Goal: Task Accomplishment & Management: Manage account settings

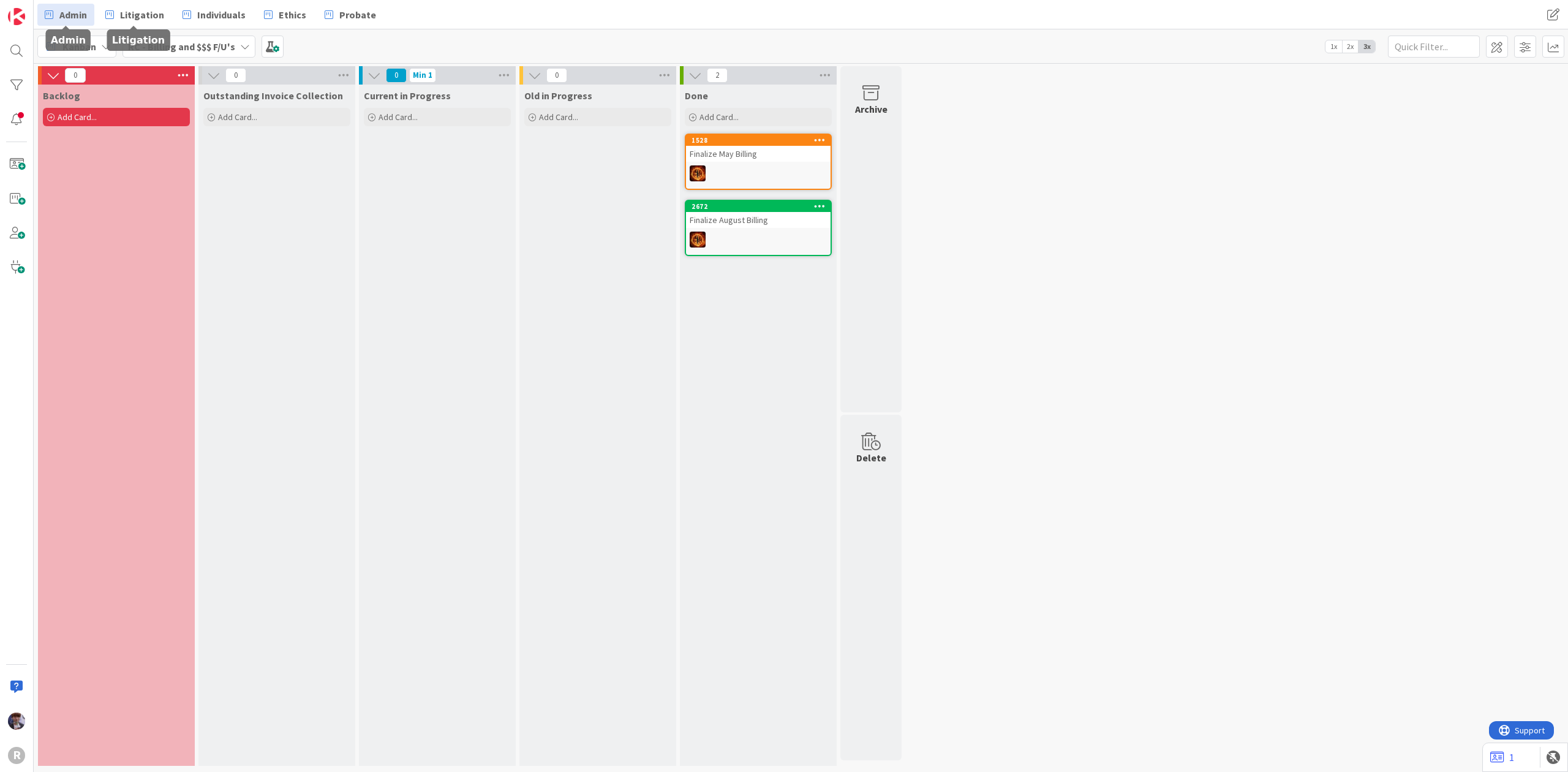
click at [77, 8] on span "Admin" at bounding box center [73, 15] width 27 height 15
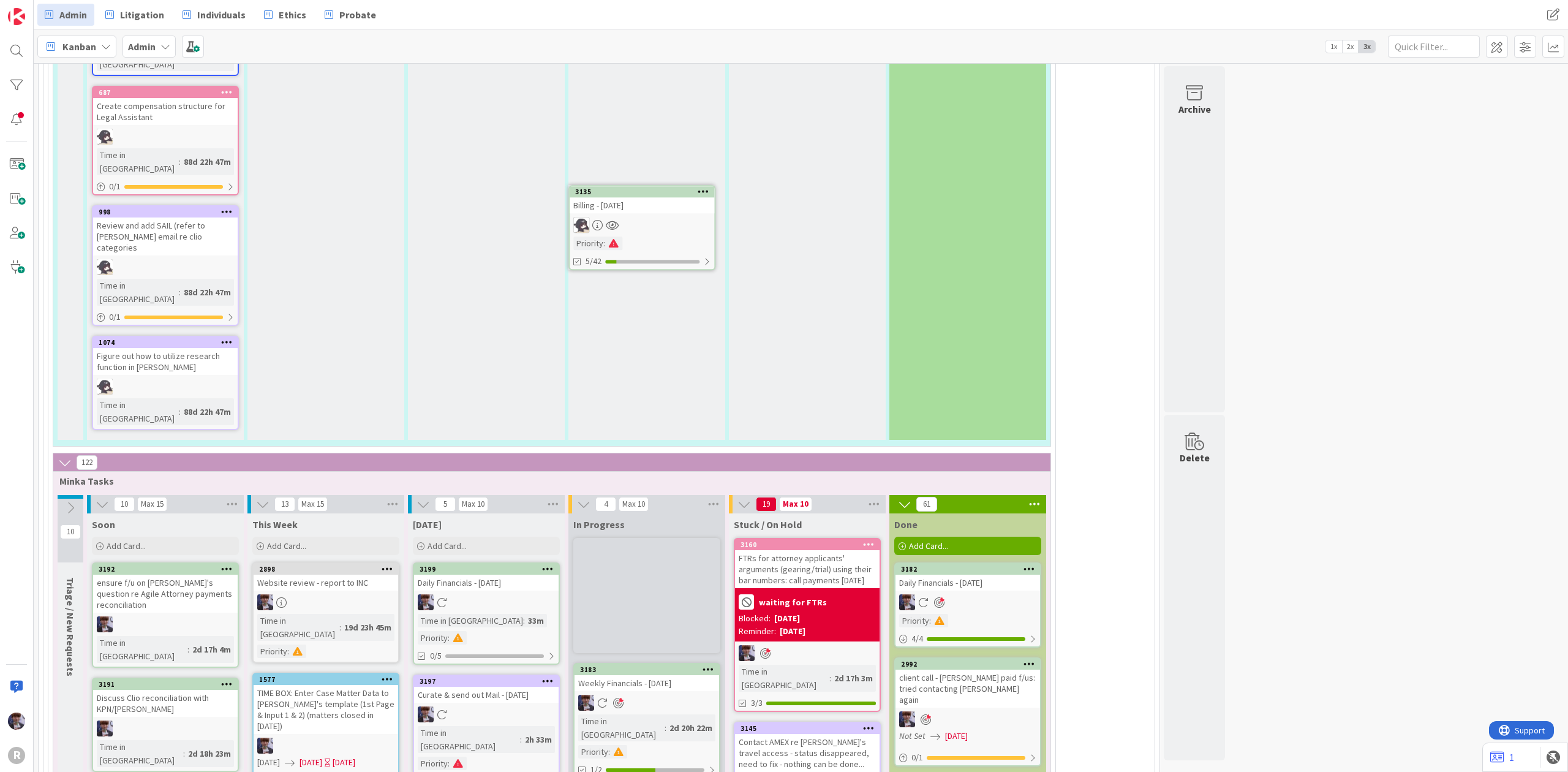
scroll to position [2623, 0]
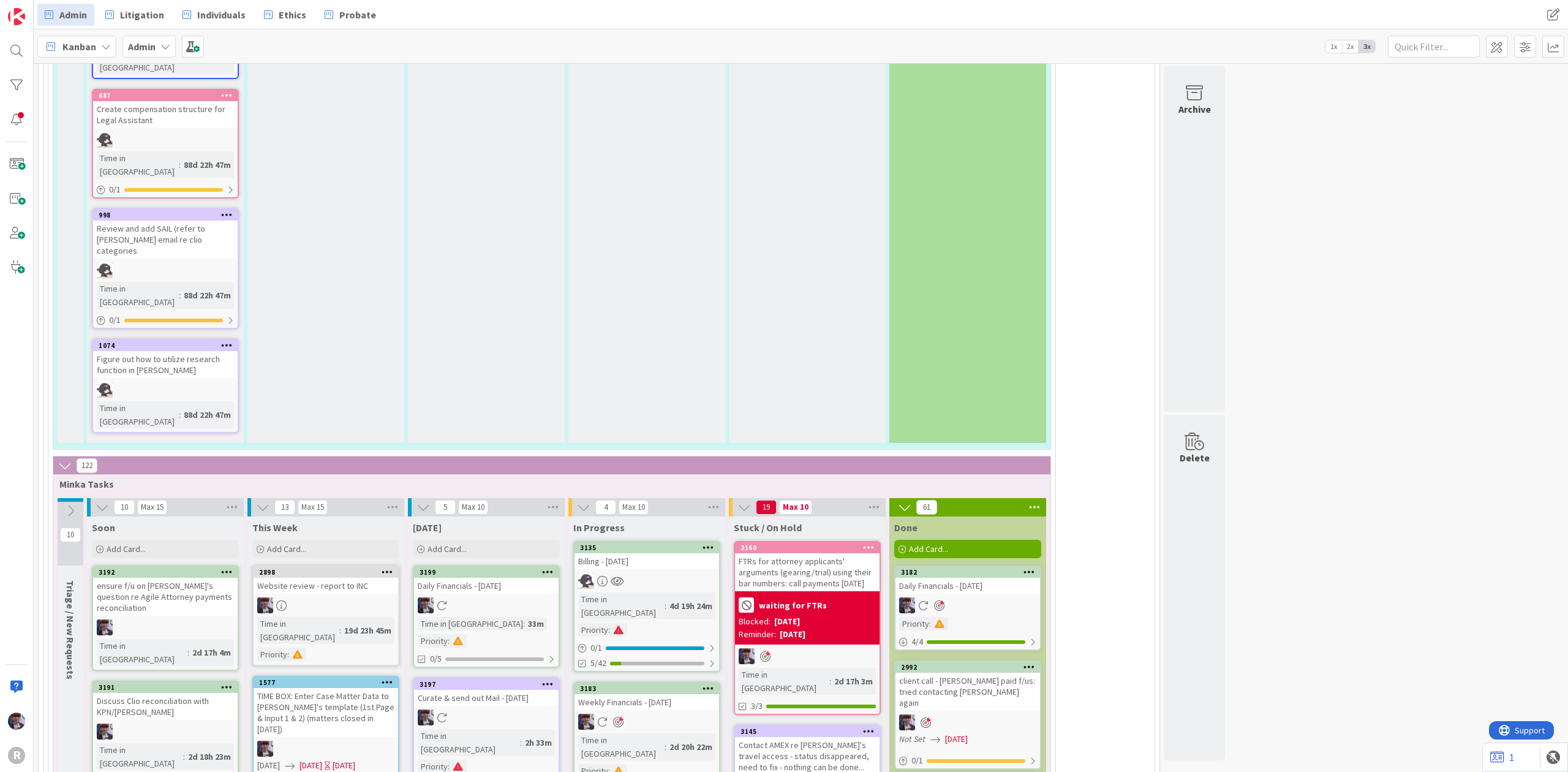
click at [704, 543] on icon at bounding box center [709, 546] width 11 height 8
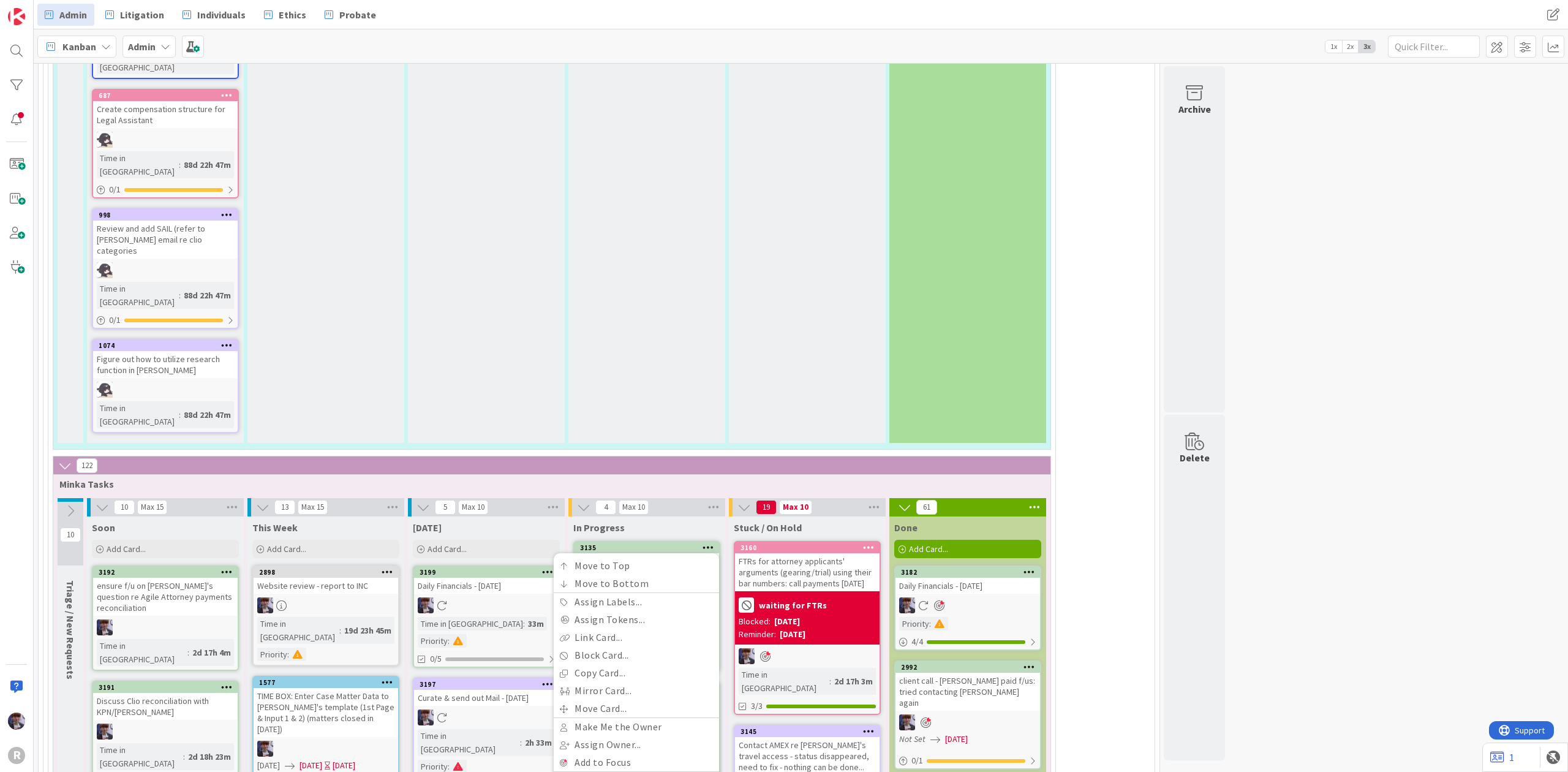
click at [674, 522] on div "In Progress" at bounding box center [647, 528] width 147 height 12
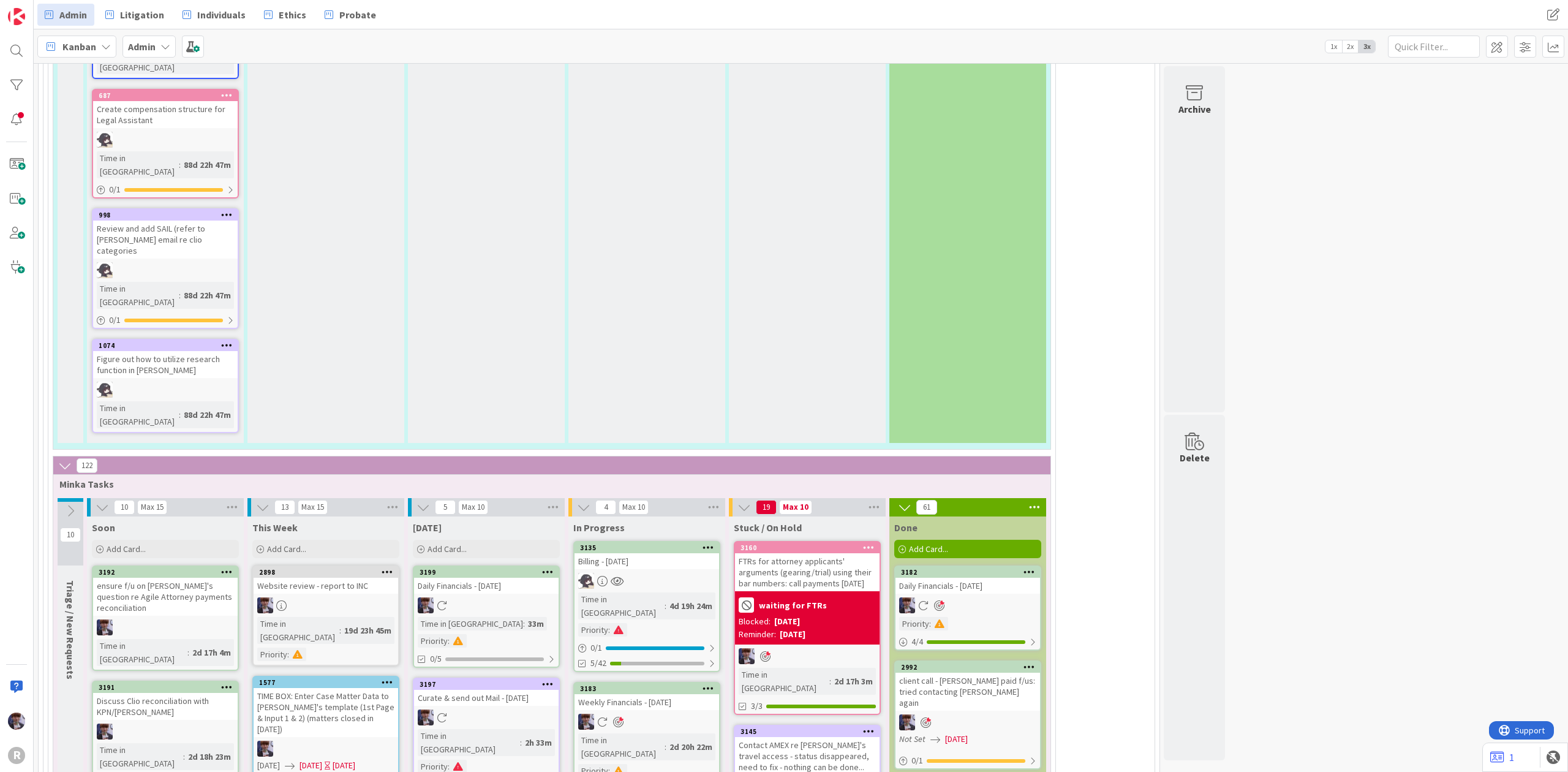
click at [657, 573] on div at bounding box center [646, 580] width 144 height 16
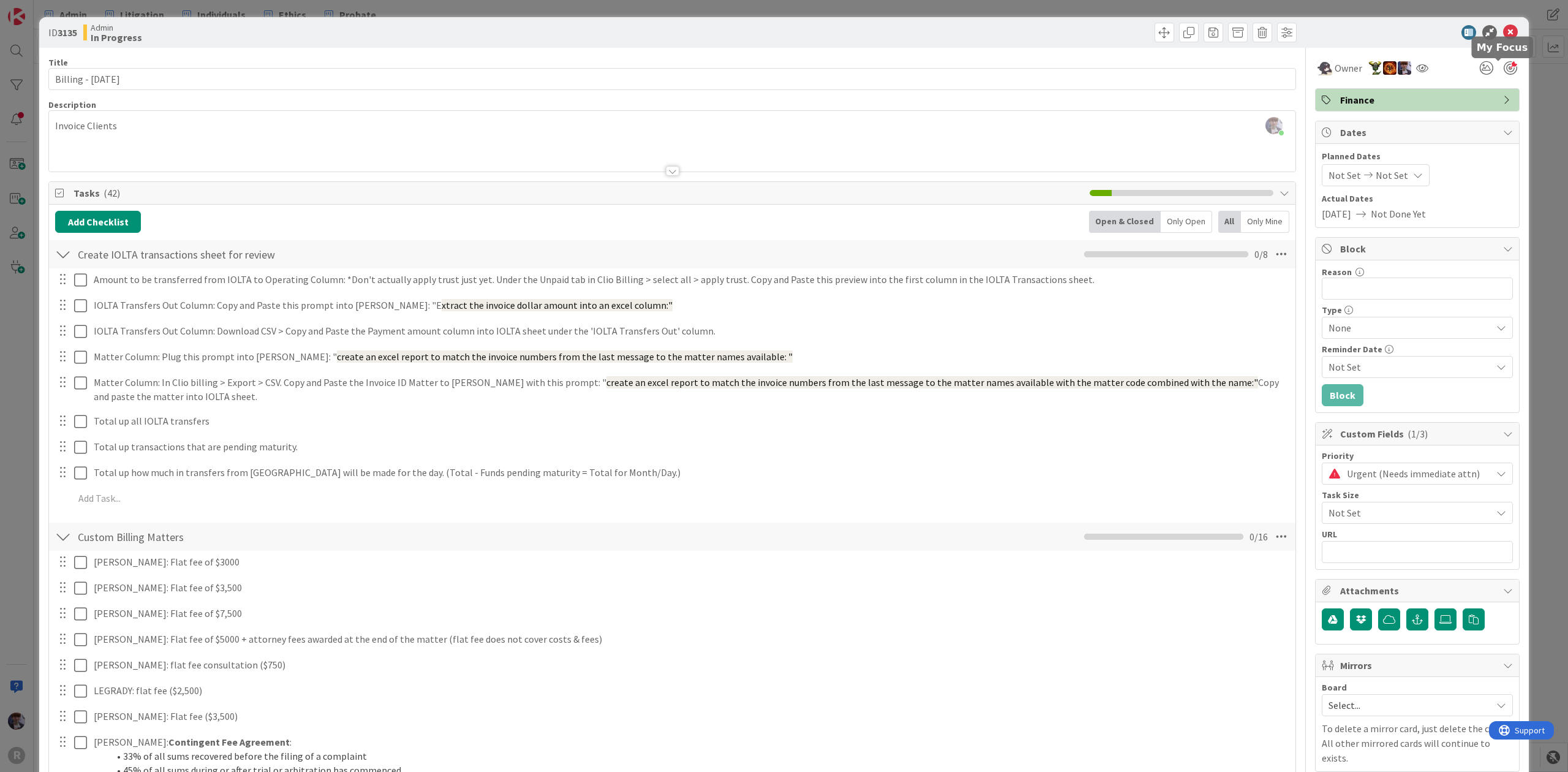
click at [1504, 70] on div at bounding box center [1510, 68] width 13 height 13
click at [1520, 84] on div "ID 3135 Admin In Progress Title 20 / 128 Billing - [DATE] Description [PERSON_N…" at bounding box center [784, 386] width 1568 height 772
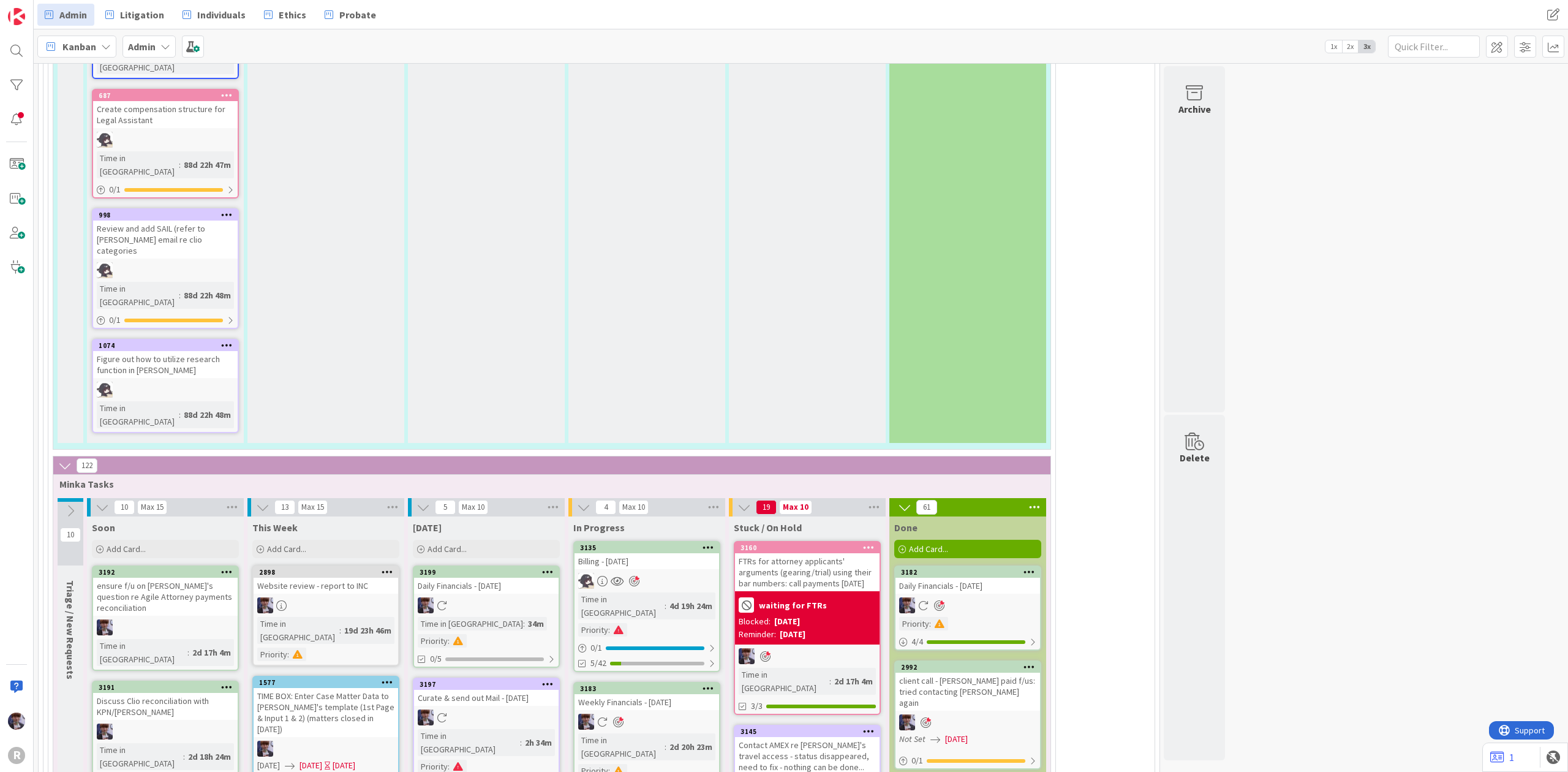
click at [667, 695] on div "Weekly Financials - [DATE]" at bounding box center [646, 702] width 144 height 16
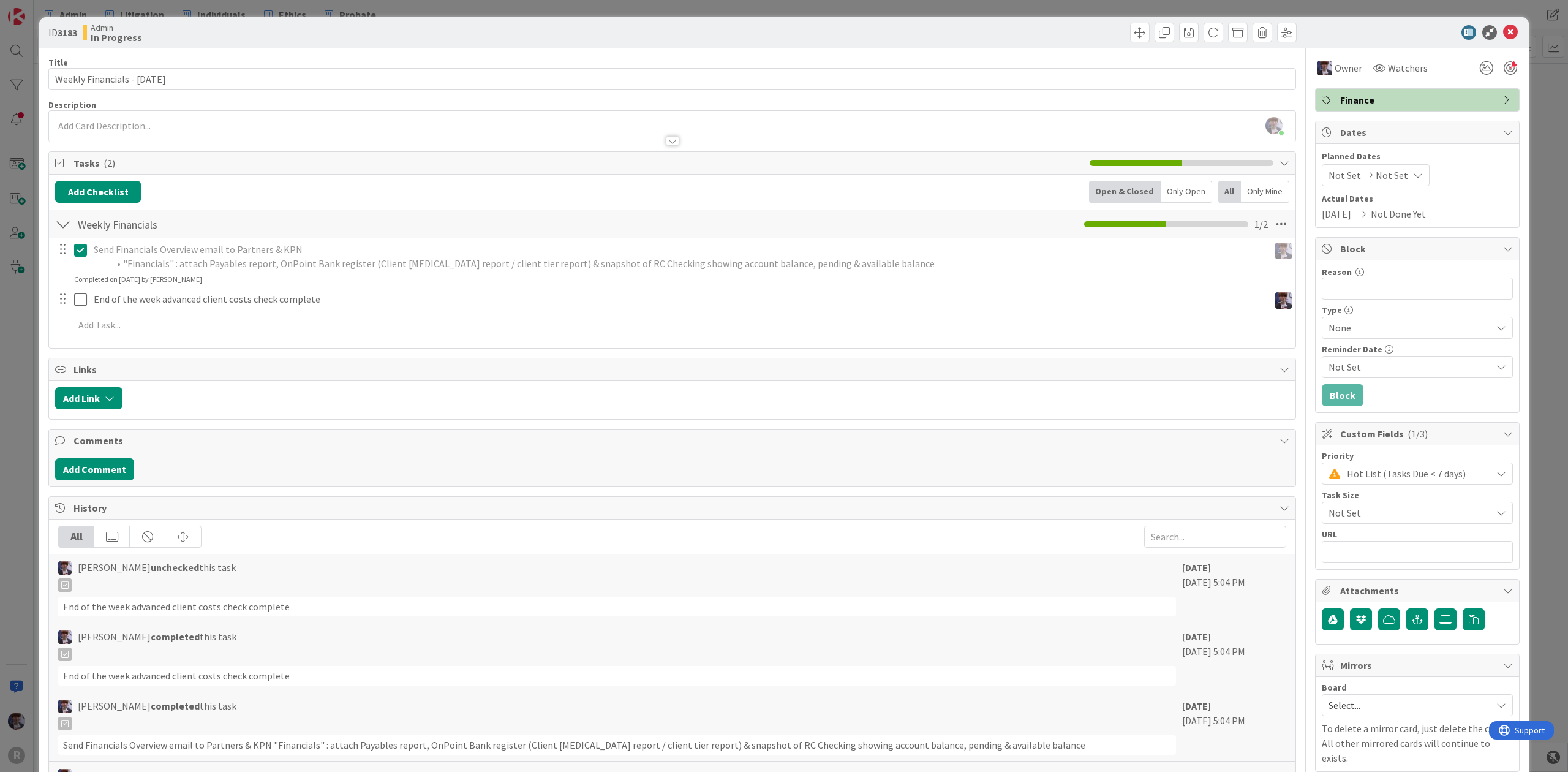
click at [30, 354] on div "ID 3183 Admin In Progress Title 30 / 128 Weekly Financials - [DATE] Description…" at bounding box center [784, 386] width 1568 height 772
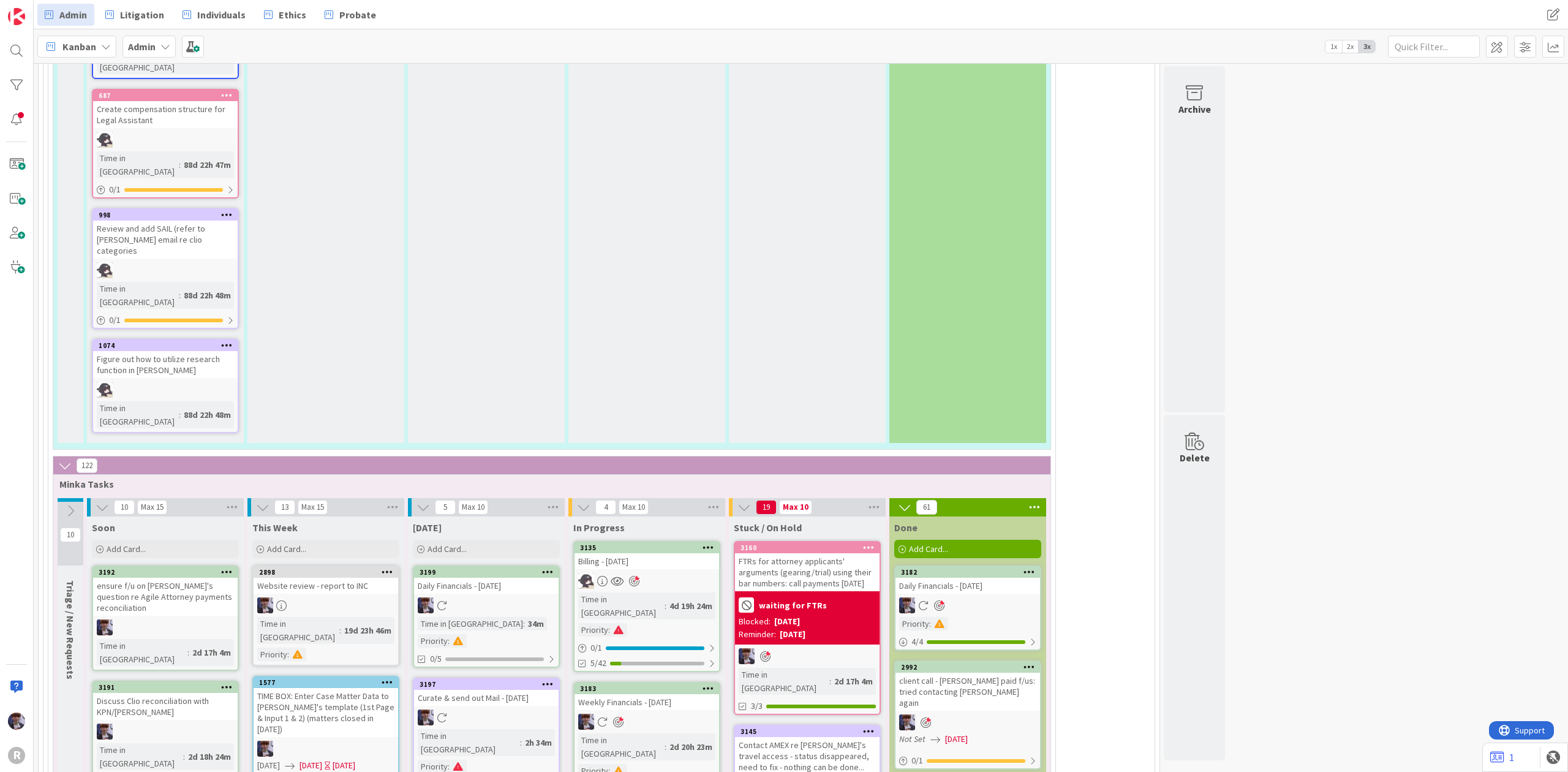
click at [499, 597] on div at bounding box center [486, 605] width 144 height 16
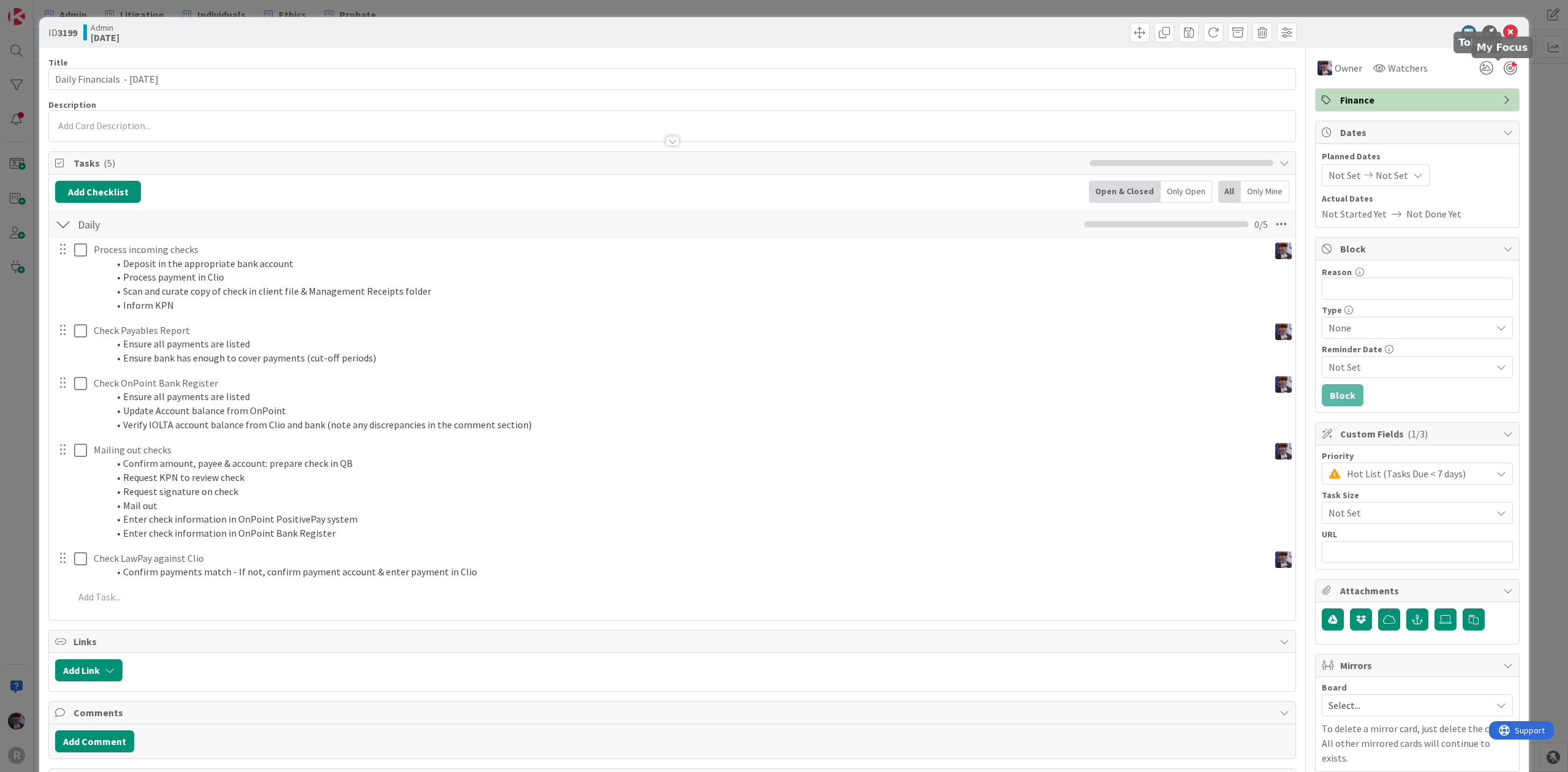
click at [1504, 69] on div at bounding box center [1510, 68] width 13 height 13
click at [1521, 79] on div "ID 3199 Admin [DATE] Title 30 / 128 Daily Financials - [DATE] Description [PERS…" at bounding box center [784, 386] width 1568 height 772
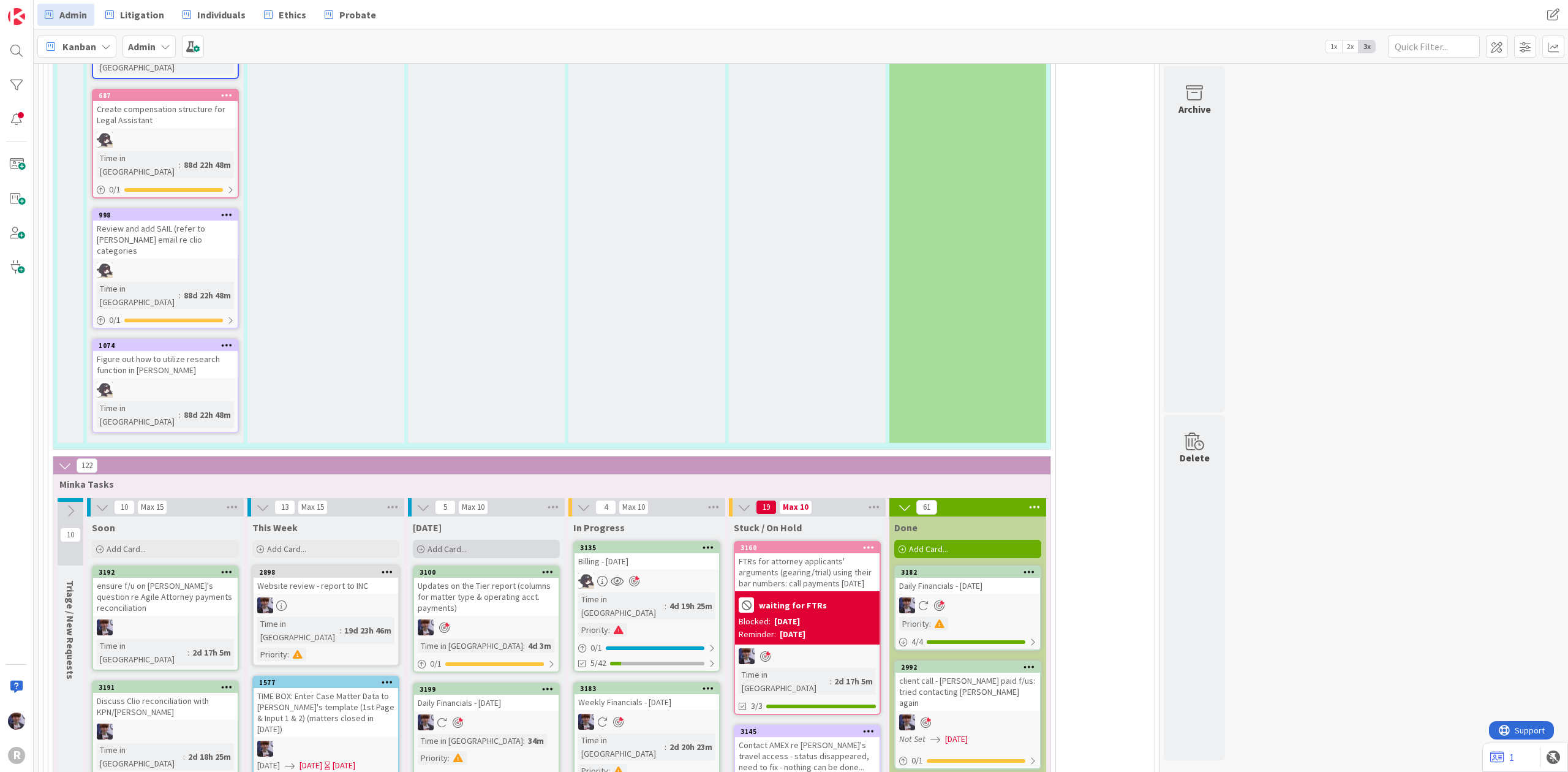
click at [496, 540] on div "Add Card..." at bounding box center [487, 548] width 147 height 18
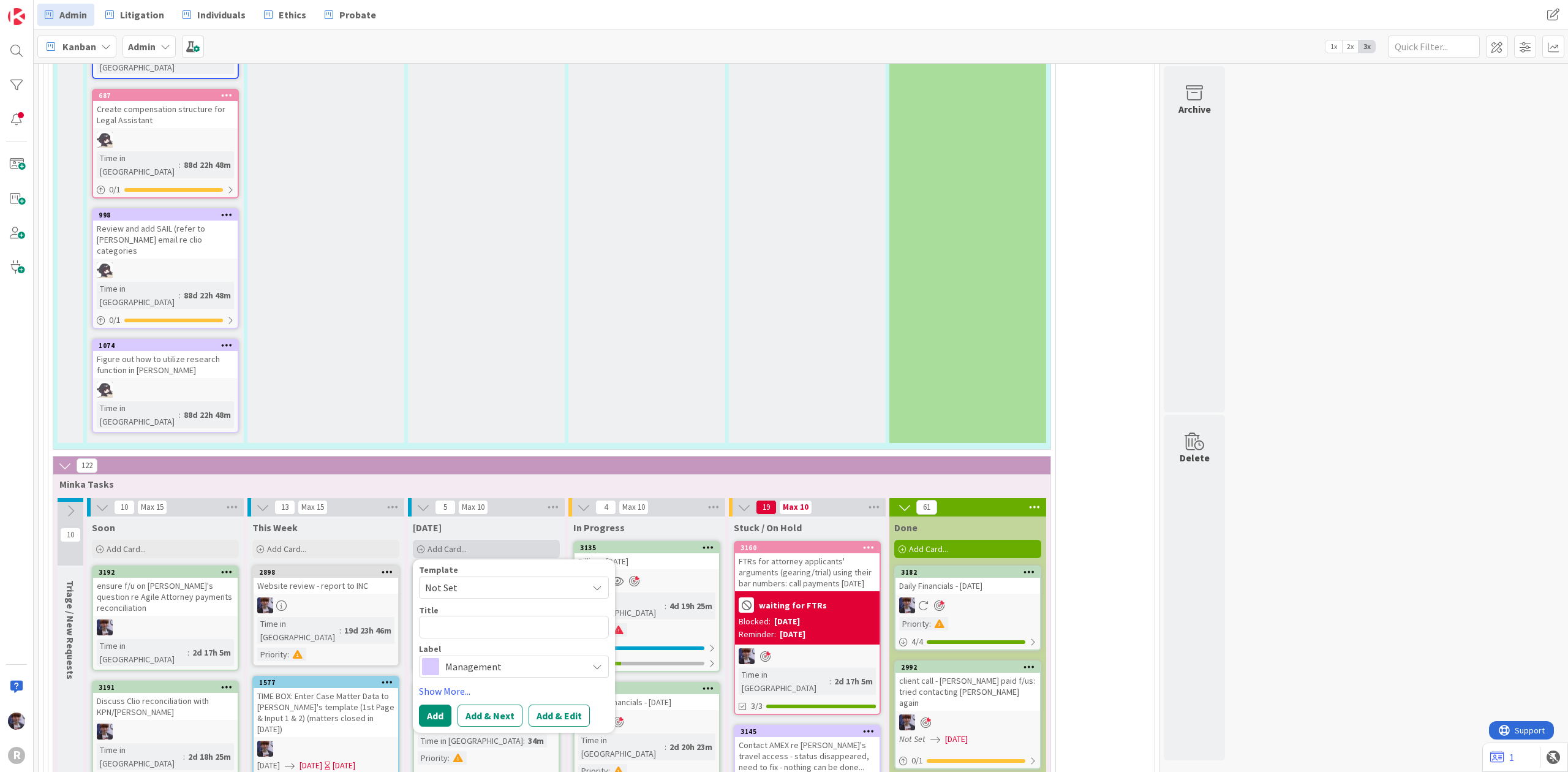
type textarea "x"
type textarea "C"
type textarea "x"
type textarea "Co"
type textarea "x"
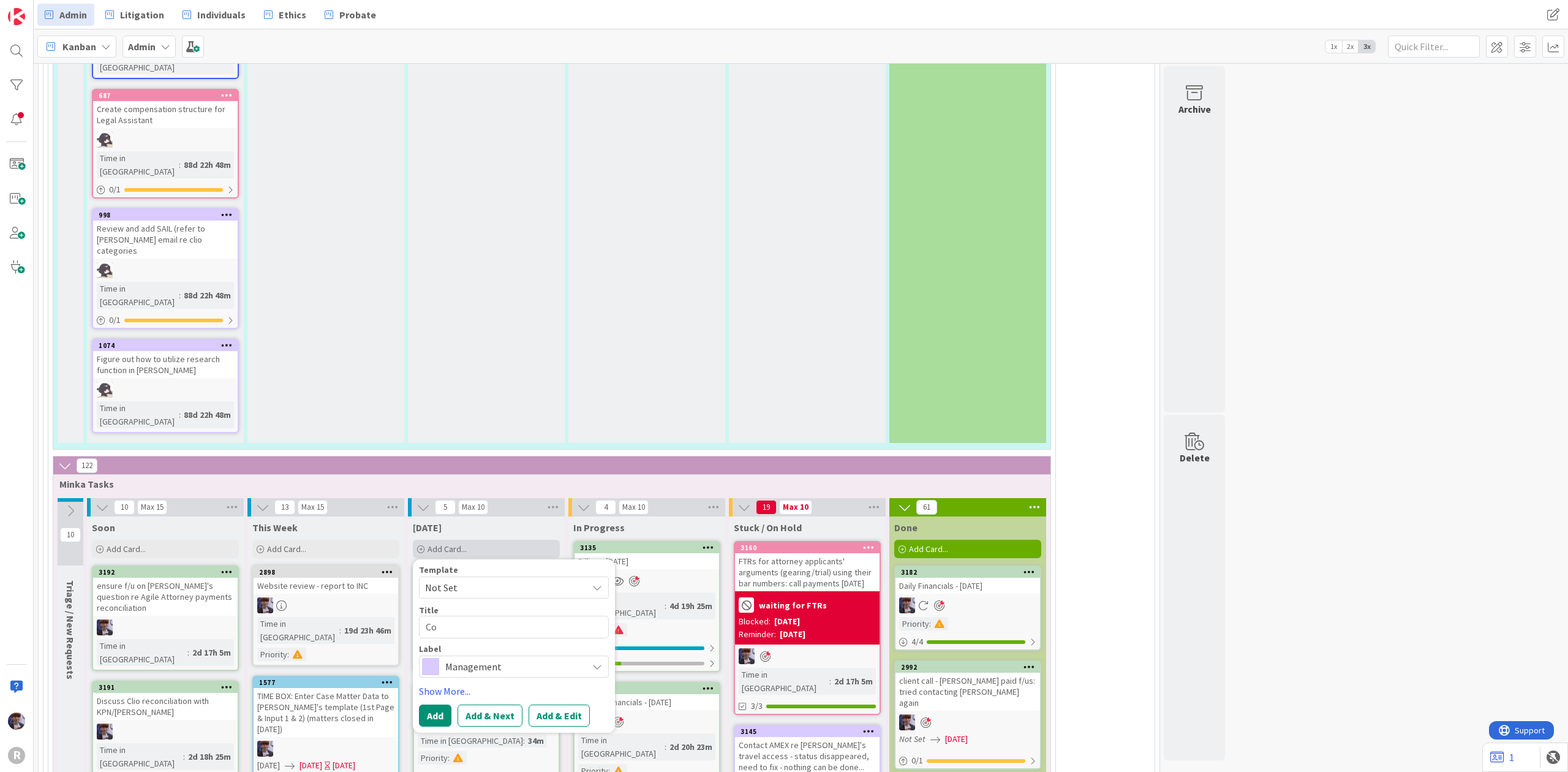
type textarea "Con"
type textarea "x"
type textarea "Cont"
type textarea "x"
type textarea "Conta"
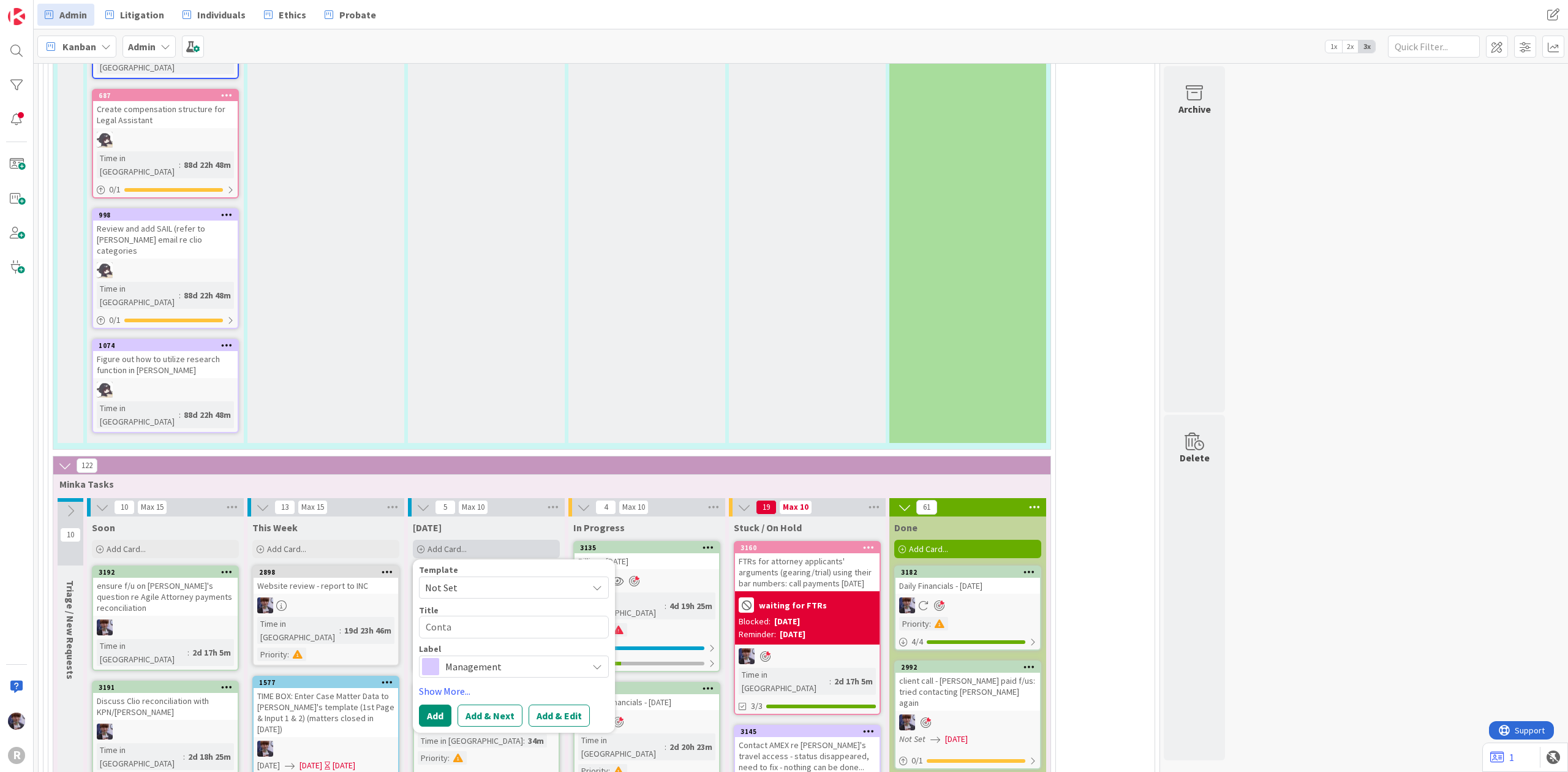
type textarea "x"
type textarea "Contac"
type textarea "x"
type textarea "Contact"
type textarea "x"
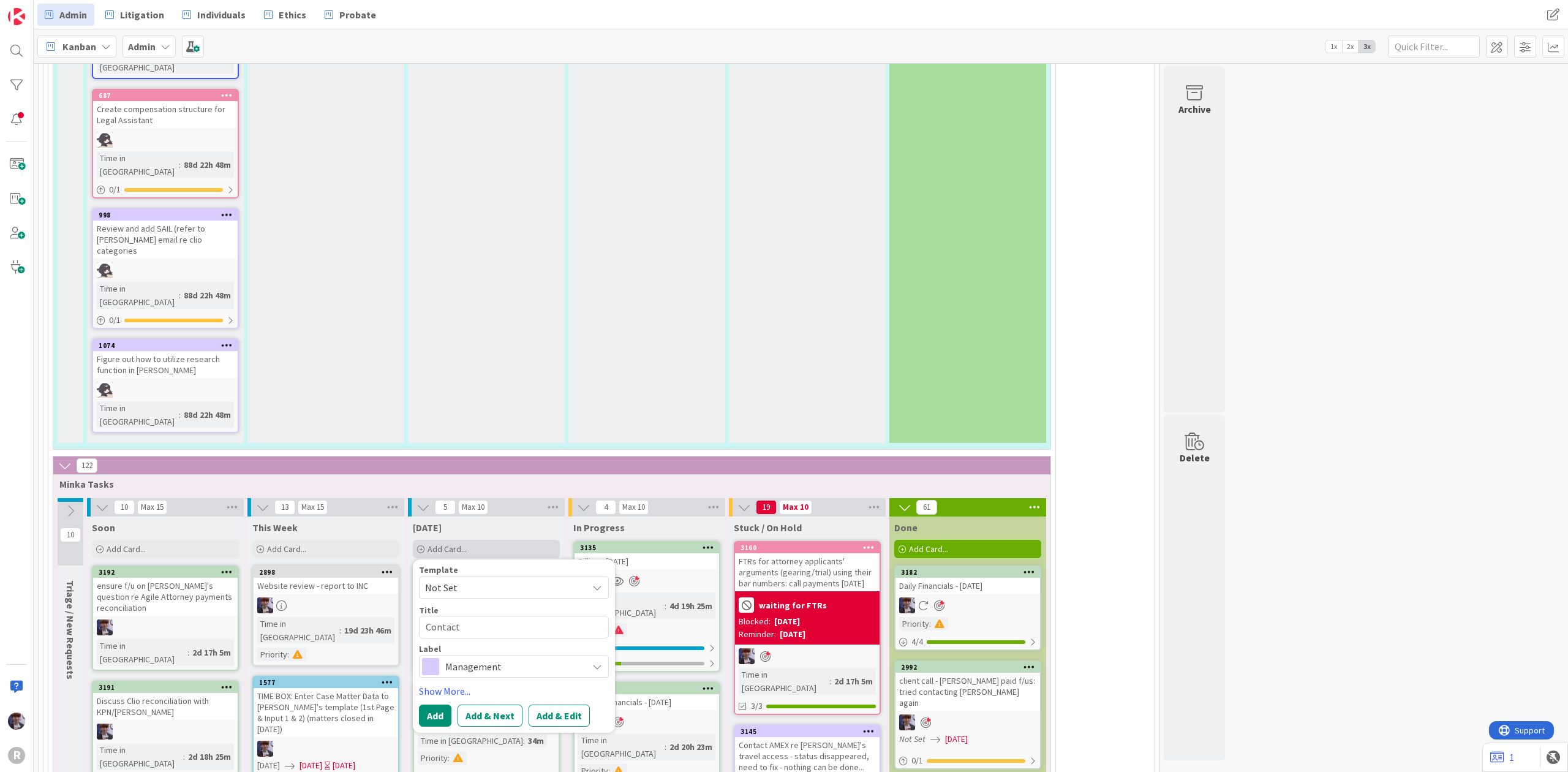
type textarea "Contact"
type textarea "x"
type textarea "Contact I"
type textarea "x"
type textarea "Contact IT"
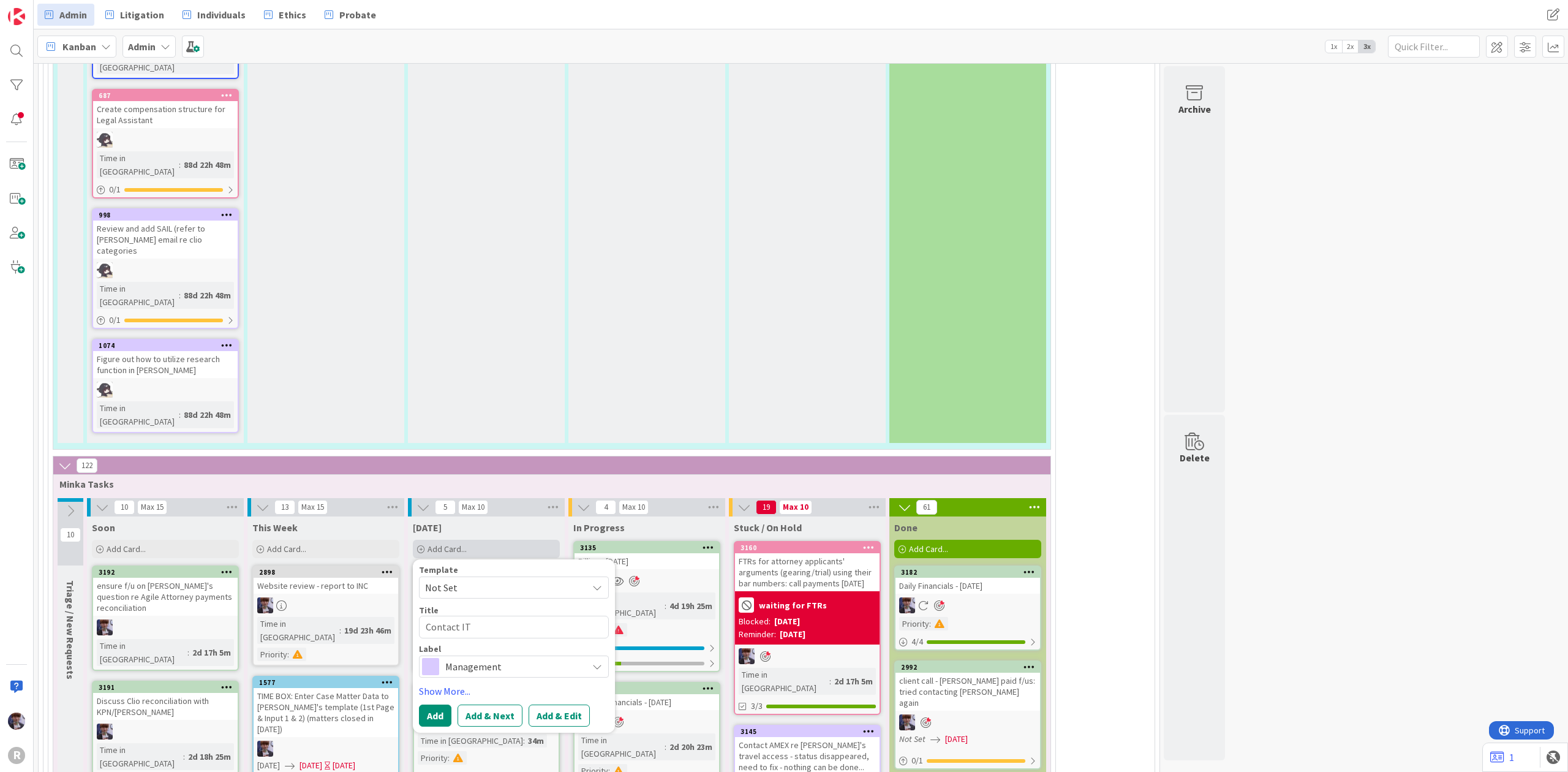
type textarea "x"
type textarea "Contact IT r"
type textarea "x"
type textarea "Contact IT re"
type textarea "x"
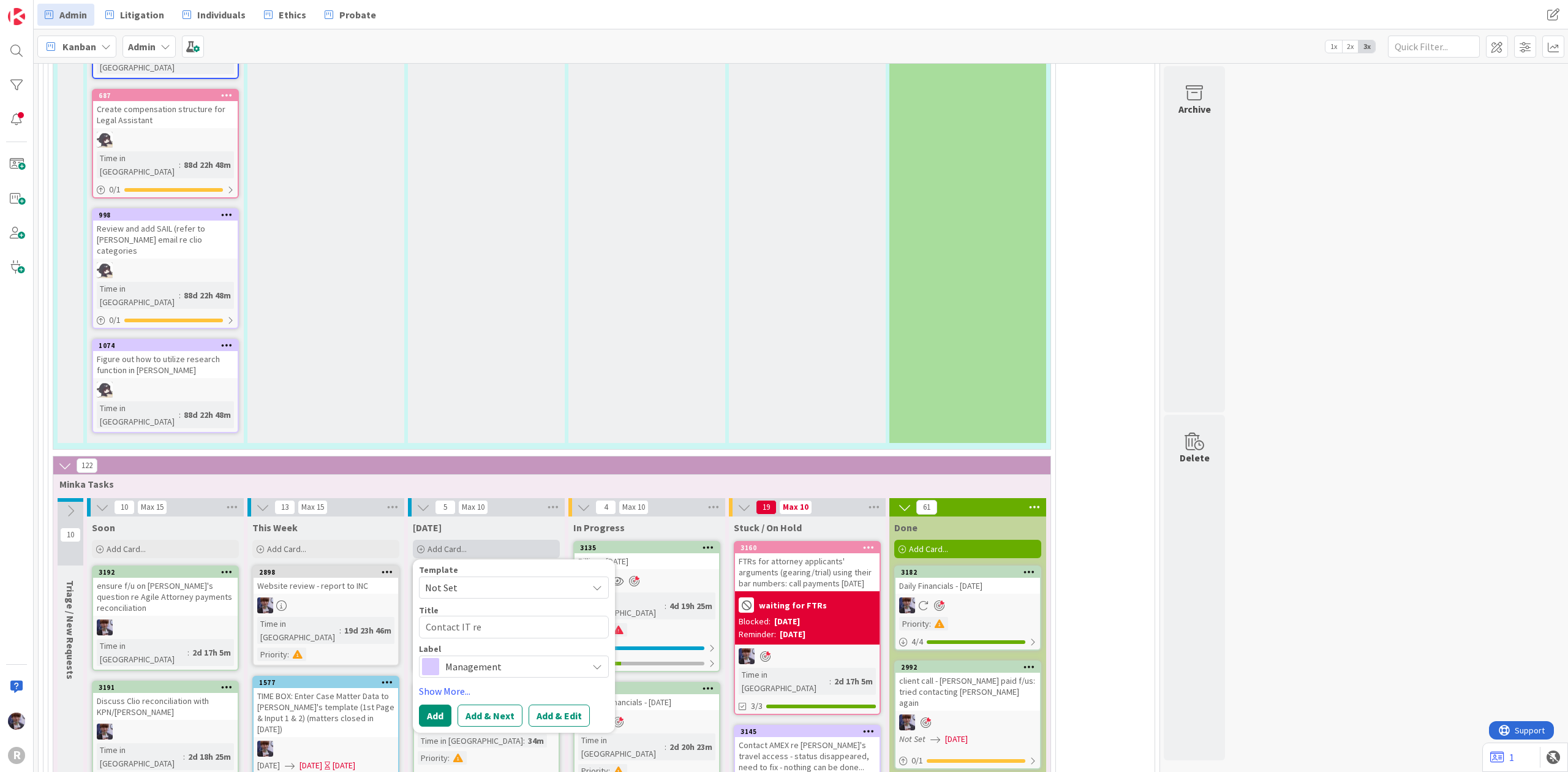
type textarea "Contact IT re"
type textarea "x"
type textarea "Contact IT re r"
type textarea "x"
type textarea "Contact IT re rm"
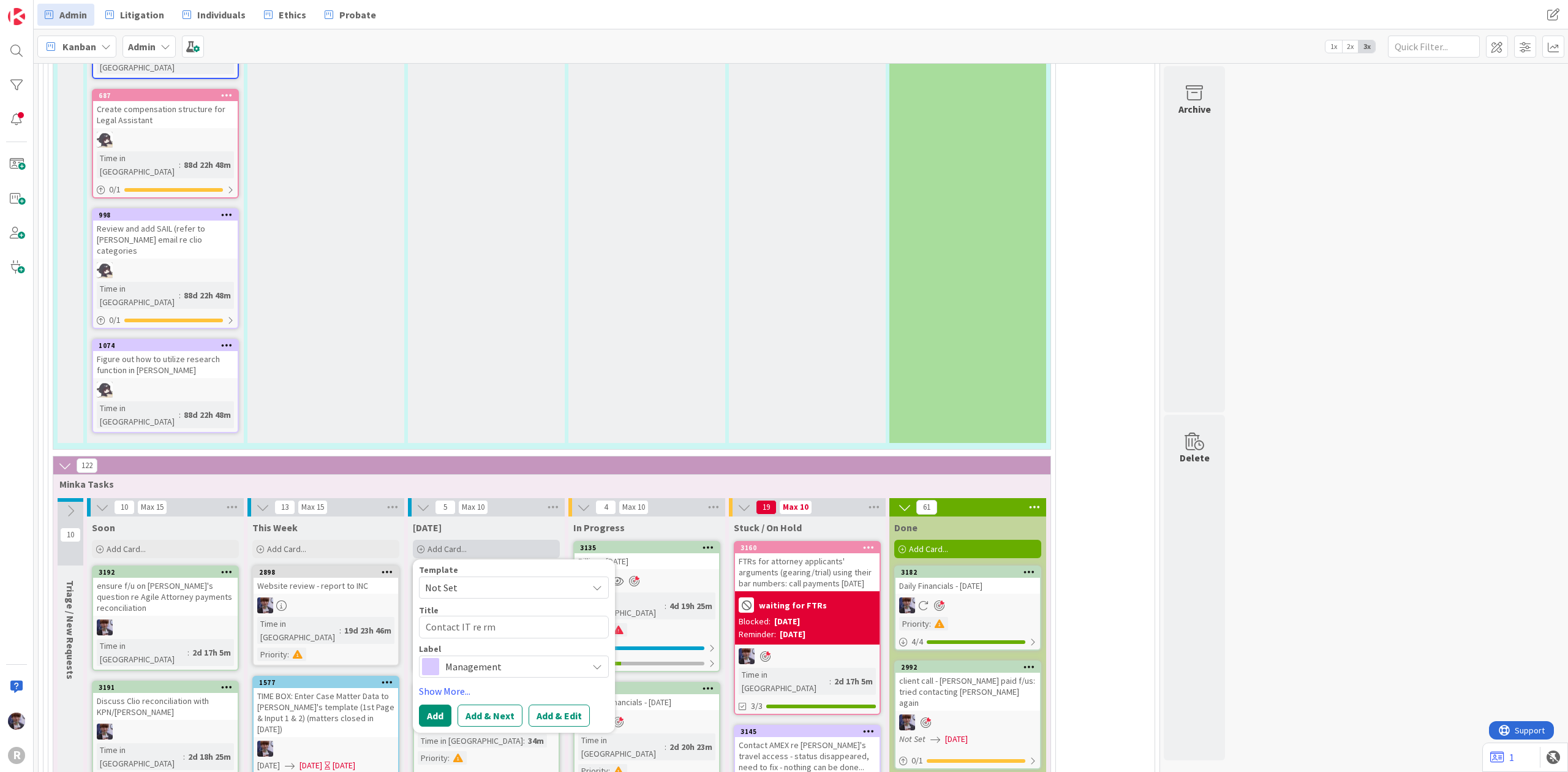
type textarea "x"
type textarea "Contact IT re rmo"
type textarea "x"
type textarea "Contact IT re rm"
type textarea "x"
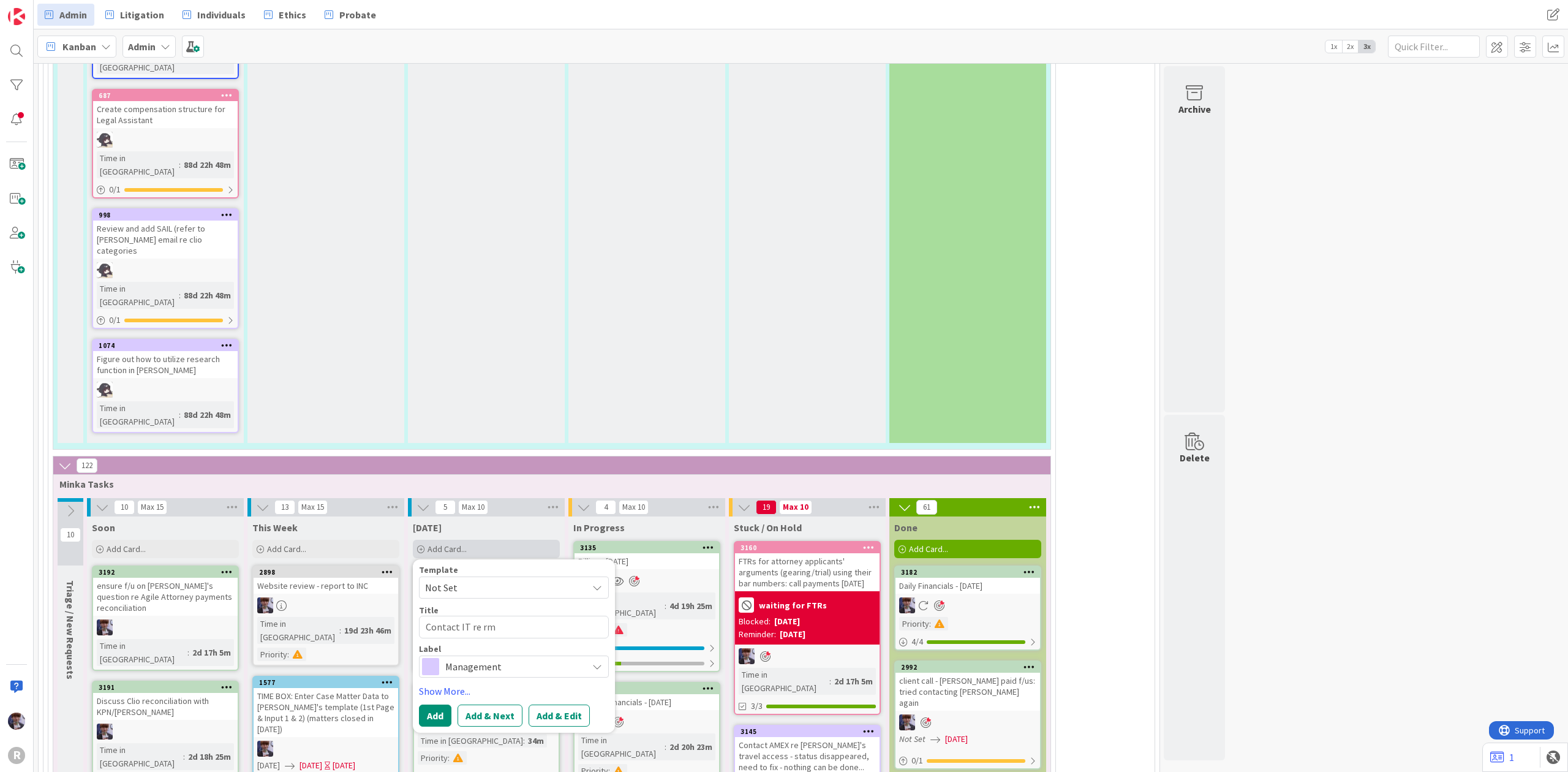
type textarea "Contact IT re r"
type textarea "x"
type textarea "Contact IT re re"
type textarea "x"
type textarea "Contact IT re rem"
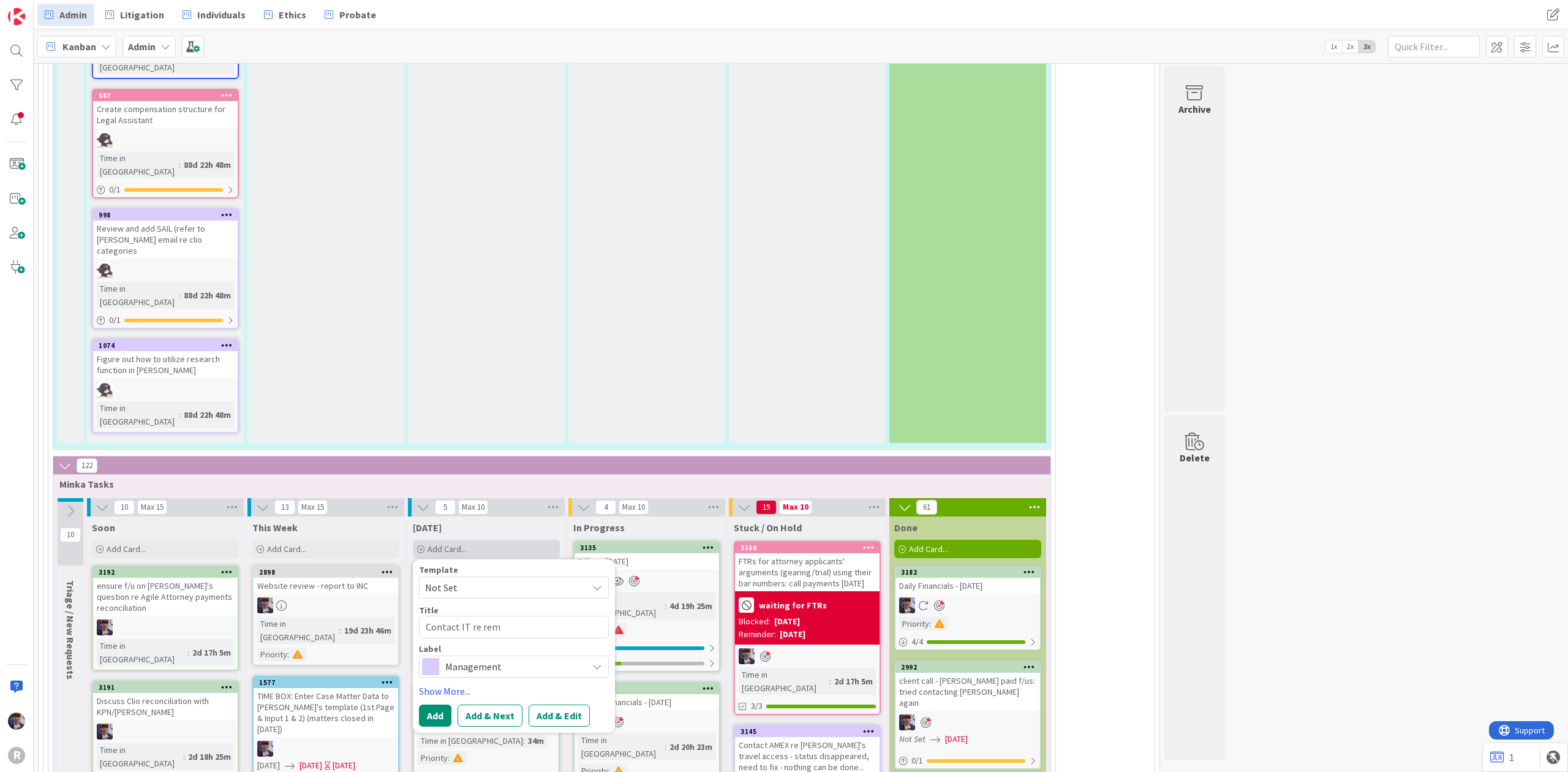
type textarea "x"
type textarea "Contact IT re remo"
type textarea "x"
type textarea "Contact IT re remot"
type textarea "x"
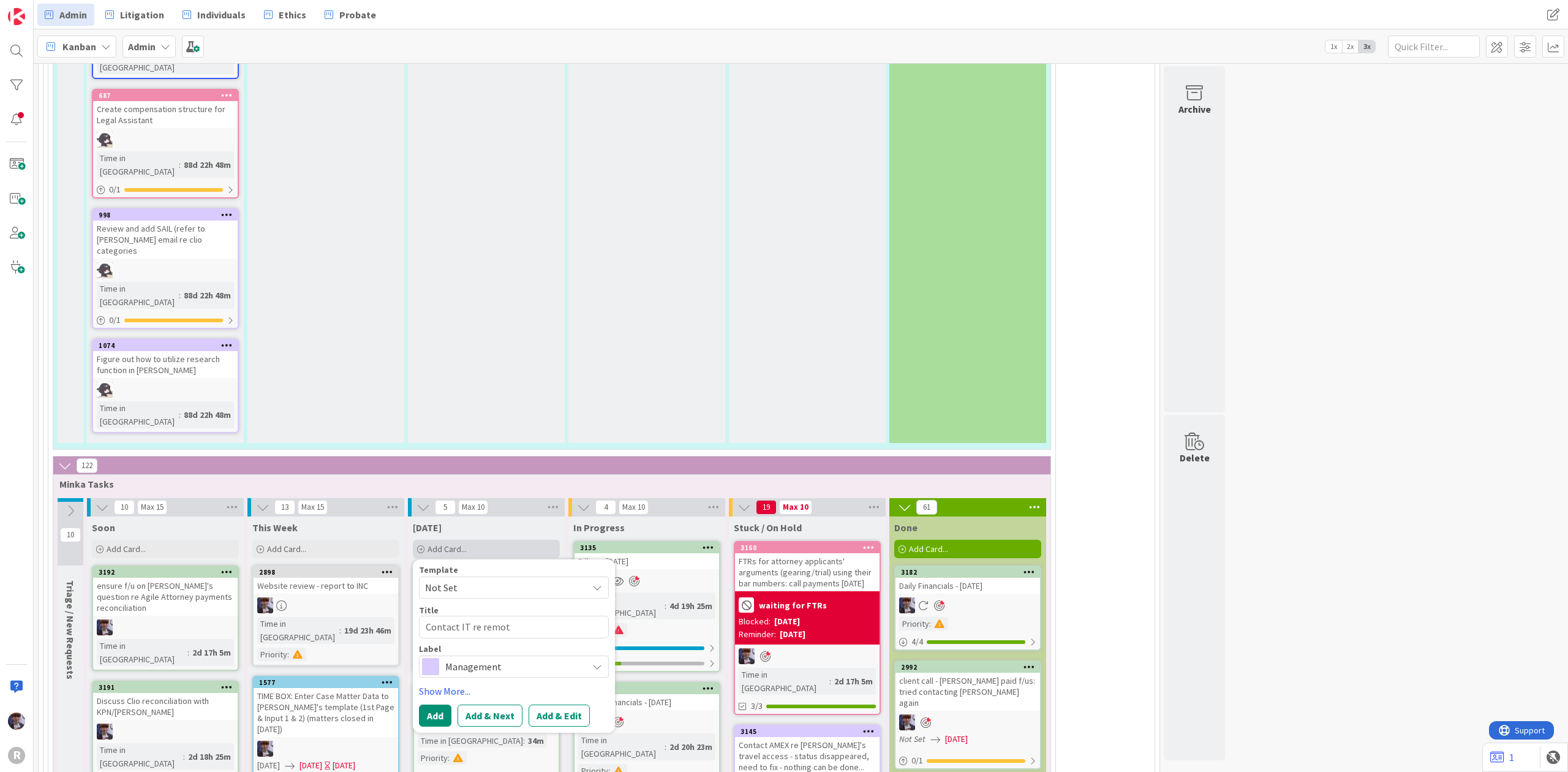
type textarea "Contact IT re remote"
type textarea "x"
type textarea "Contact IT re remote"
type textarea "x"
type textarea "Contact IT re remote c"
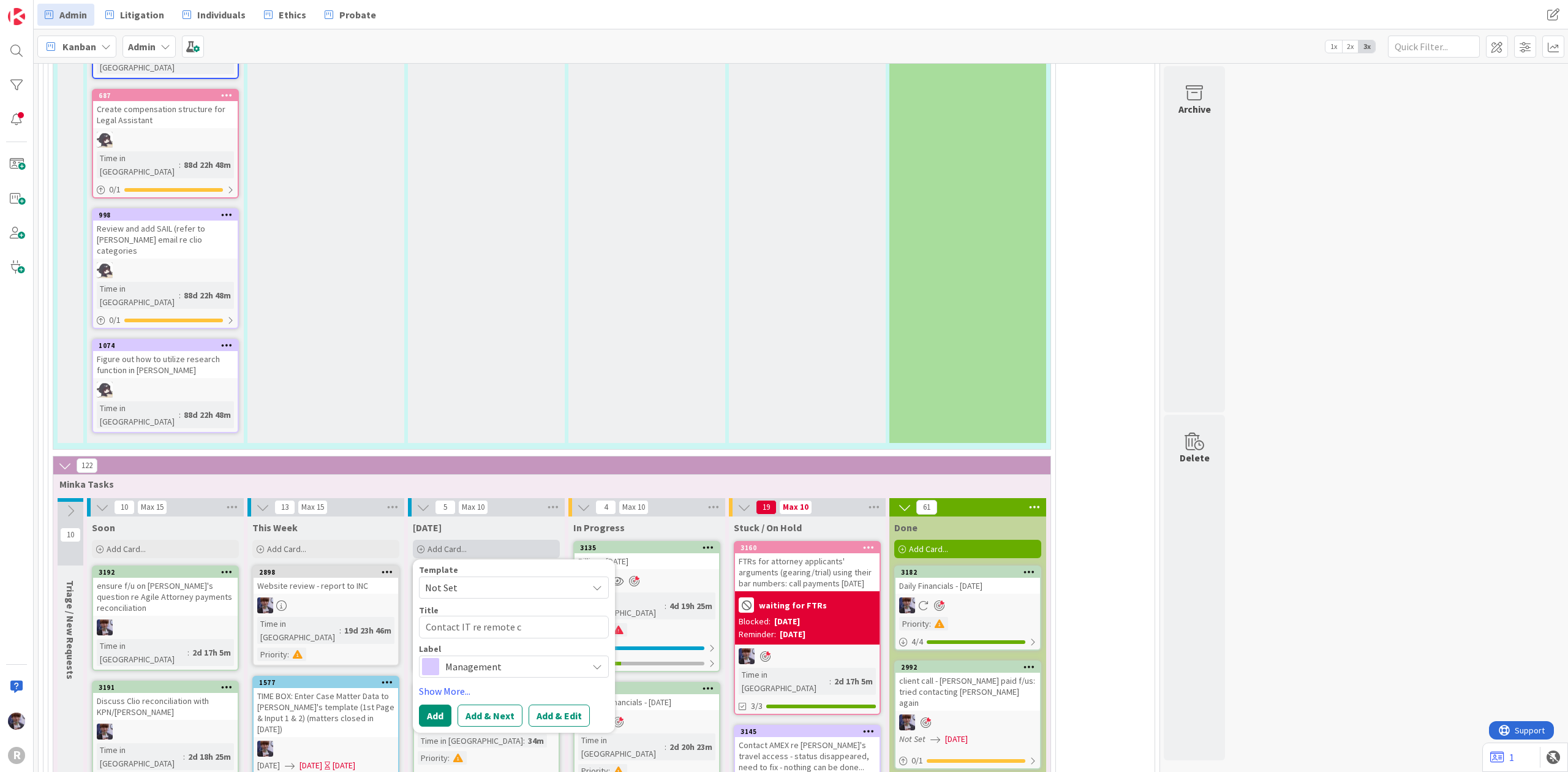
type textarea "x"
type textarea "Contact IT re remote co"
type textarea "x"
type textarea "Contact IT re remote con"
type textarea "x"
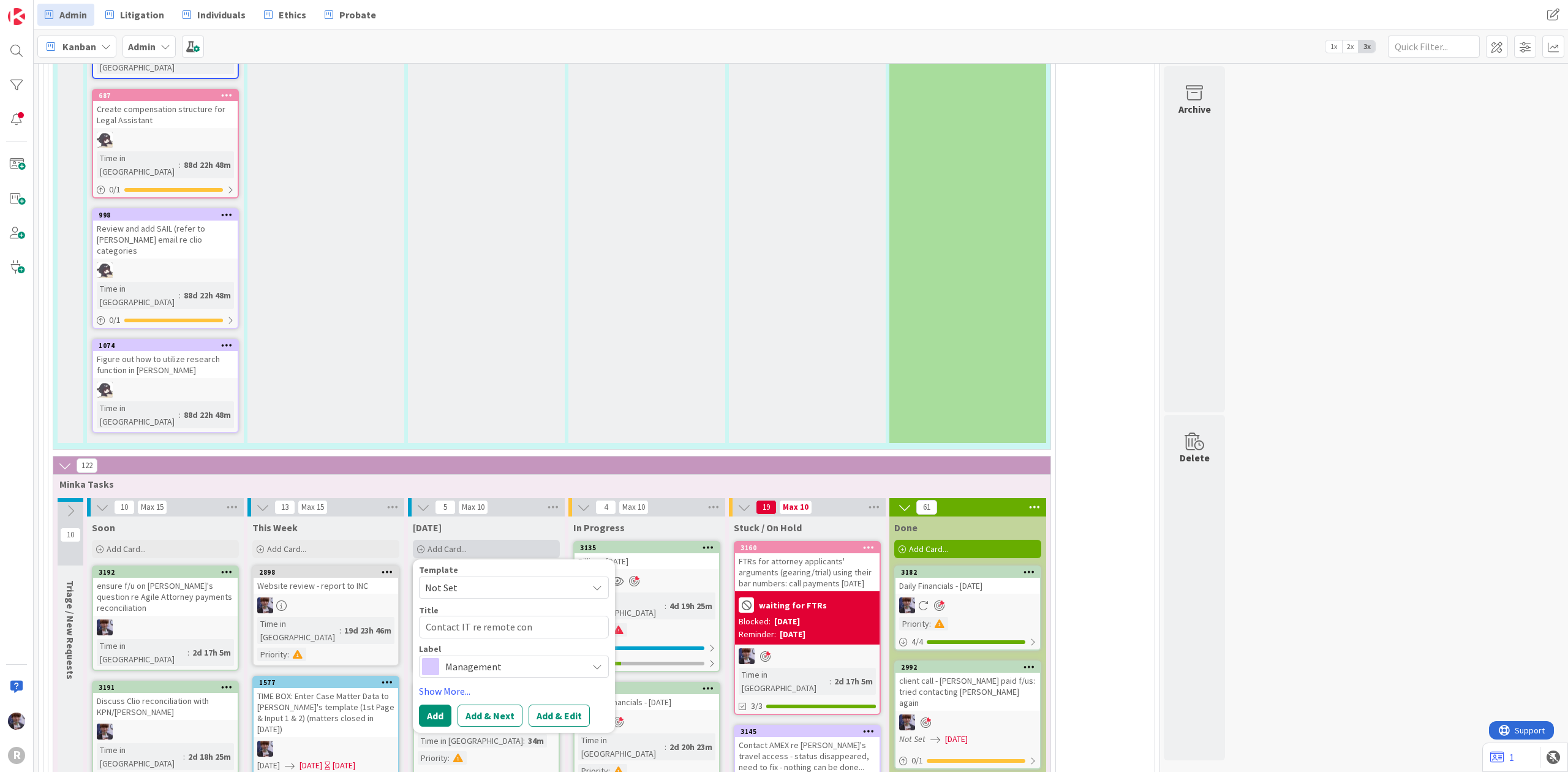
type textarea "Contact IT re remote conn"
type textarea "x"
type textarea "Contact IT re remote conne"
type textarea "x"
type textarea "Contact IT re remote connect"
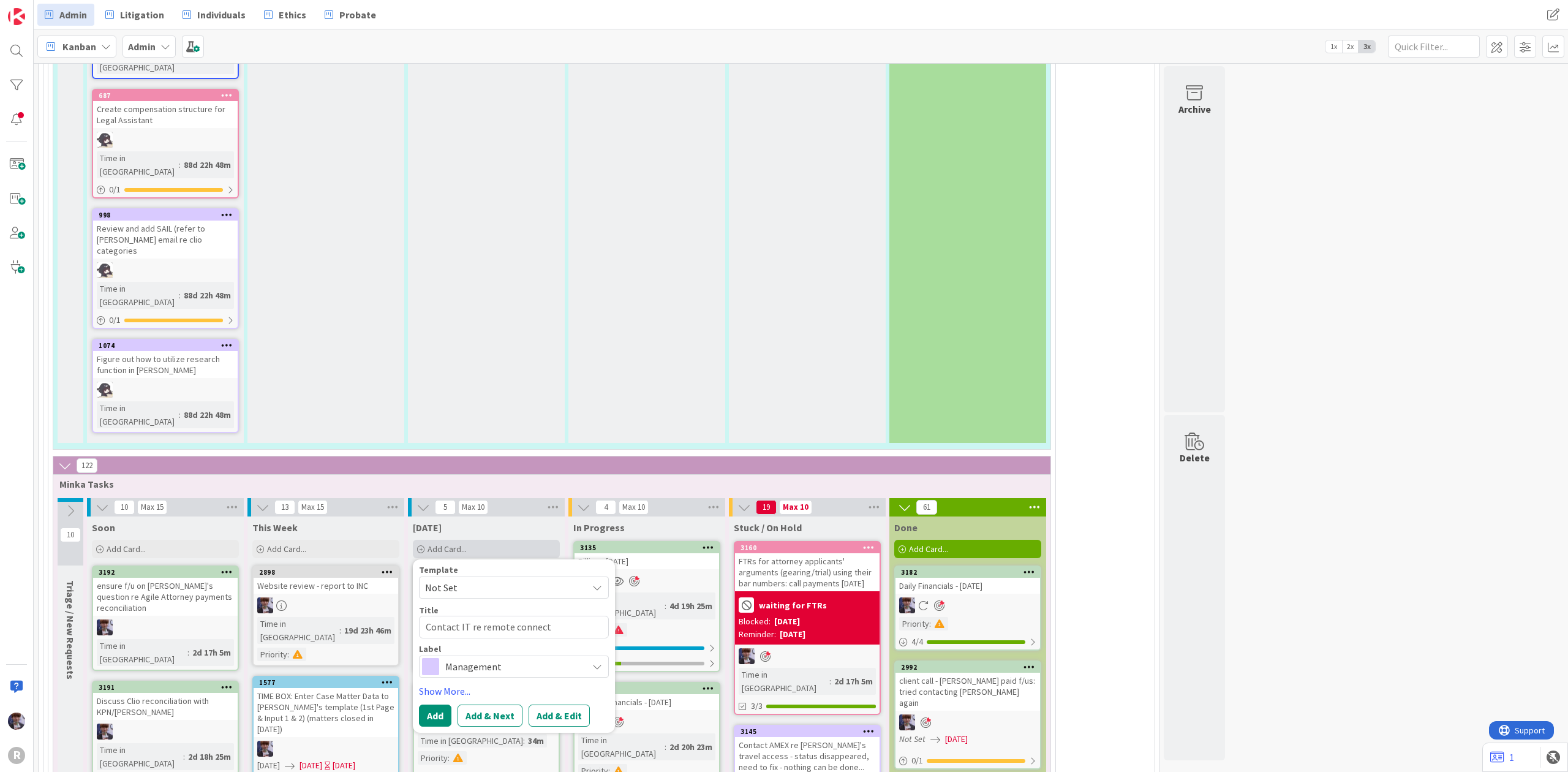
type textarea "x"
type textarea "Contact IT re remote connecti"
type textarea "x"
type textarea "Contact IT re remote connectio"
type textarea "x"
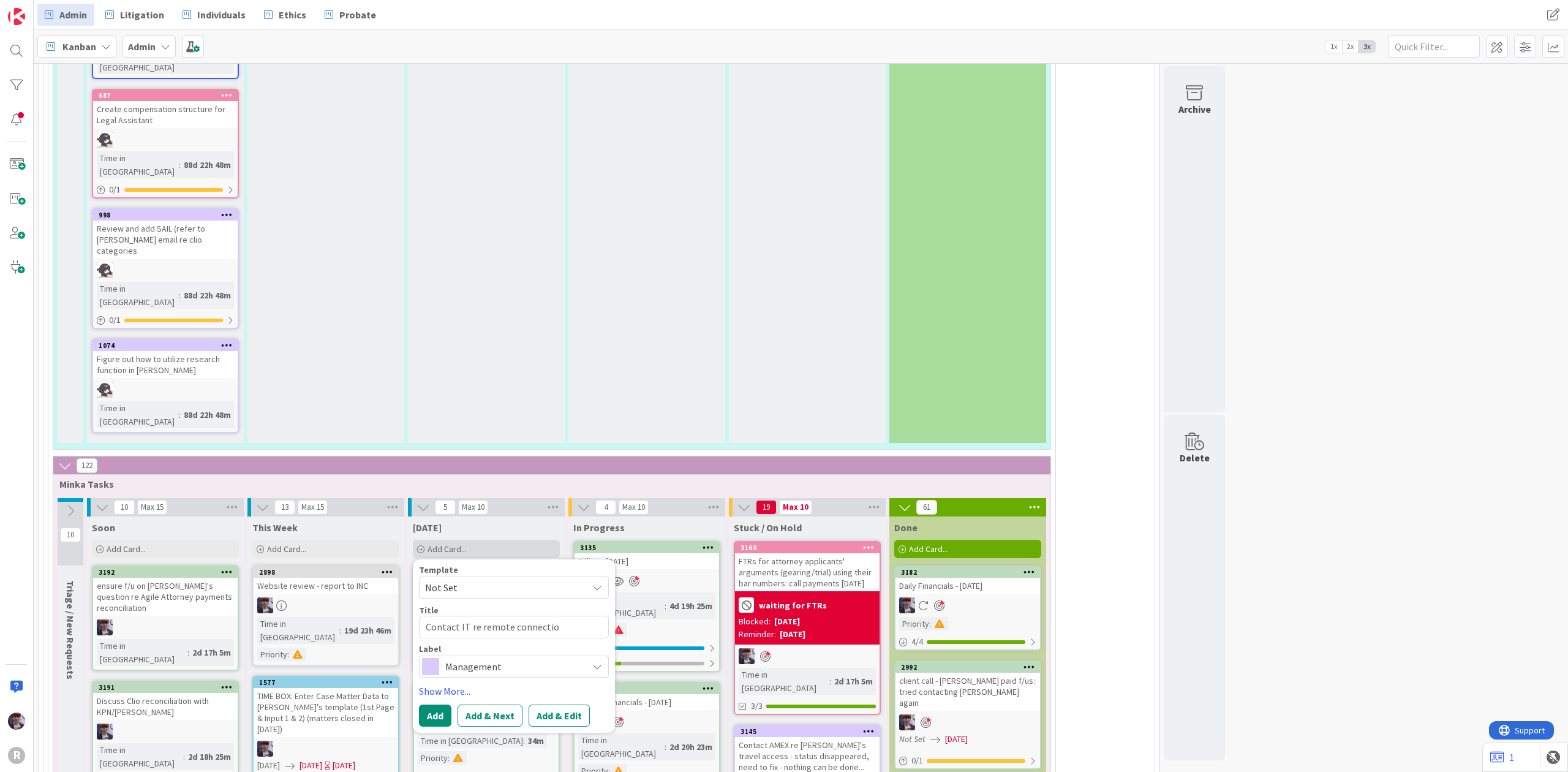
type textarea "Contact IT re remote connection"
type textarea "x"
type textarea "Contact IT re remote connection"
type textarea "x"
type textarea "Contact IT re remote connection i"
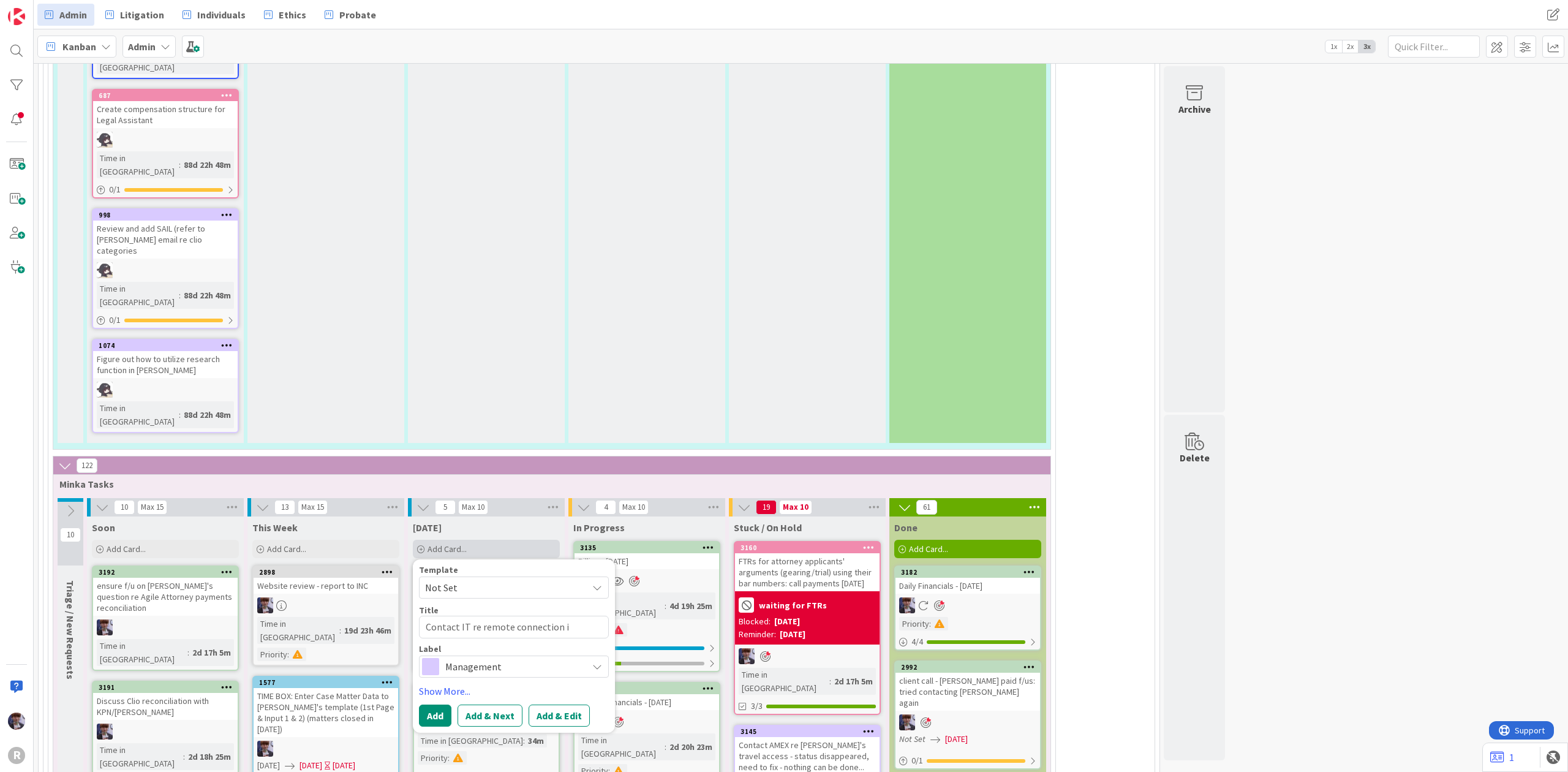
type textarea "x"
type textarea "Contact IT re remote connection is"
type textarea "x"
type textarea "Contact IT re remote connection iss"
type textarea "x"
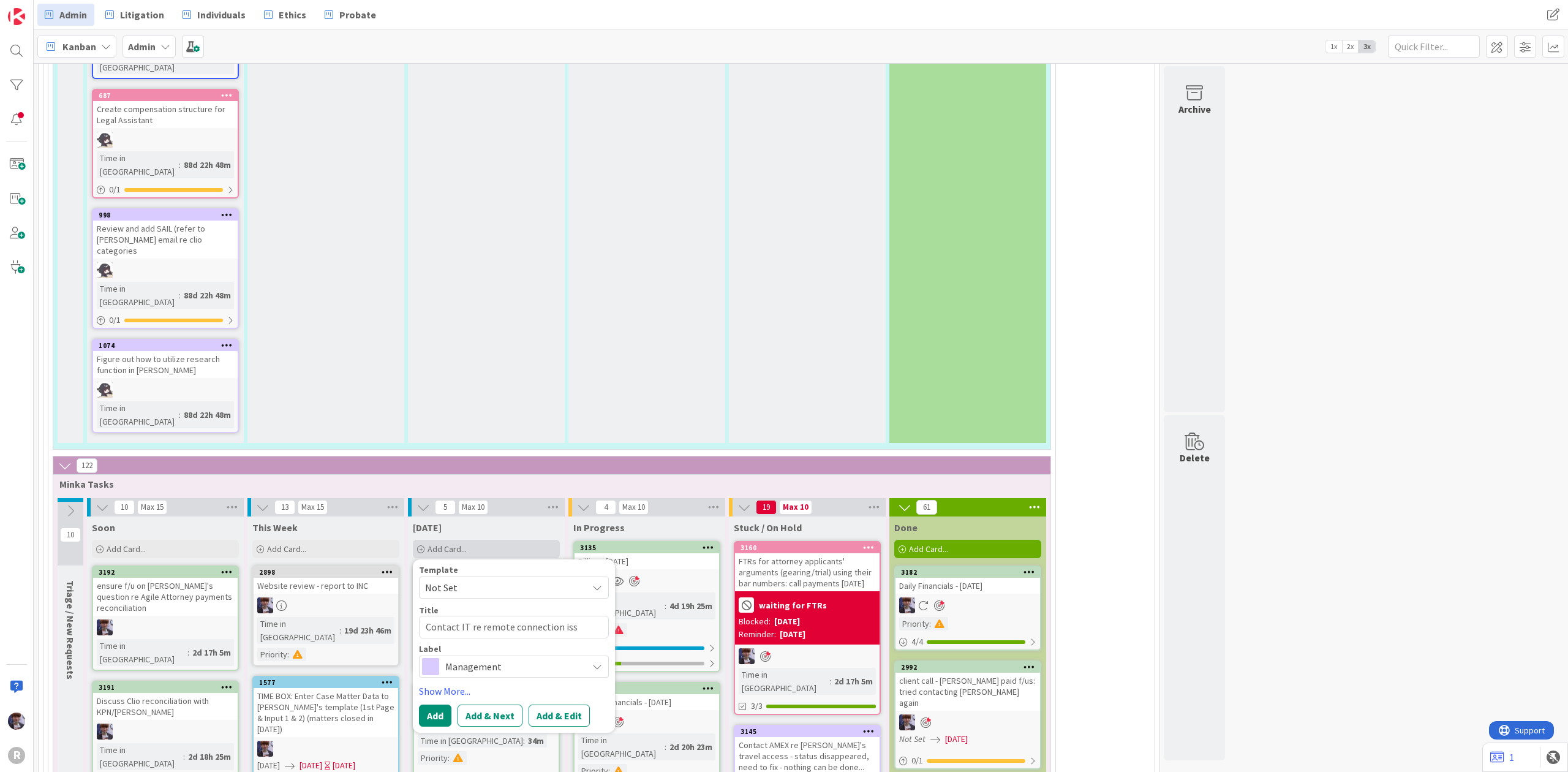
type textarea "Contact IT re remote connection issu"
type textarea "x"
type textarea "Contact IT re remote connection issue"
click at [503, 645] on div "Label Management" at bounding box center [513, 661] width 190 height 33
click at [500, 658] on span "Management" at bounding box center [513, 666] width 136 height 17
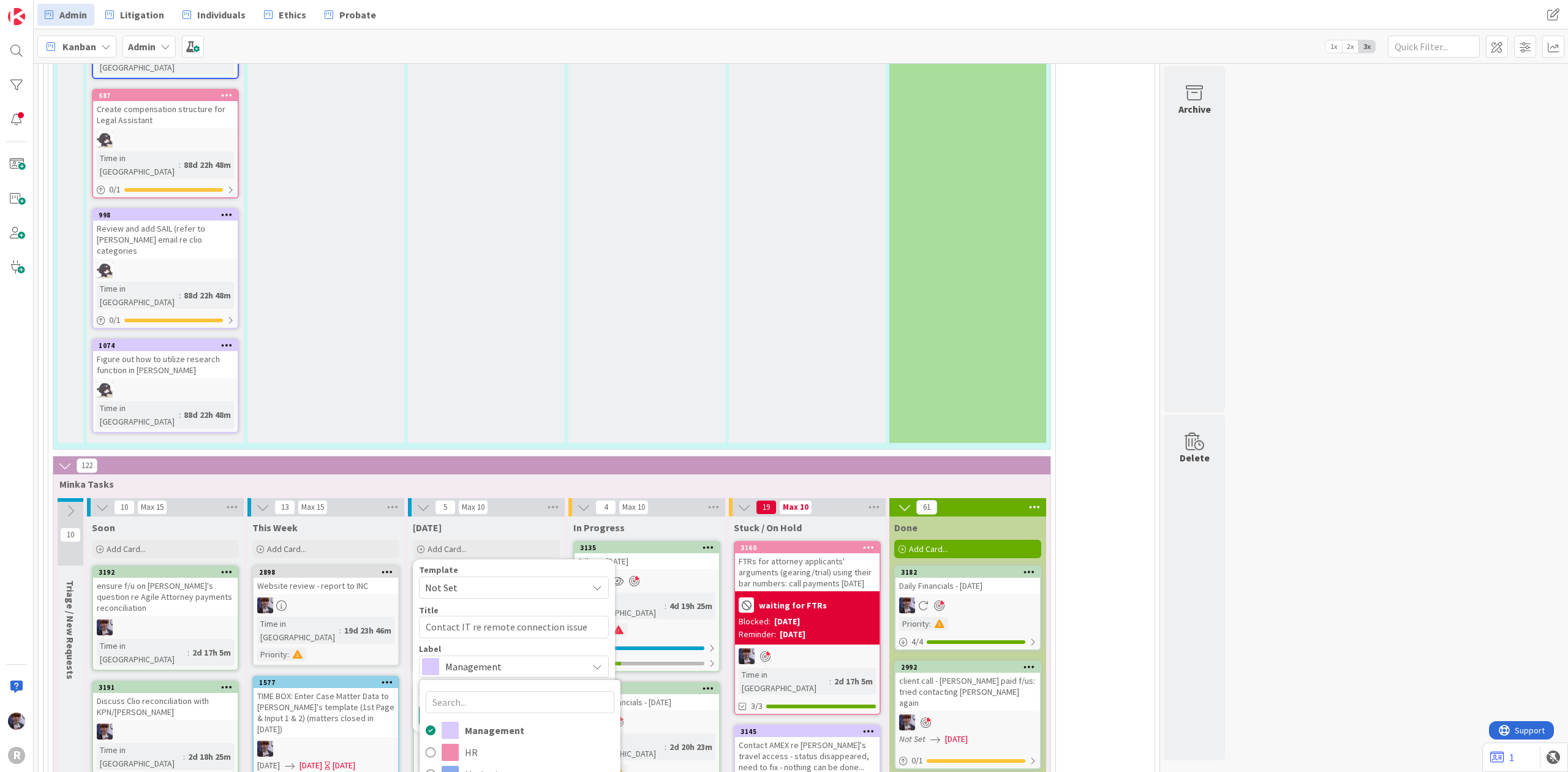
click at [448, 565] on div "Template Not Set Title 37 / 128 Contact IT re remote connection issue Label Tec…" at bounding box center [513, 646] width 190 height 161
click at [448, 684] on link "Show More..." at bounding box center [513, 692] width 190 height 15
click at [450, 719] on span "Select..." at bounding box center [442, 727] width 32 height 15
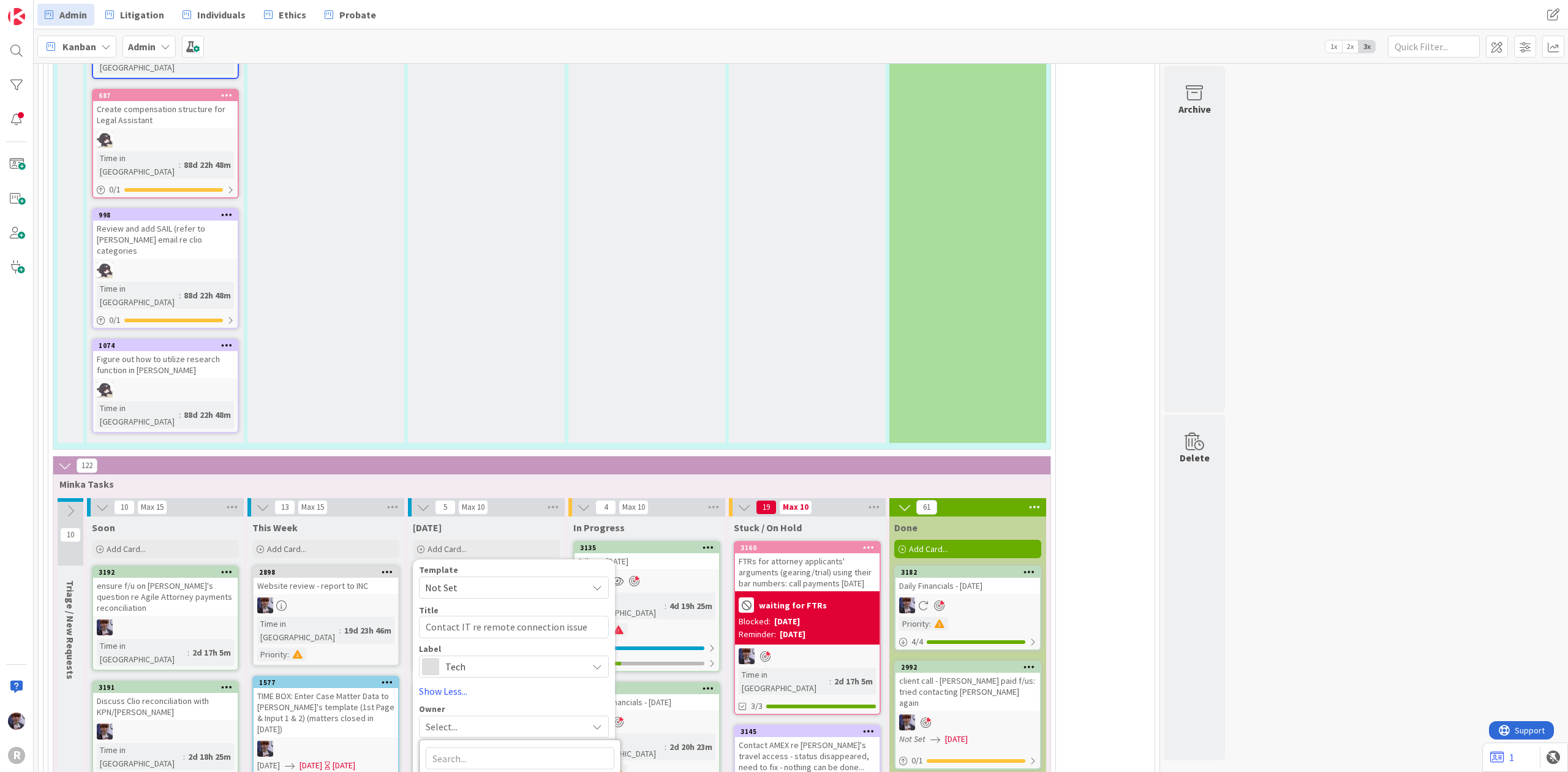
type textarea "x"
click at [427, 560] on div "Template Not Set Title 37 / 128 Contact IT re remote connection issue Label Tec…" at bounding box center [514, 721] width 202 height 323
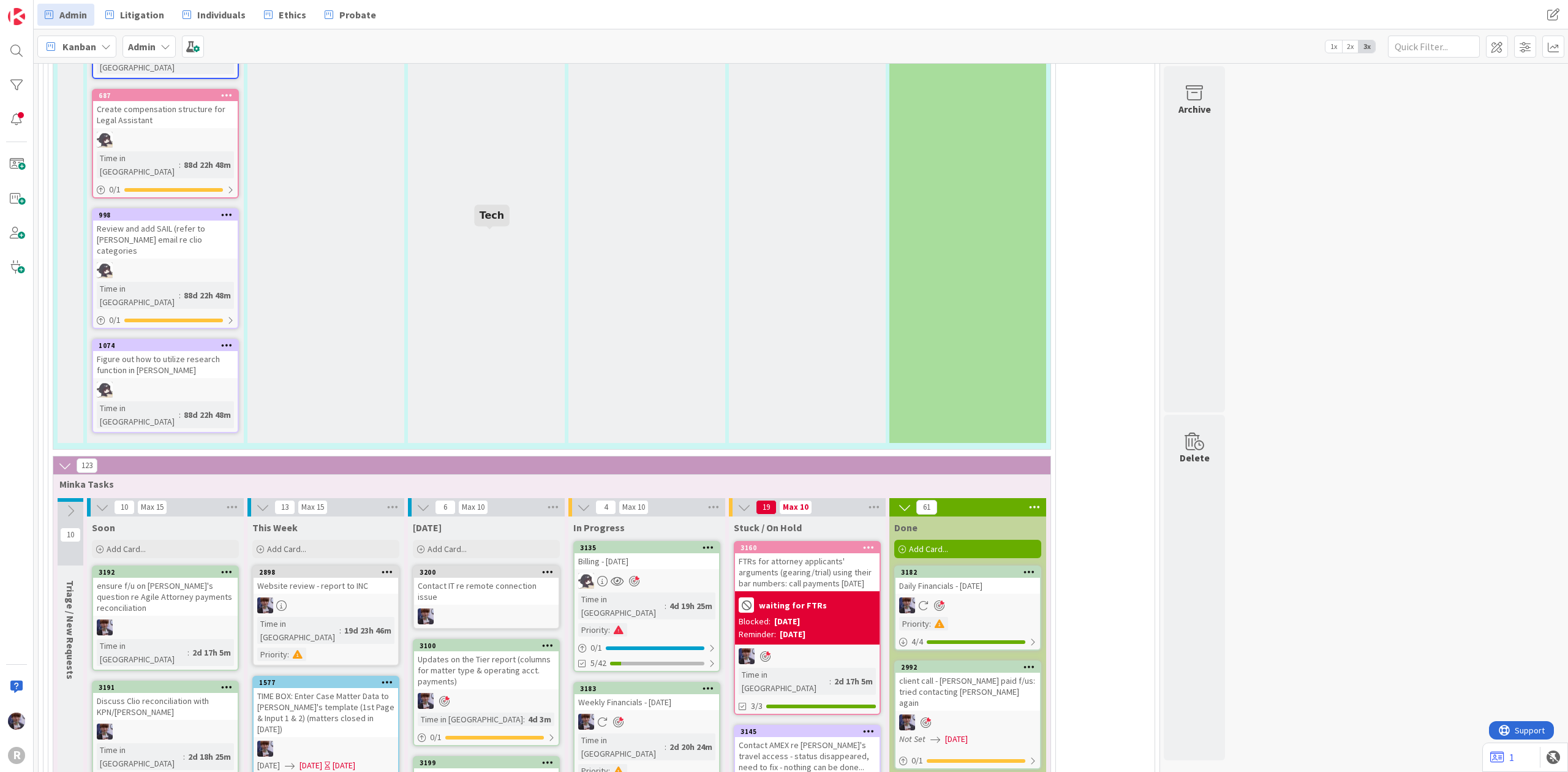
click at [471, 578] on div "Contact IT re remote connection issue" at bounding box center [486, 591] width 144 height 27
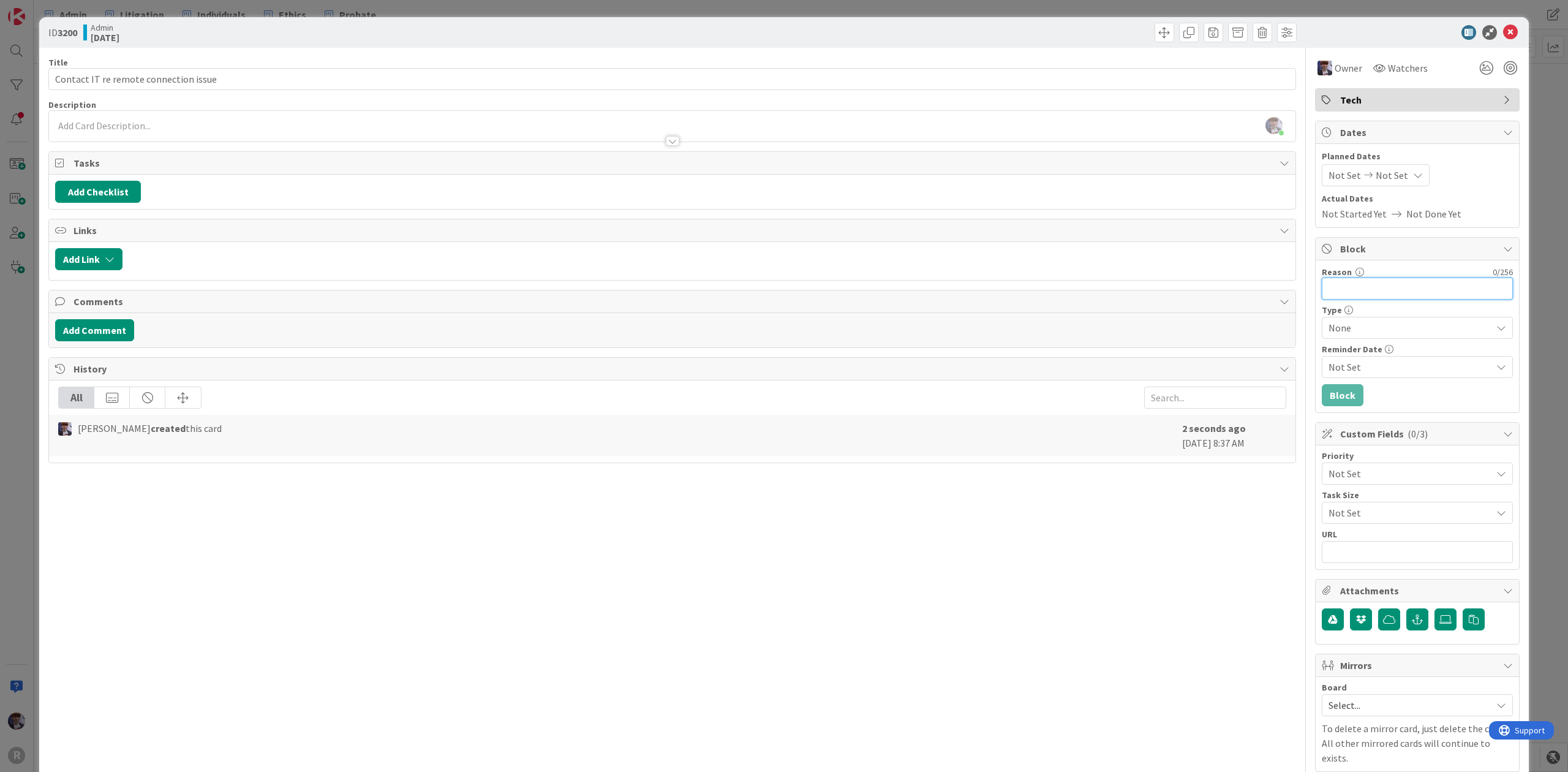
click at [1431, 285] on input "Reason" at bounding box center [1417, 288] width 192 height 22
click at [1453, 469] on span "Not Set" at bounding box center [1407, 474] width 157 height 17
click at [1381, 572] on span "Warm List (Tasks Due > 14 days)" at bounding box center [1434, 569] width 142 height 18
click at [1545, 298] on div "ID 3200 Admin [DATE] Title 37 / 128 Contact IT re remote connection issue Descr…" at bounding box center [784, 386] width 1568 height 772
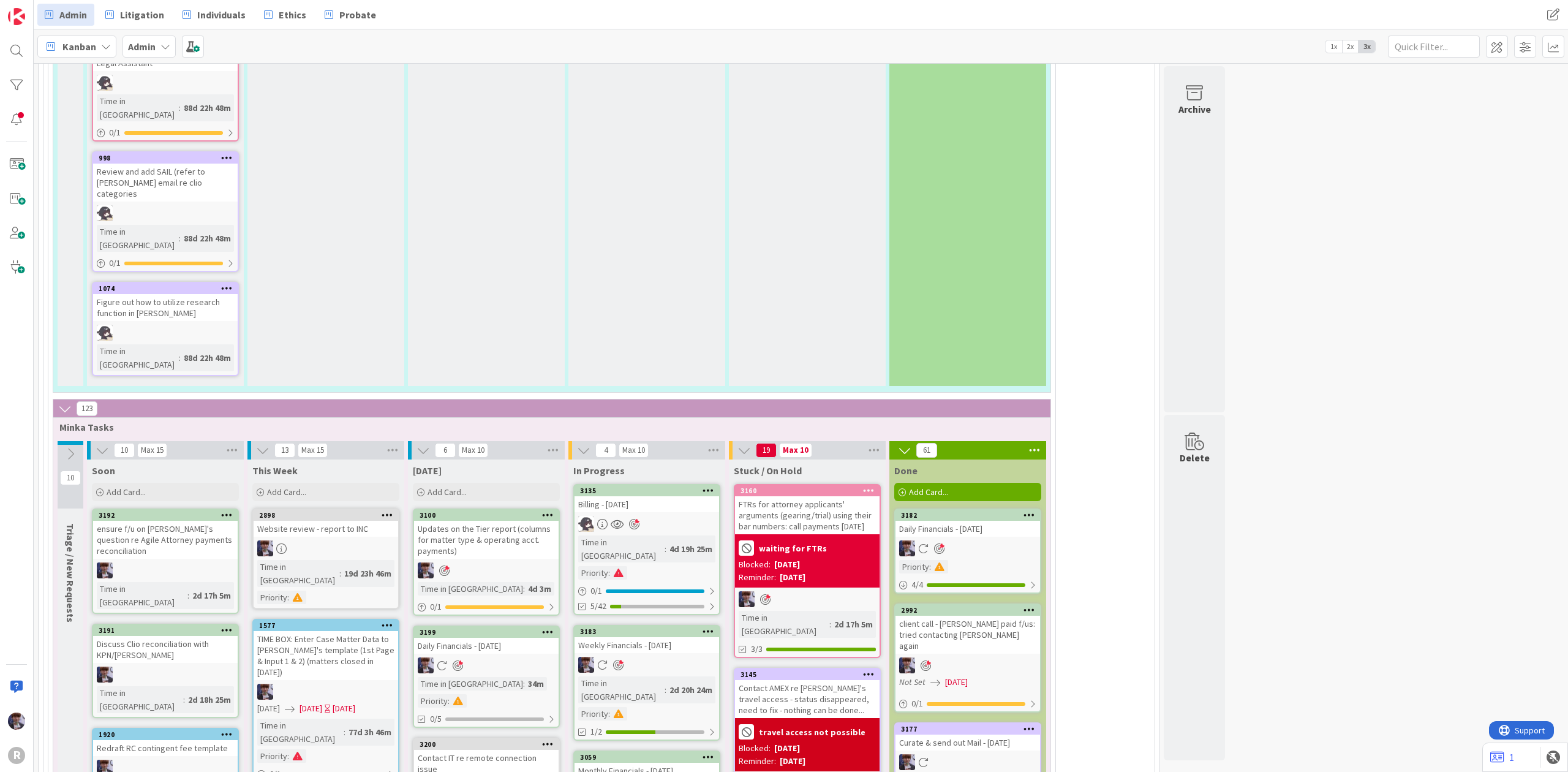
scroll to position [2704, 0]
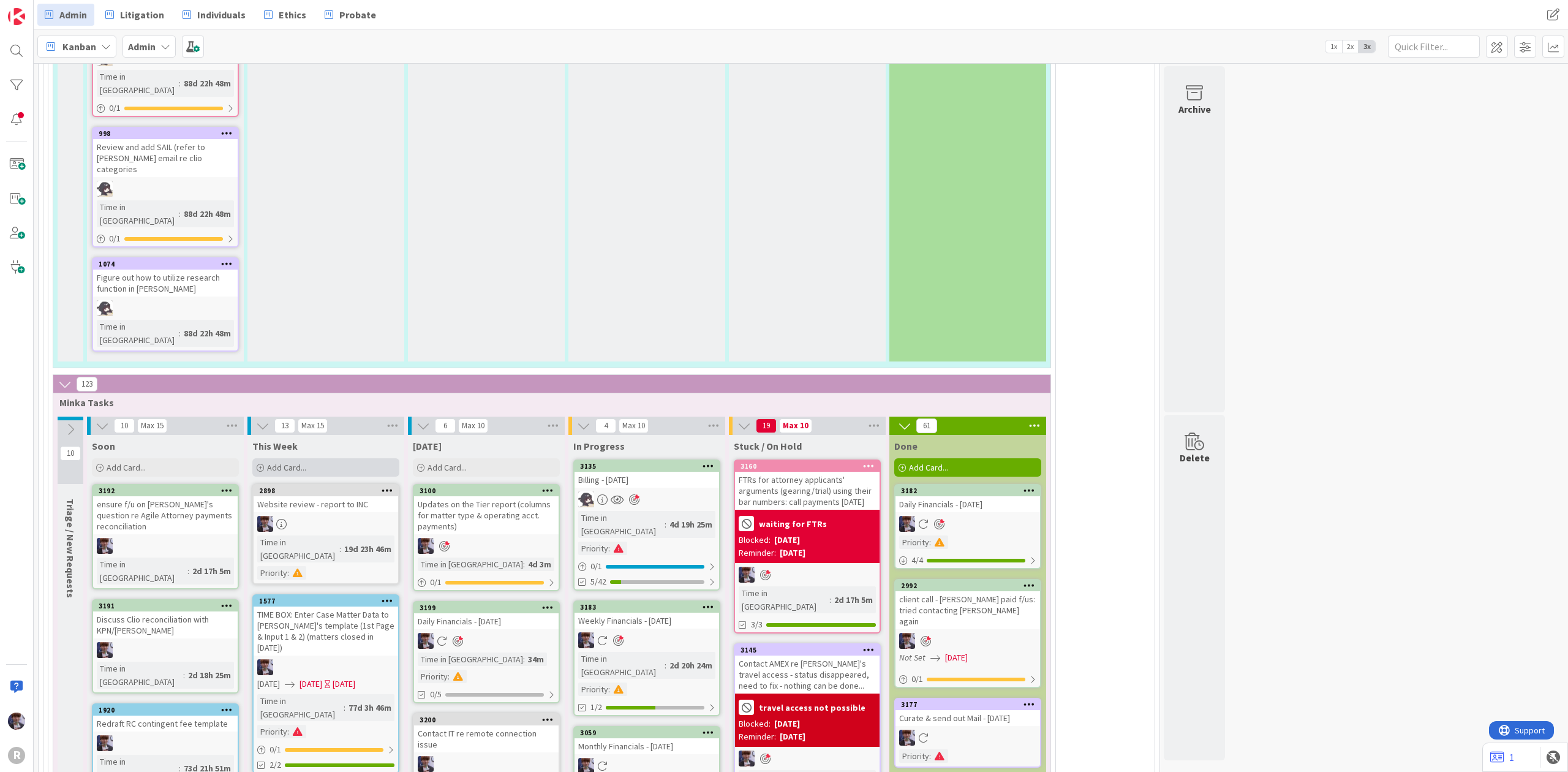
click at [276, 462] on span "Add Card..." at bounding box center [287, 468] width 40 height 11
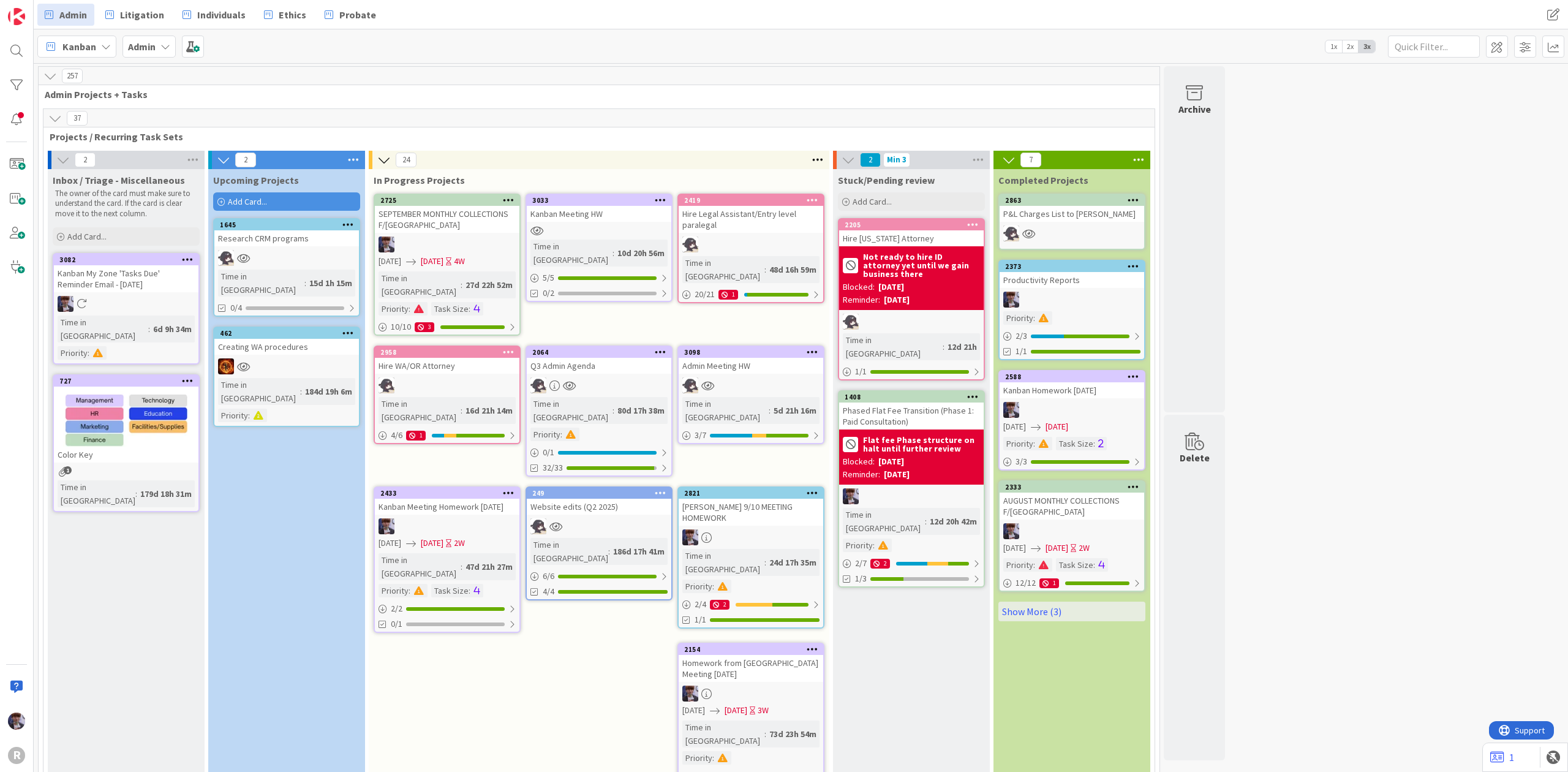
scroll to position [81, 0]
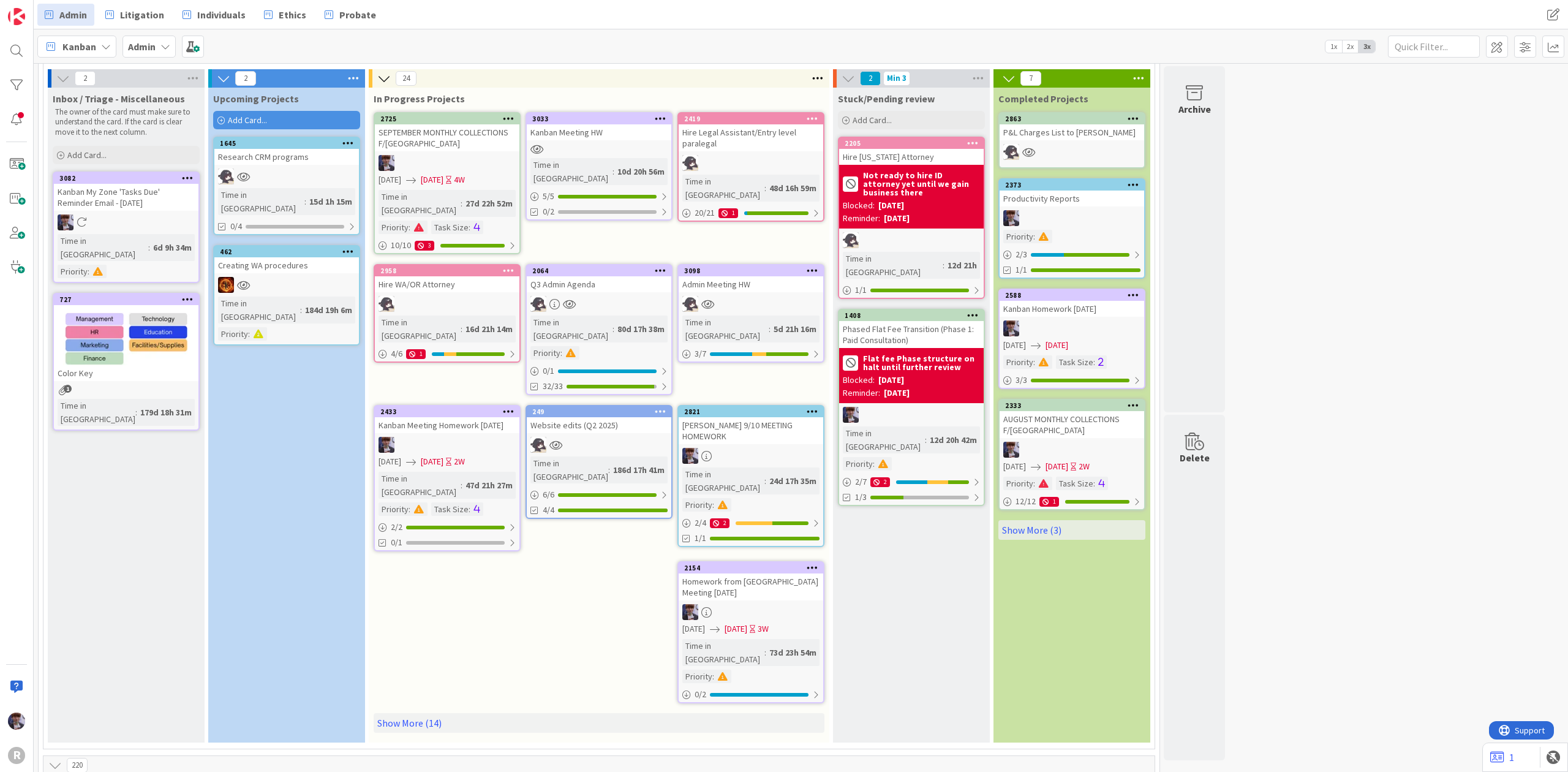
click at [467, 143] on div "SEPTEMBER MONTHLY COLLECTIONS F/[GEOGRAPHIC_DATA]" at bounding box center [446, 138] width 144 height 27
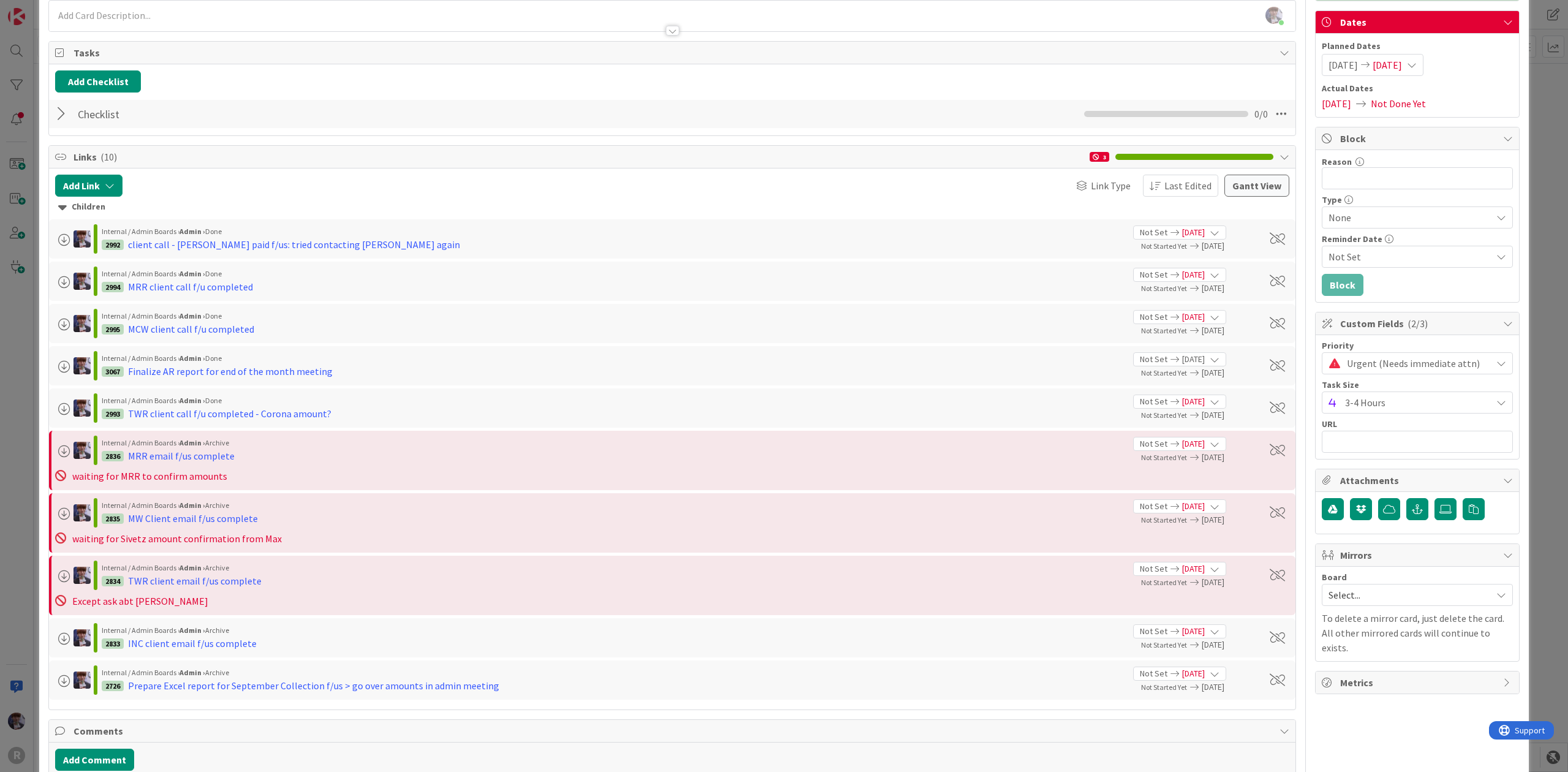
scroll to position [81, 0]
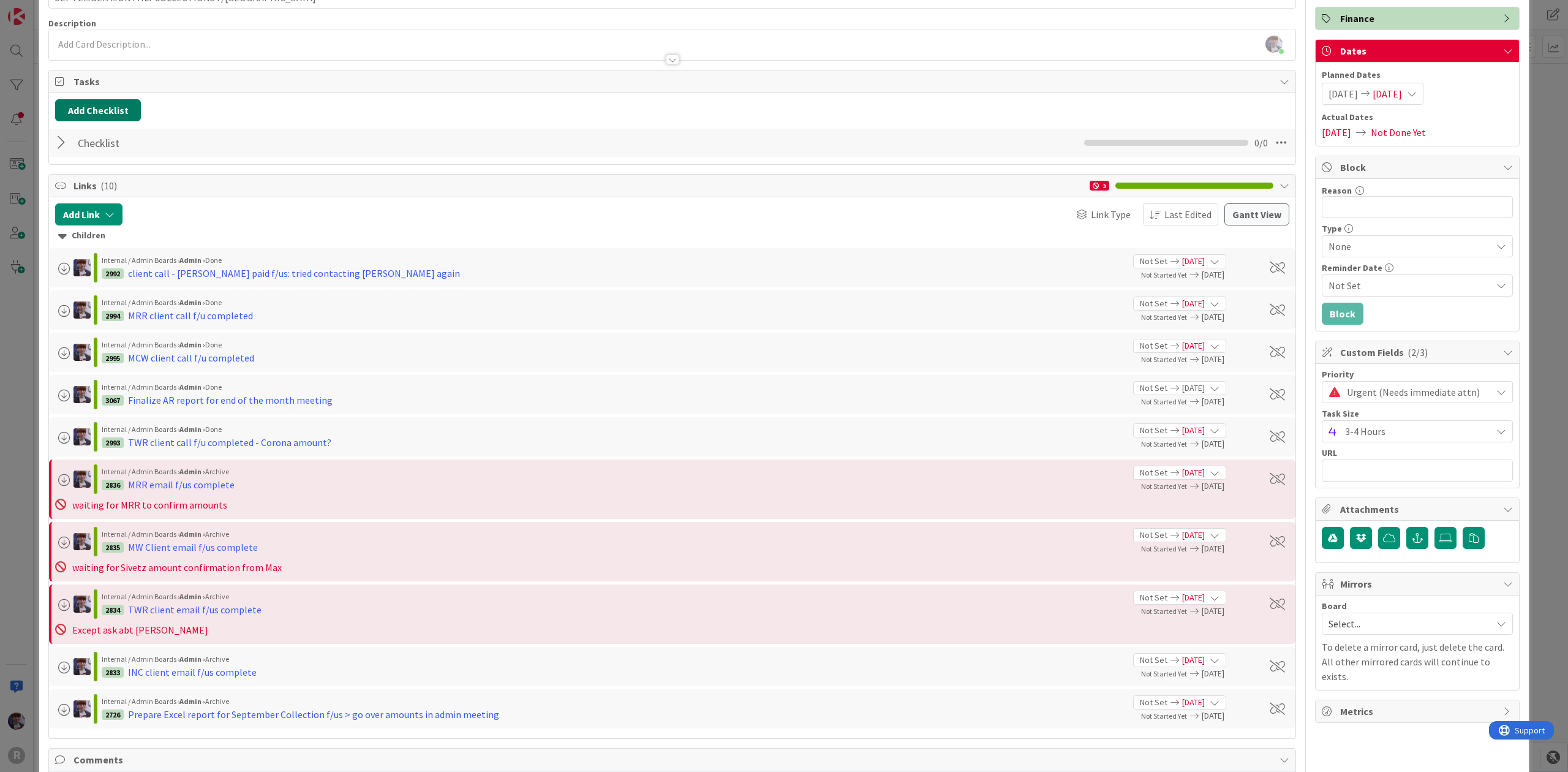
click at [71, 109] on button "Add Checklist" at bounding box center [97, 109] width 86 height 22
click at [417, 94] on div "Add Checklist Add Checklist Checklist Name (needed before adding tasks) 0 / 64 …" at bounding box center [672, 128] width 1246 height 71
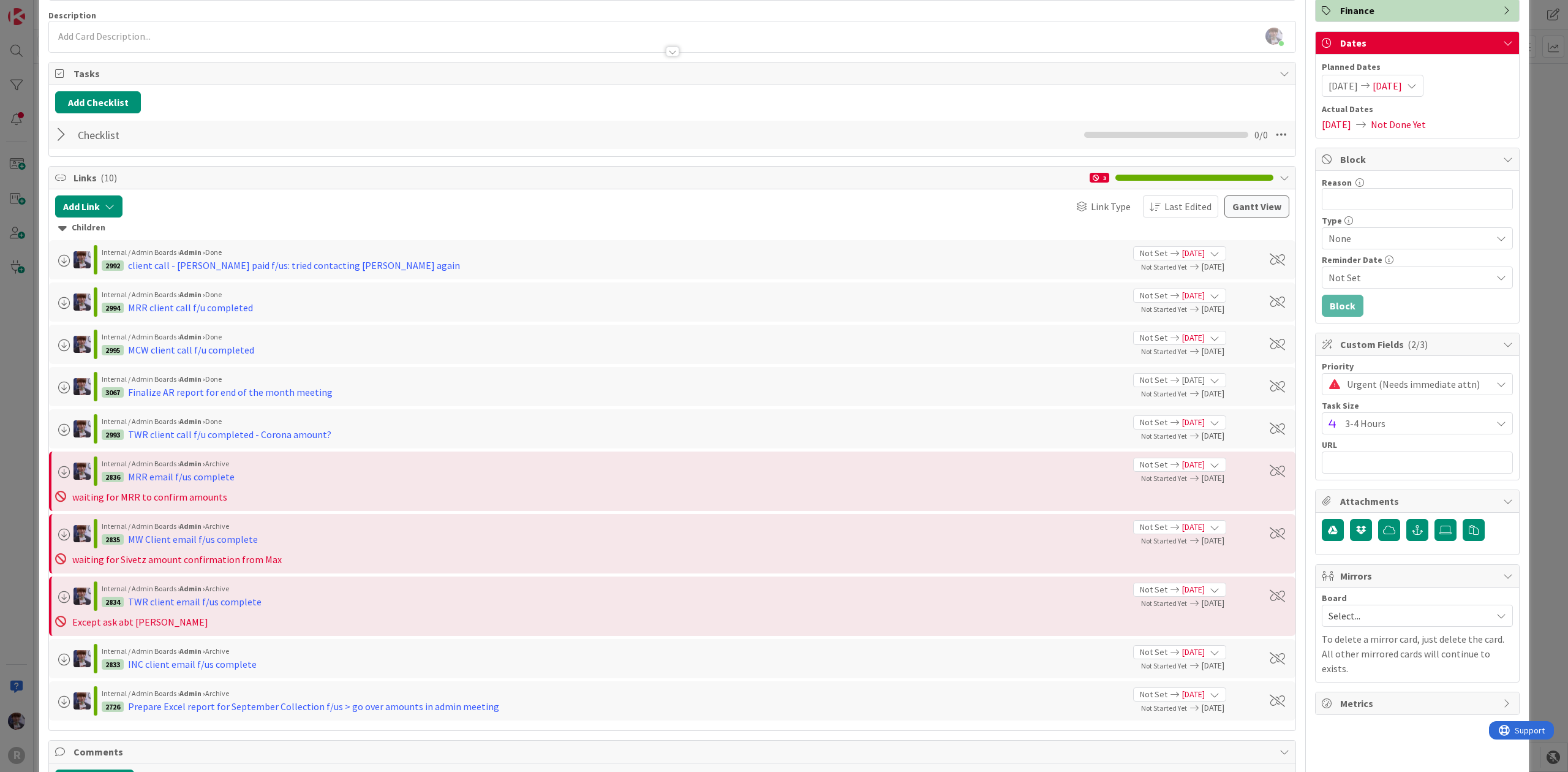
scroll to position [0, 0]
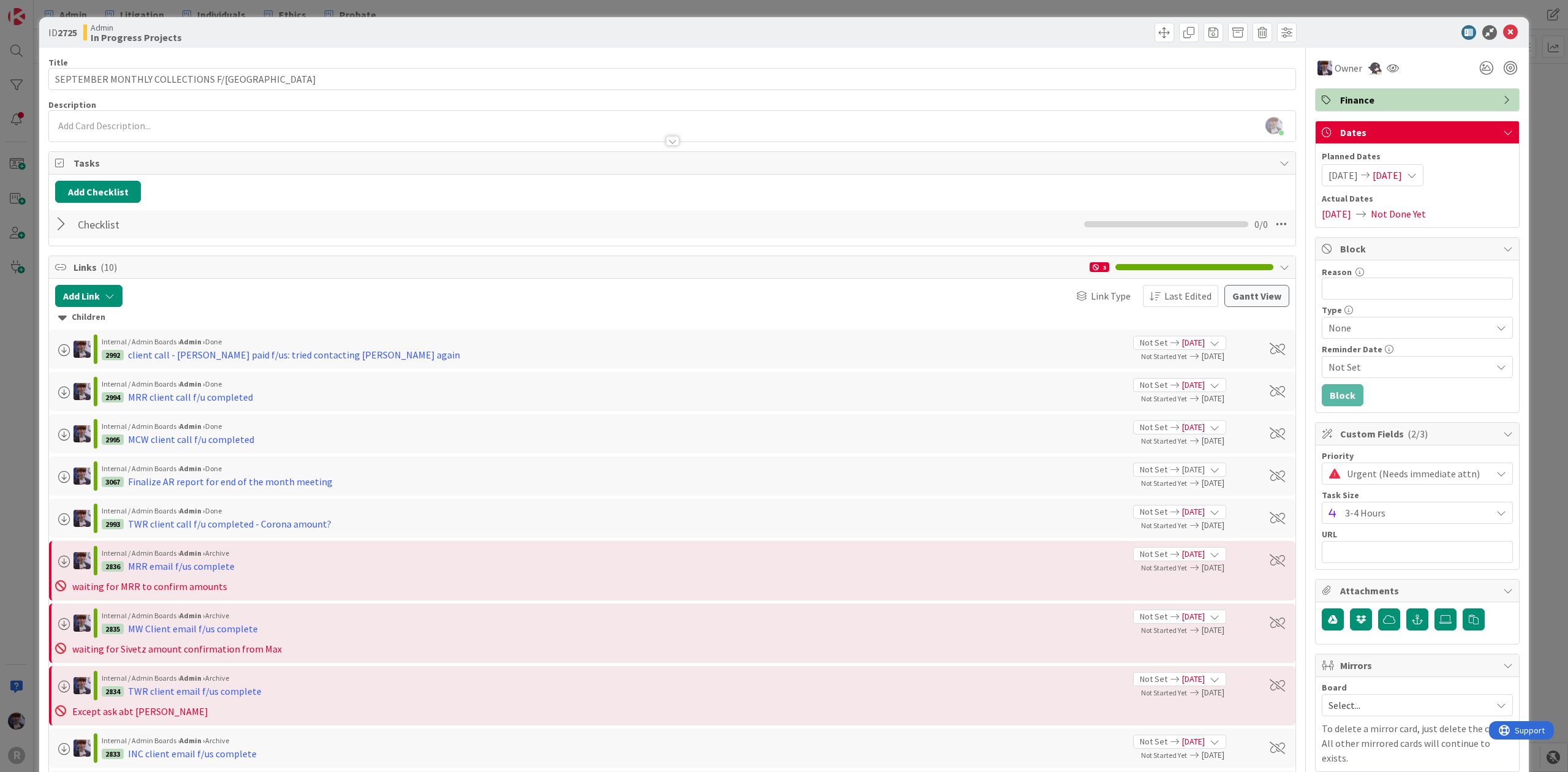
click at [127, 241] on div "Add Checklist Back Checklist Checklist Name 9 / 64 Checklist 0 / 0" at bounding box center [672, 210] width 1246 height 71
click at [60, 225] on div at bounding box center [62, 224] width 16 height 22
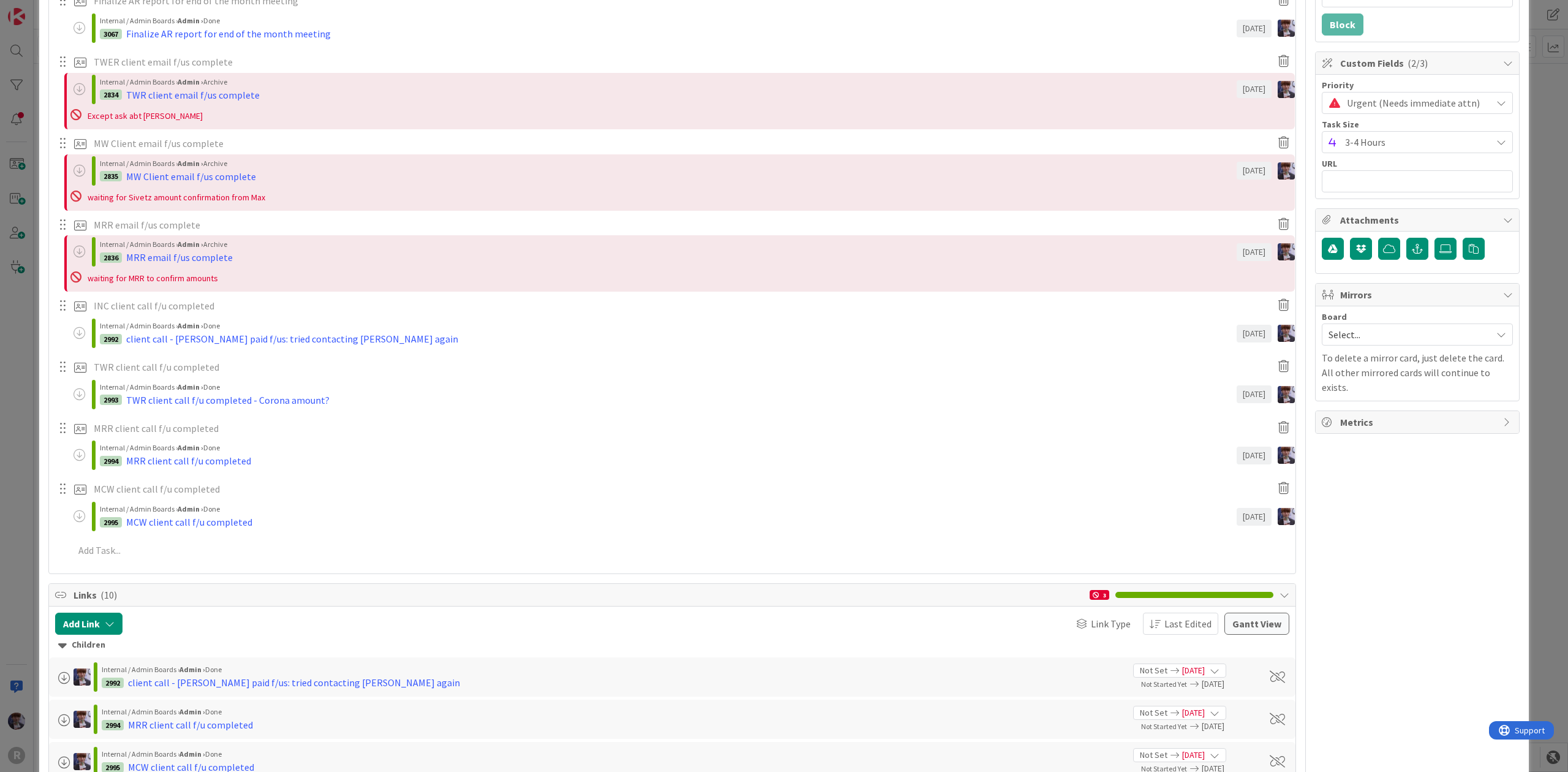
scroll to position [490, 0]
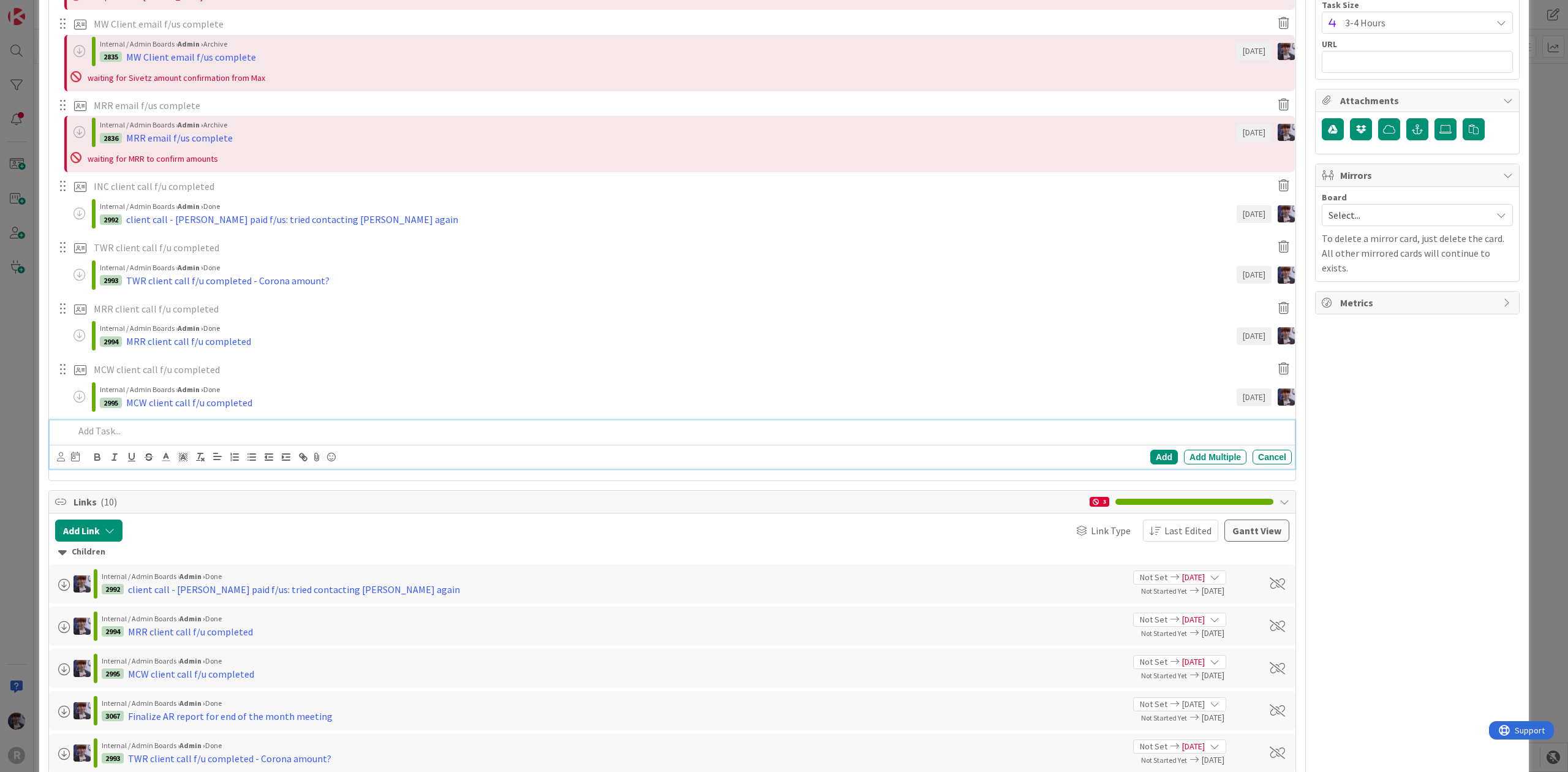
click at [113, 424] on p at bounding box center [681, 430] width 1213 height 14
click at [194, 429] on p "Call clients who haven't paid September" at bounding box center [681, 430] width 1213 height 14
click at [271, 423] on div "Call clients who haven't paid (September" at bounding box center [680, 430] width 1223 height 22
click at [268, 430] on p "Call clients who haven't paid (September)" at bounding box center [681, 430] width 1213 height 14
click at [92, 430] on p "Call clients who haven't paid (September)" at bounding box center [681, 430] width 1213 height 14
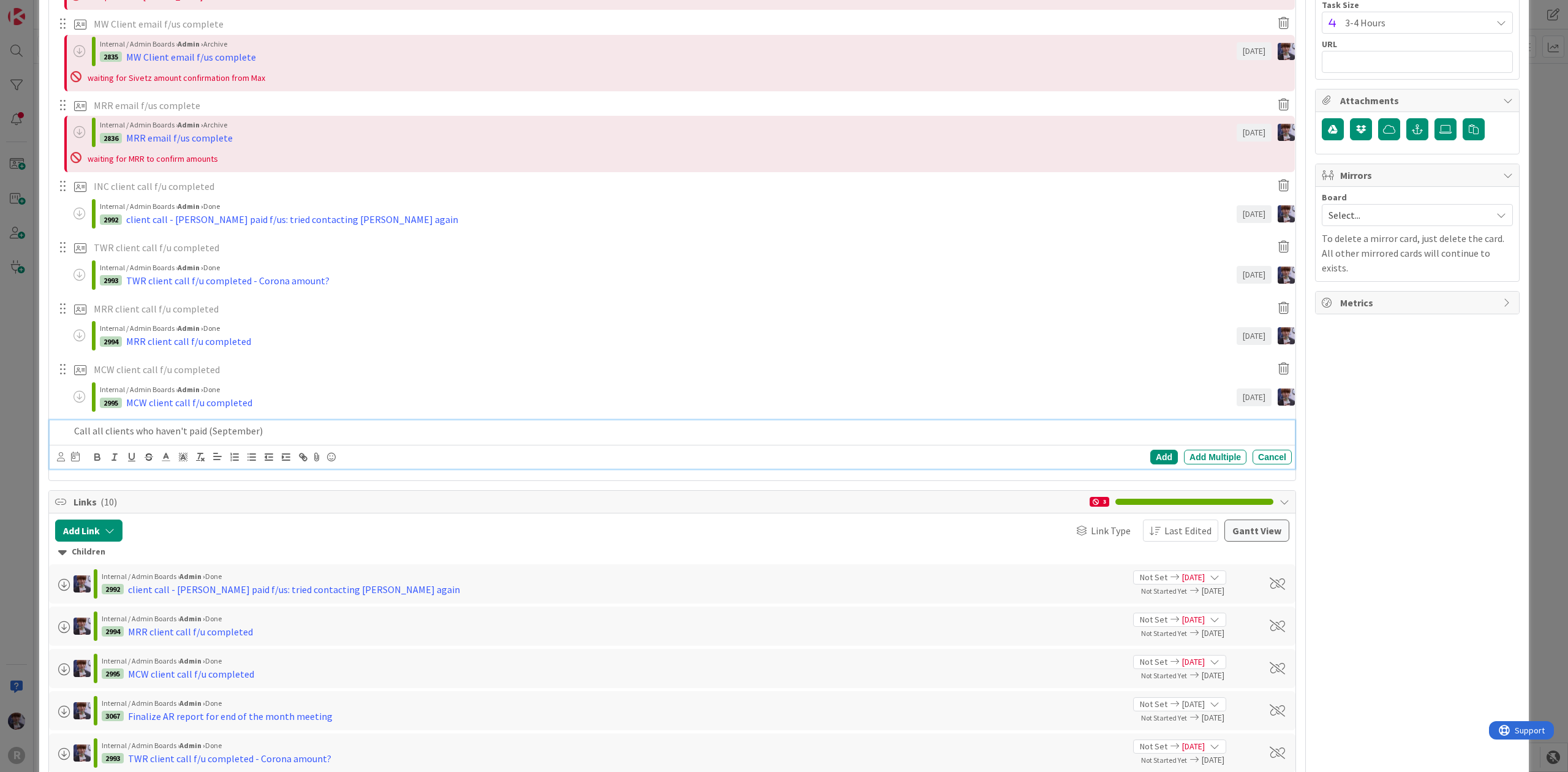
click at [361, 420] on div "Call all clients who haven't paid (September)" at bounding box center [680, 430] width 1223 height 22
click at [55, 464] on div "Add Add Multiple Cancel" at bounding box center [673, 456] width 1245 height 24
click at [59, 456] on icon at bounding box center [60, 457] width 8 height 9
click at [164, 550] on span "[PERSON_NAME]" at bounding box center [142, 555] width 81 height 18
click at [76, 457] on icon at bounding box center [78, 457] width 8 height 9
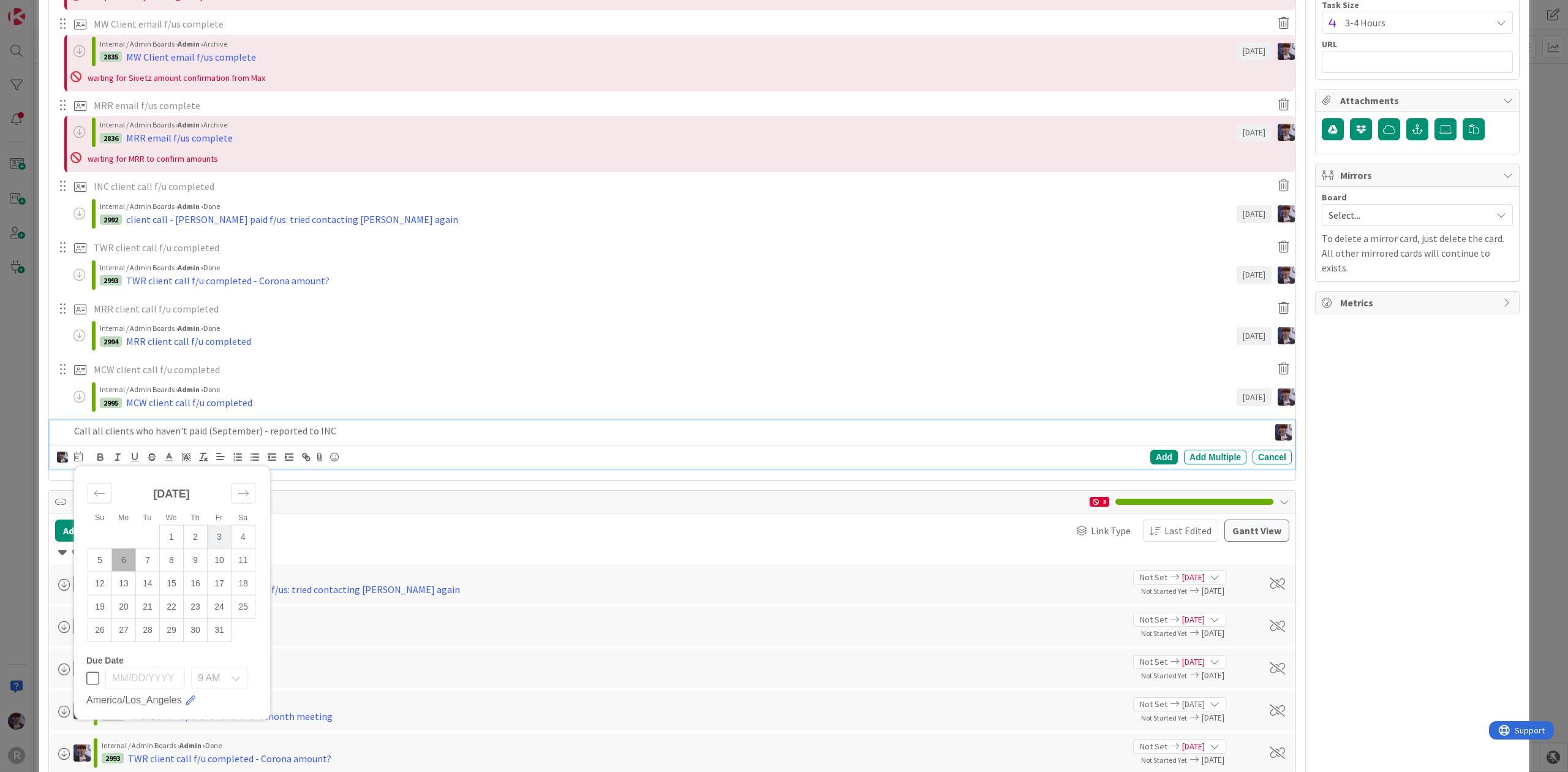
click at [226, 529] on td "3" at bounding box center [219, 536] width 24 height 24
type input "[DATE]"
click at [1150, 459] on div "Add" at bounding box center [1163, 458] width 27 height 15
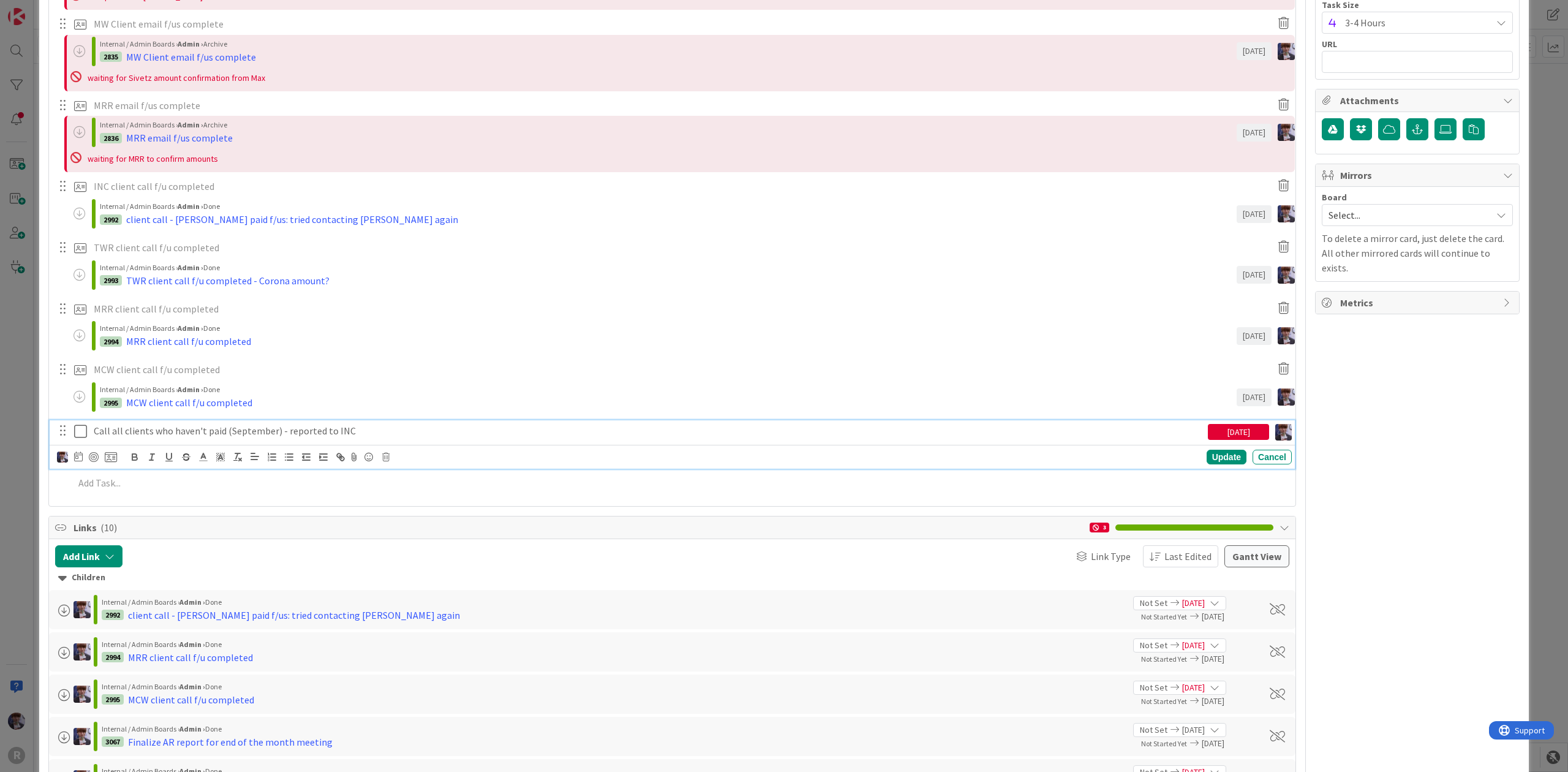
click at [112, 432] on p "Call all clients who haven't paid (September) - reported to INC" at bounding box center [648, 430] width 1109 height 14
click at [99, 460] on div at bounding box center [87, 458] width 60 height 15
click at [97, 460] on div at bounding box center [93, 457] width 9 height 9
click at [109, 460] on icon at bounding box center [110, 458] width 12 height 11
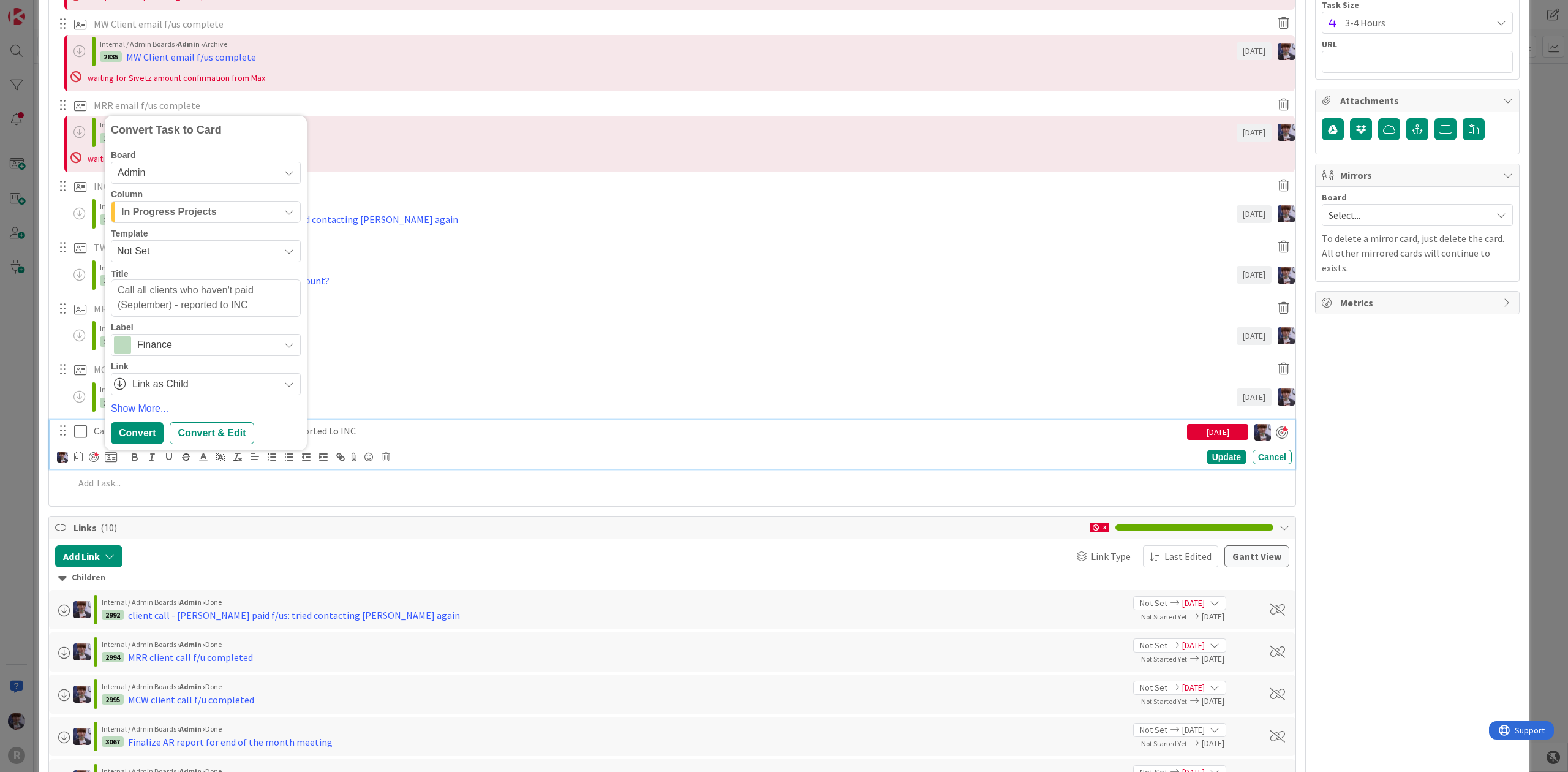
click at [193, 197] on div "Column" at bounding box center [206, 193] width 190 height 8
click at [190, 210] on span "In Progress Projects" at bounding box center [169, 211] width 95 height 16
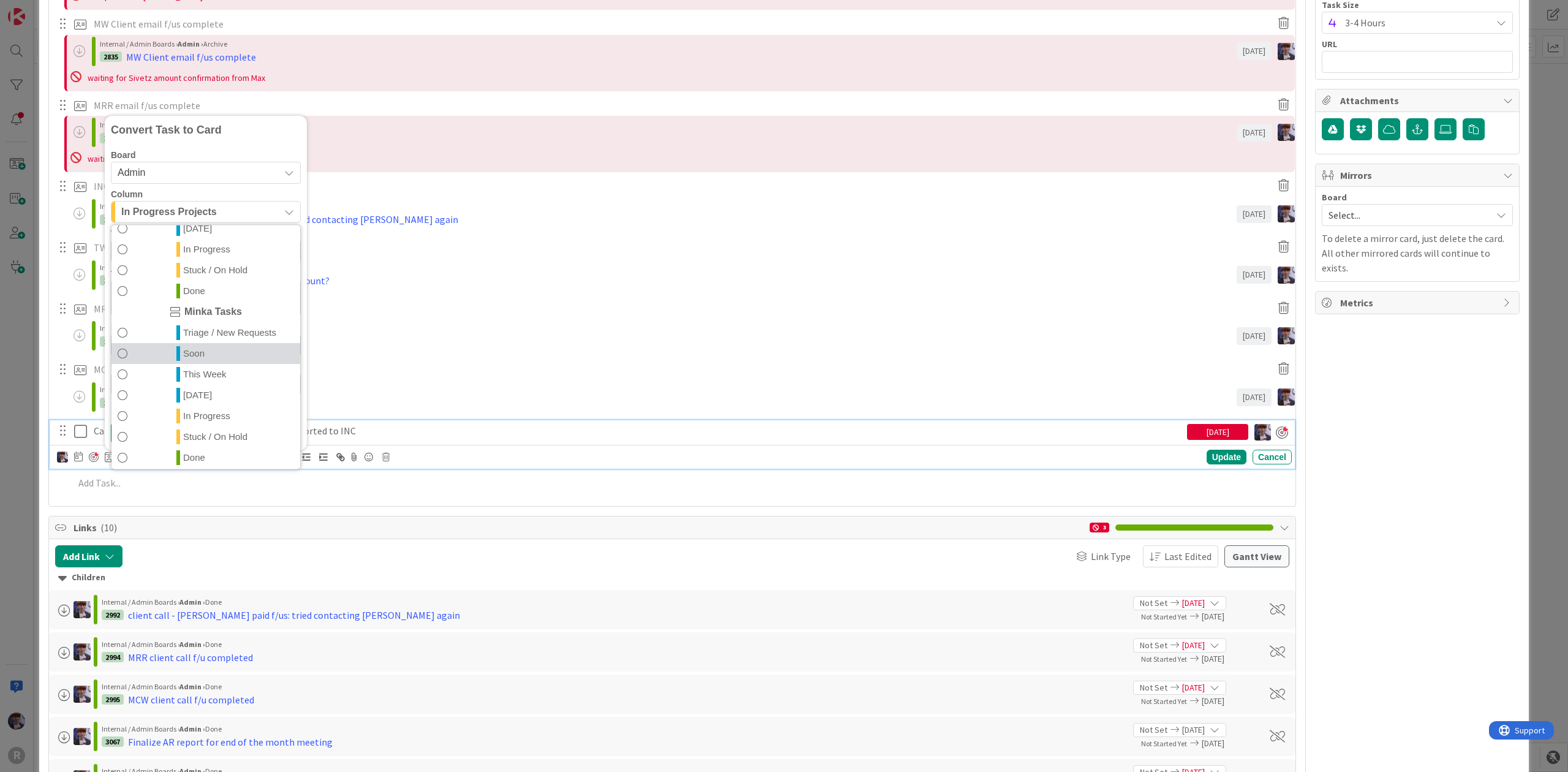
scroll to position [287, 0]
click at [187, 452] on span "Done" at bounding box center [193, 454] width 22 height 15
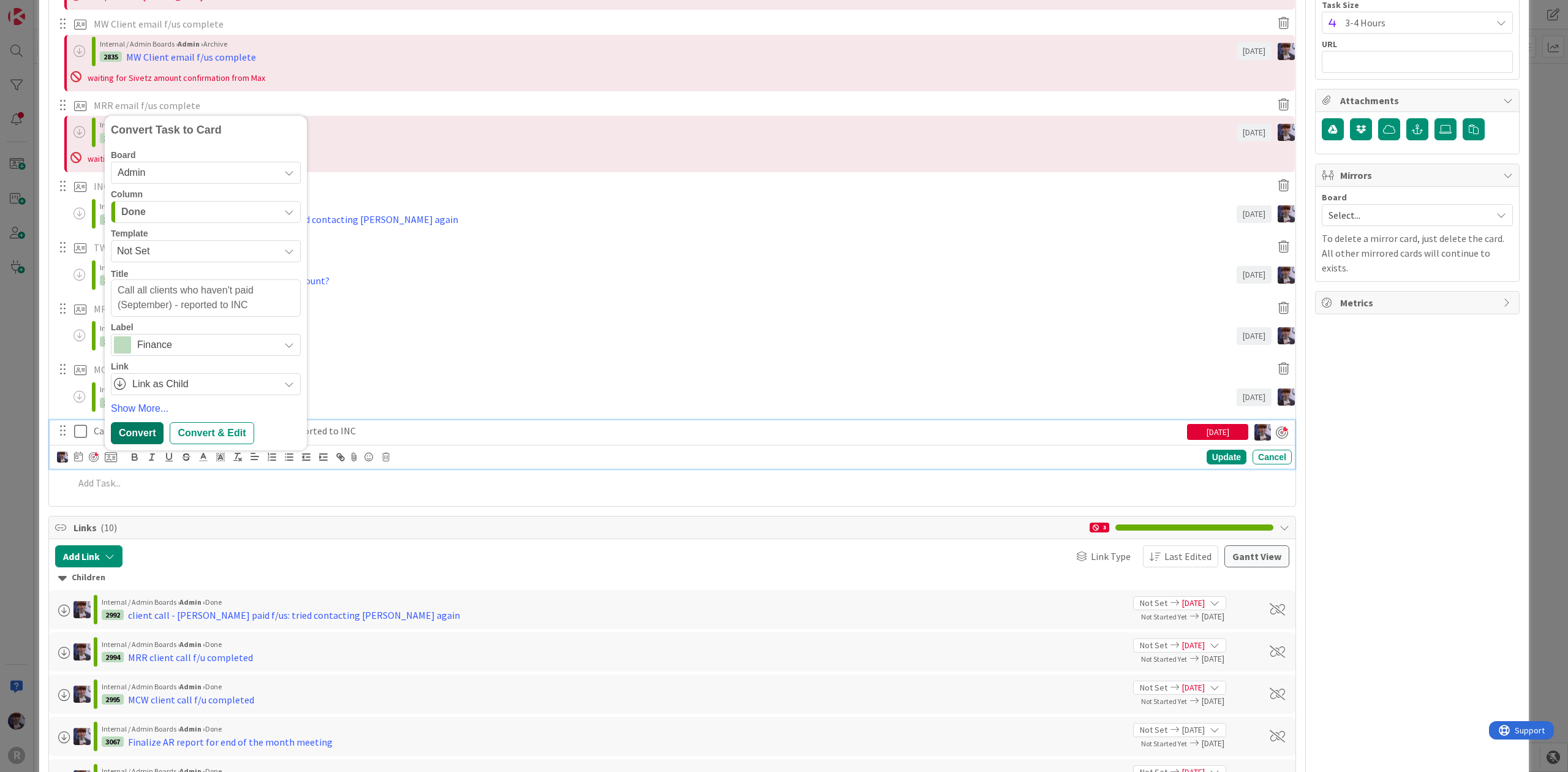
click at [128, 430] on div "Convert" at bounding box center [138, 432] width 53 height 22
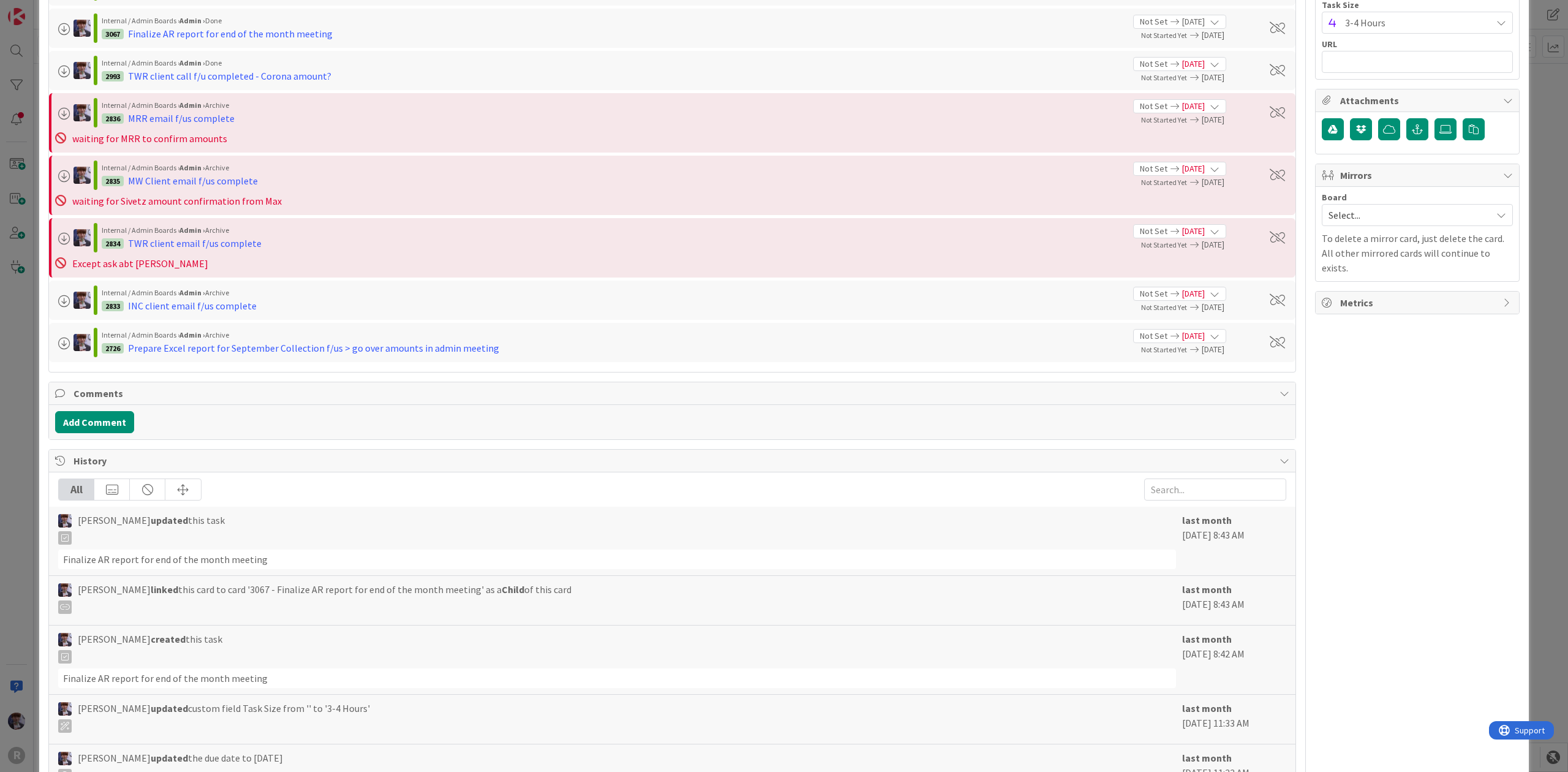
click at [27, 487] on div "ID 2725 Admin In Progress Projects Title 34 / 128 SEPTEMBER MONTHLY COLLECTIONS…" at bounding box center [784, 386] width 1568 height 772
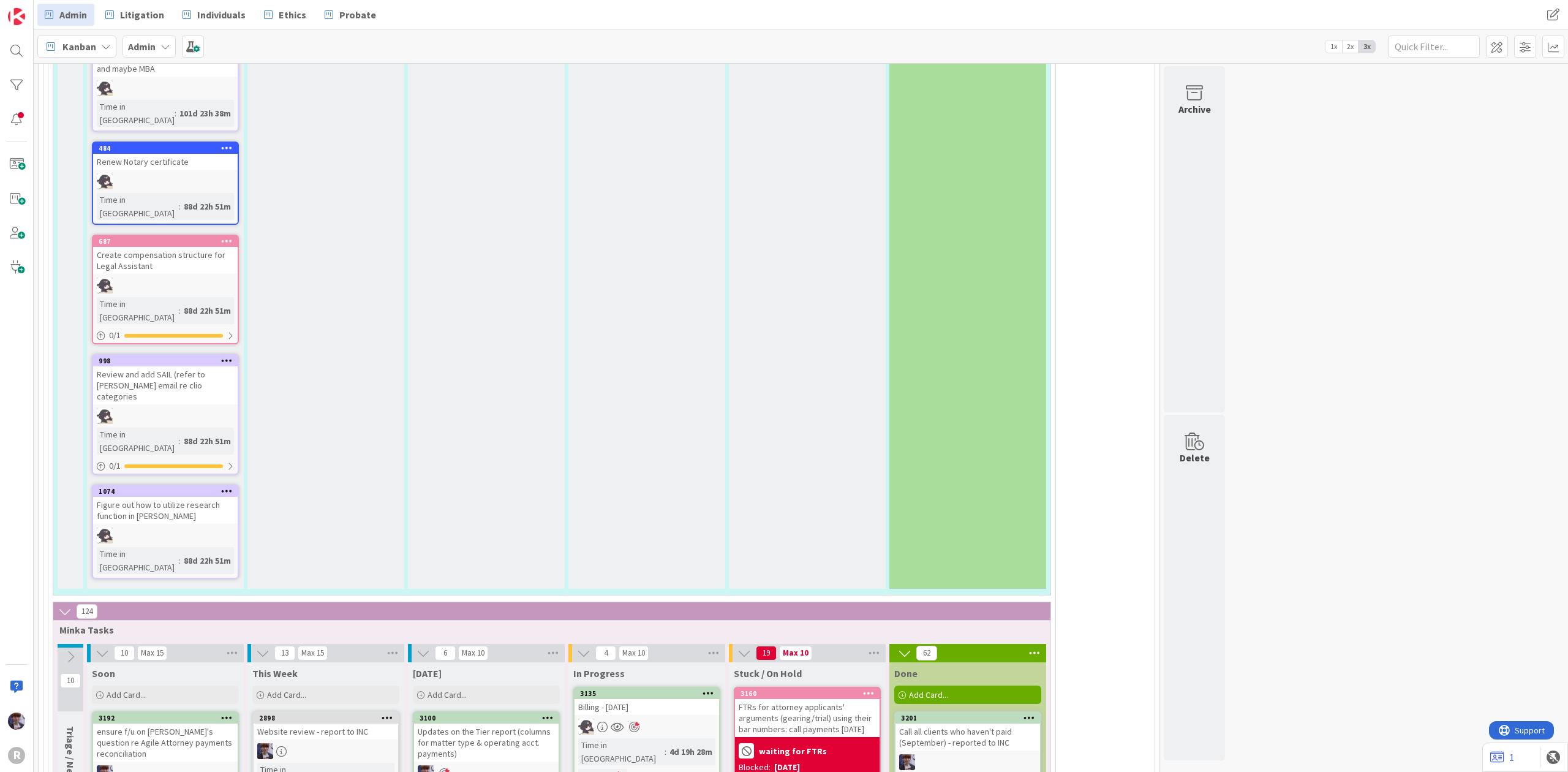
scroll to position [2369, 0]
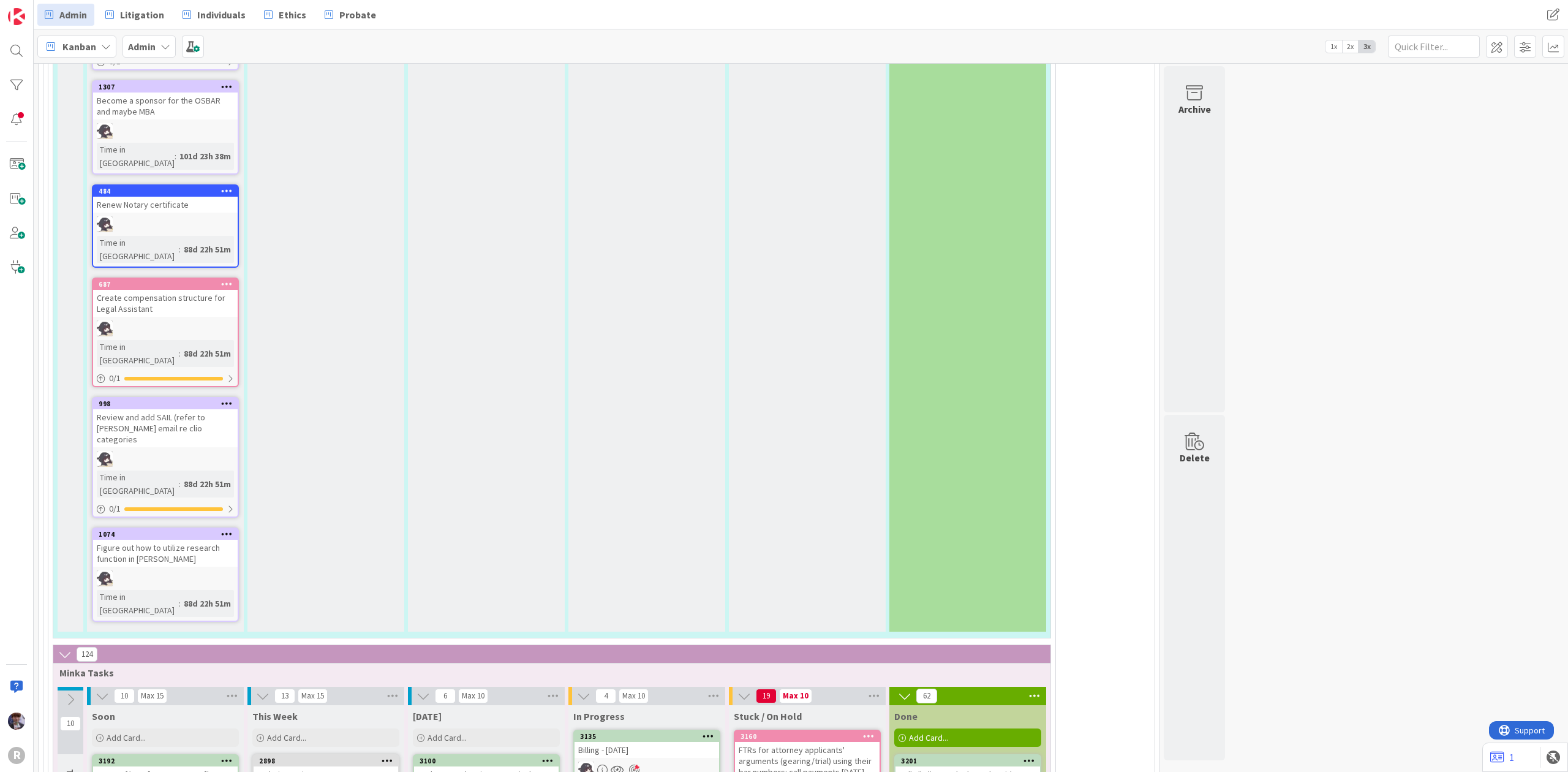
click at [1027, 756] on icon at bounding box center [1029, 760] width 11 height 8
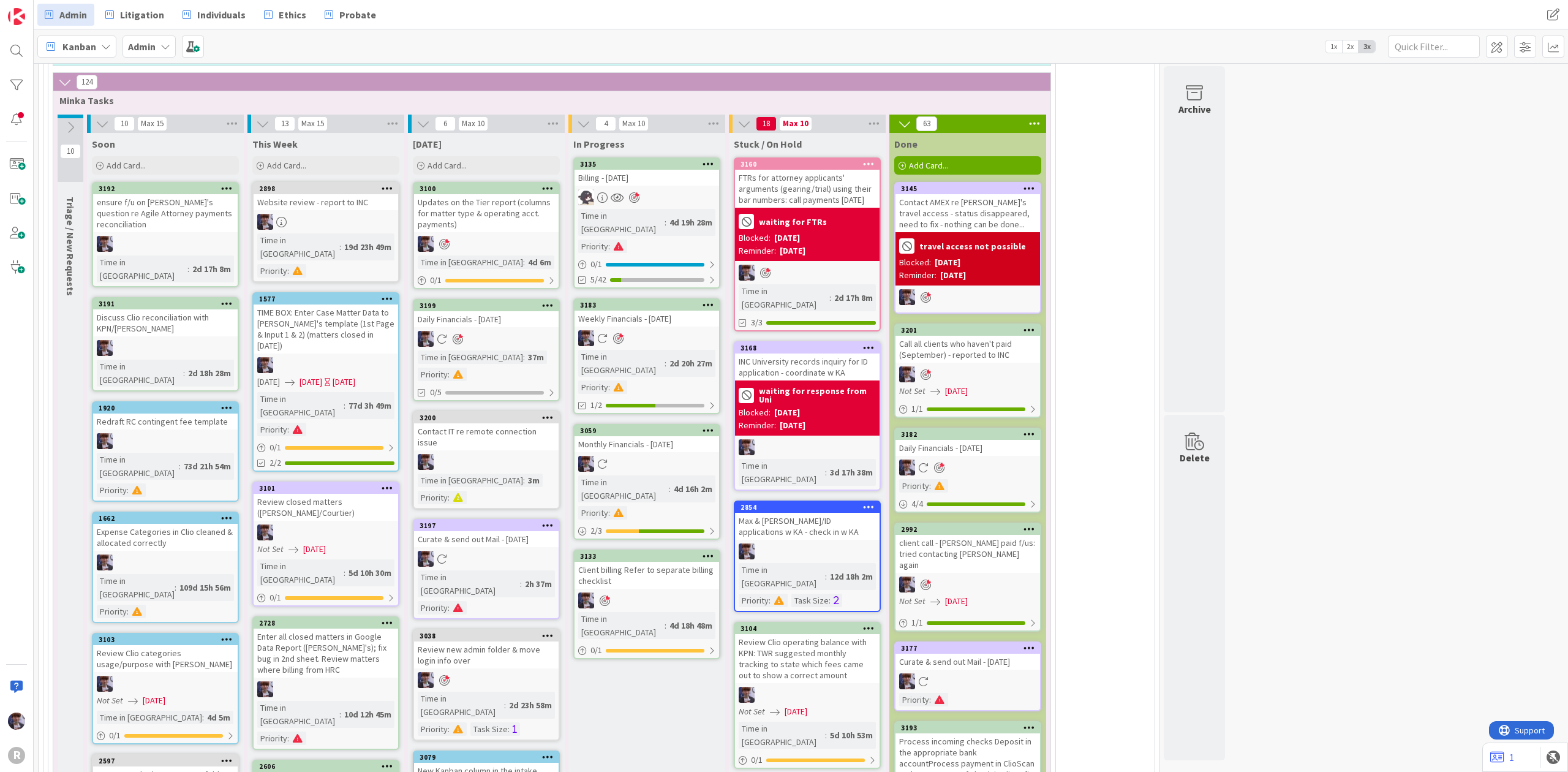
scroll to position [3023, 0]
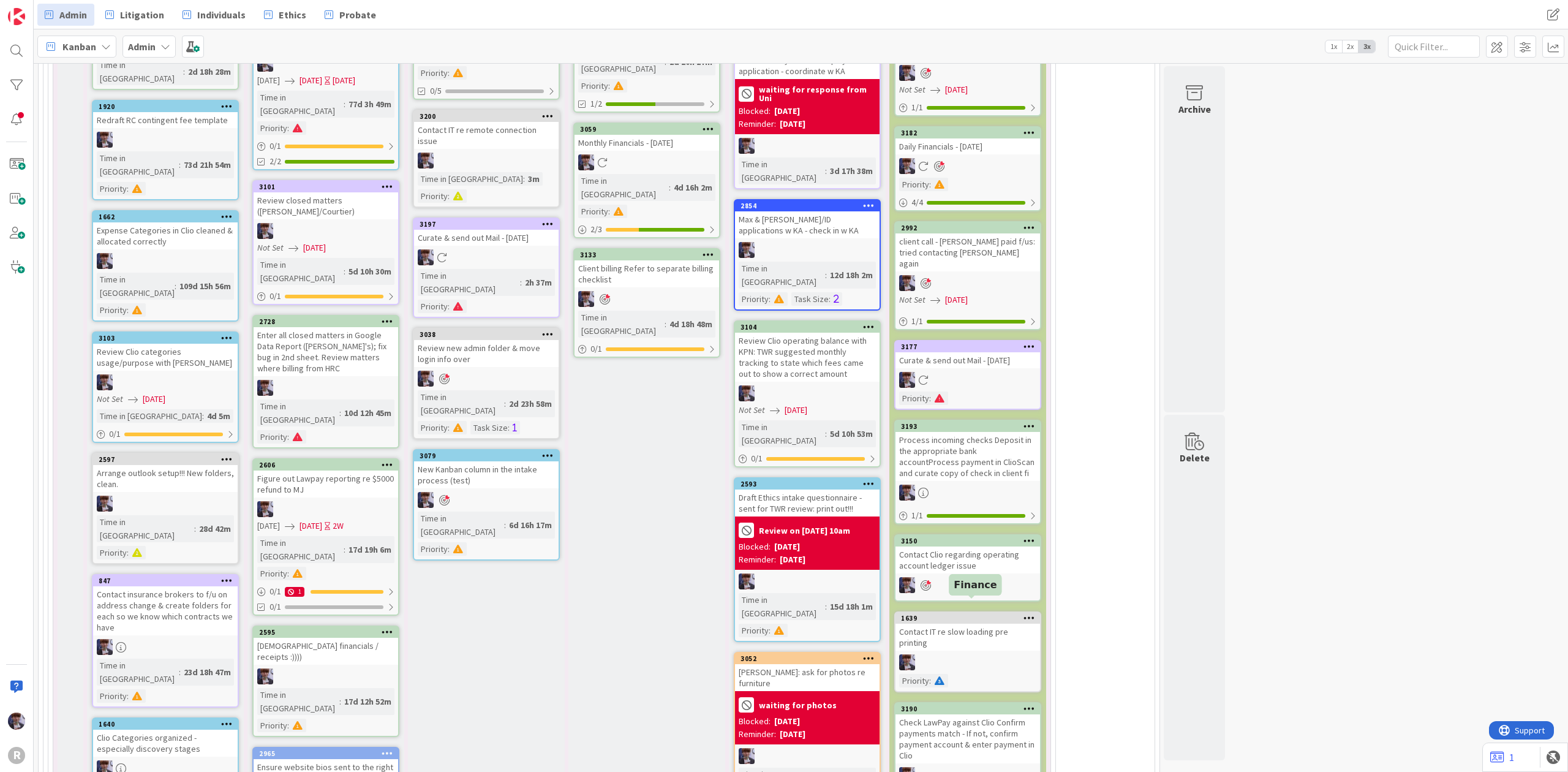
scroll to position [3268, 0]
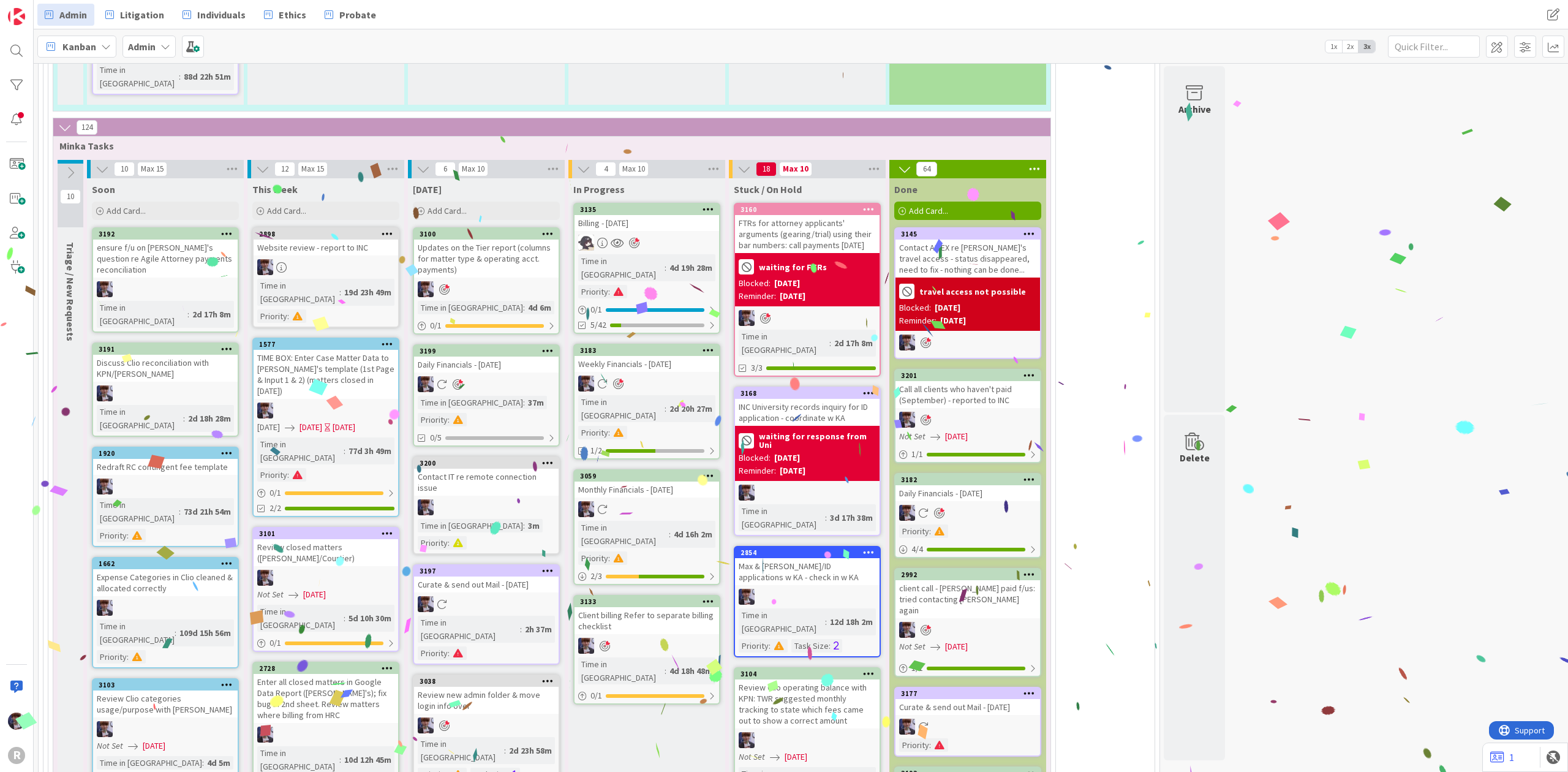
scroll to position [2406, 0]
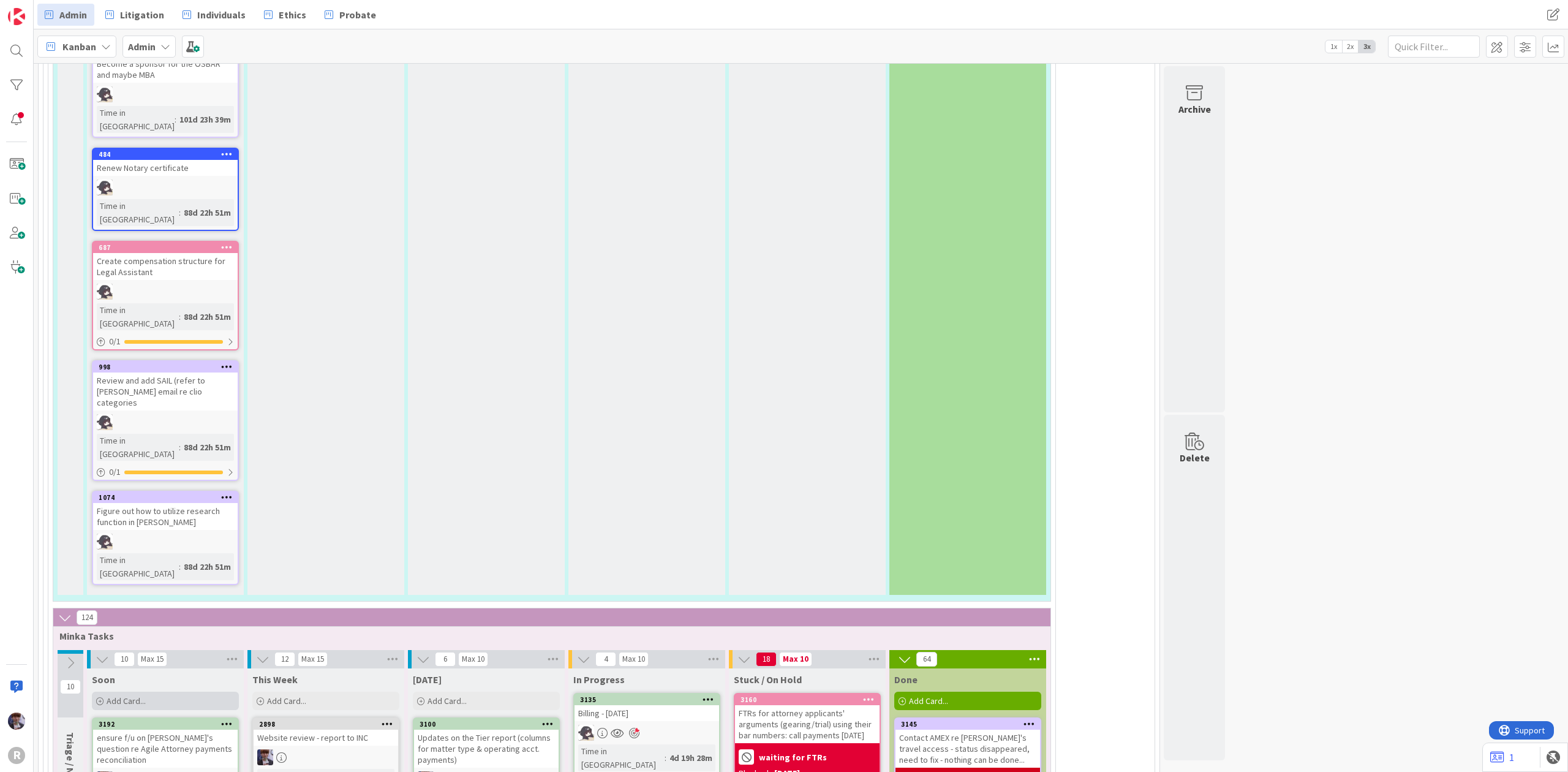
click at [204, 692] on div "Add Card..." at bounding box center [165, 700] width 147 height 18
type textarea "x"
type textarea "C"
type textarea "x"
type textarea "CL"
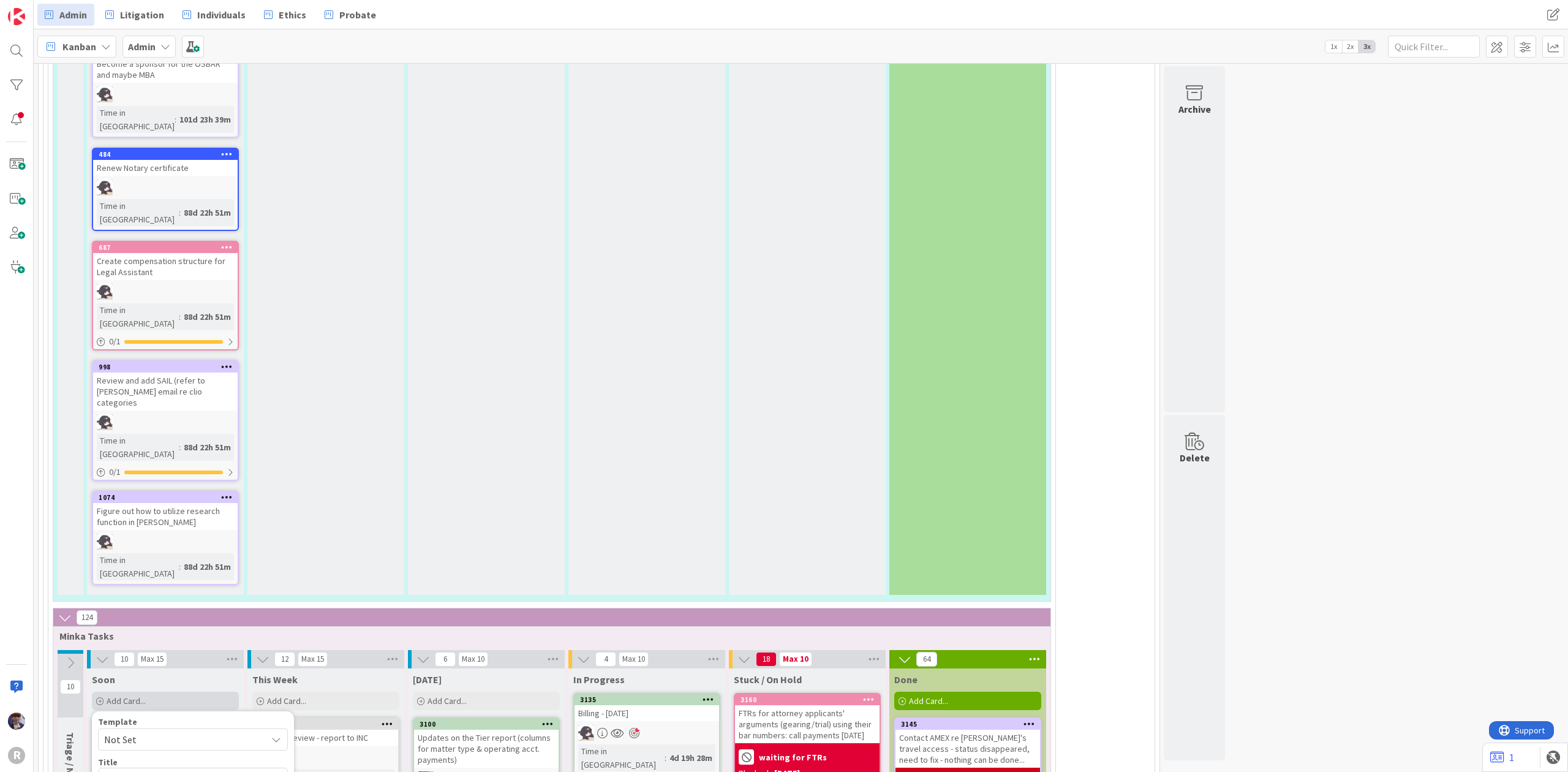
type textarea "x"
type textarea "CLE"
type textarea "x"
type textarea "CLE"
type textarea "x"
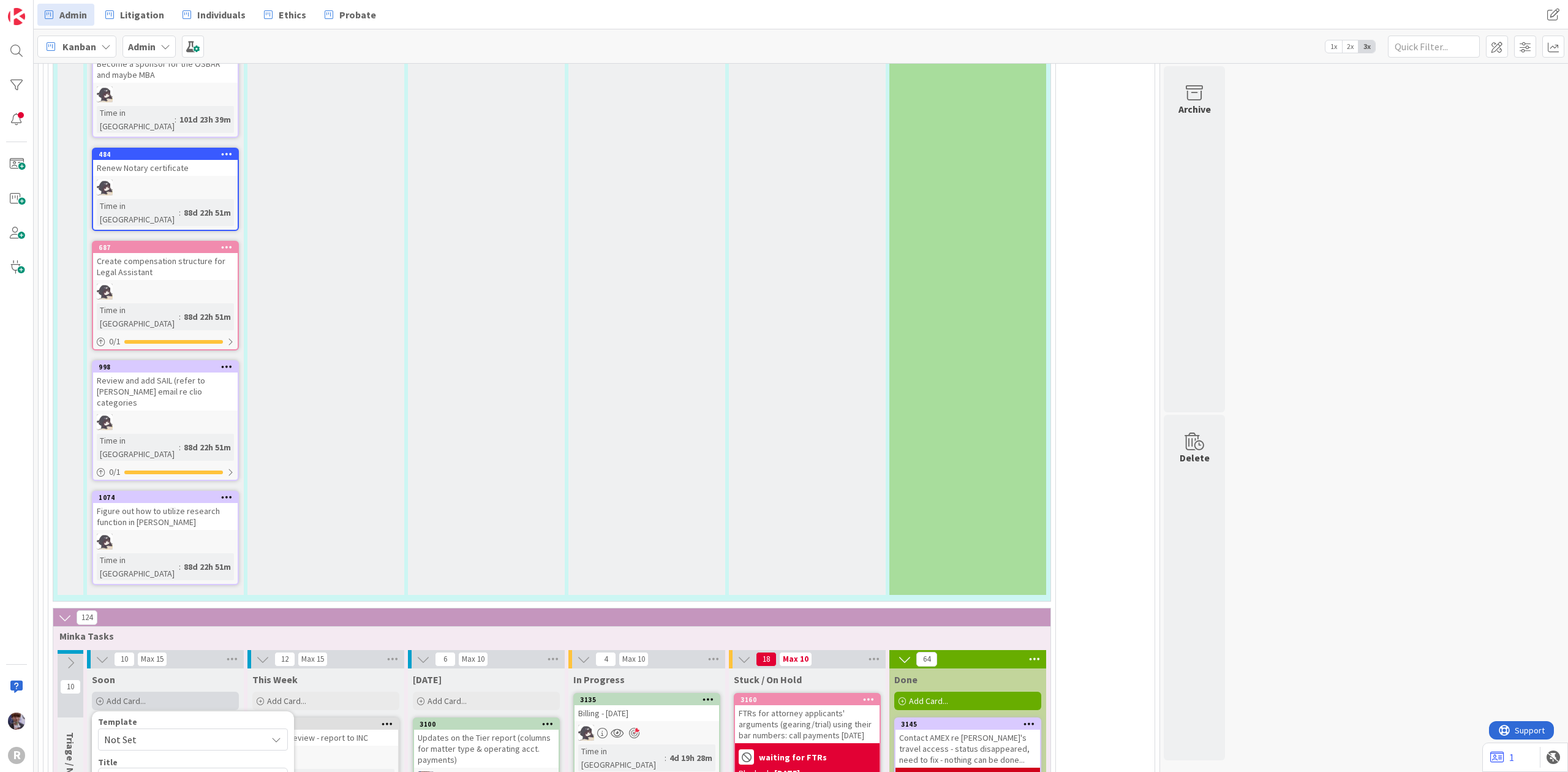
type textarea "CLE c"
type textarea "x"
type textarea "CLE ch"
type textarea "x"
type textarea "CLE che"
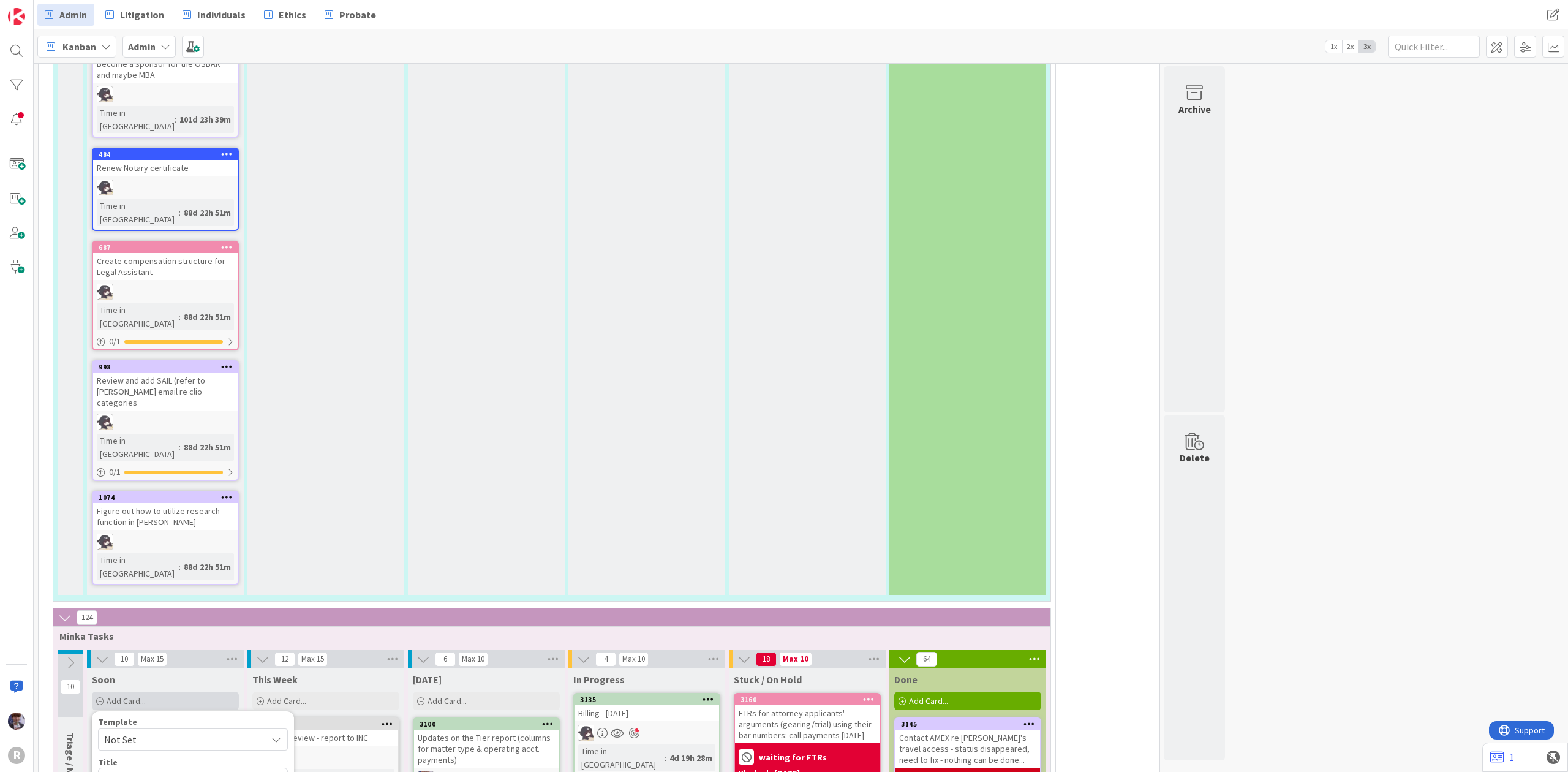
type textarea "x"
type textarea "CLE chec"
type textarea "x"
type textarea "CLE check"
type textarea "x"
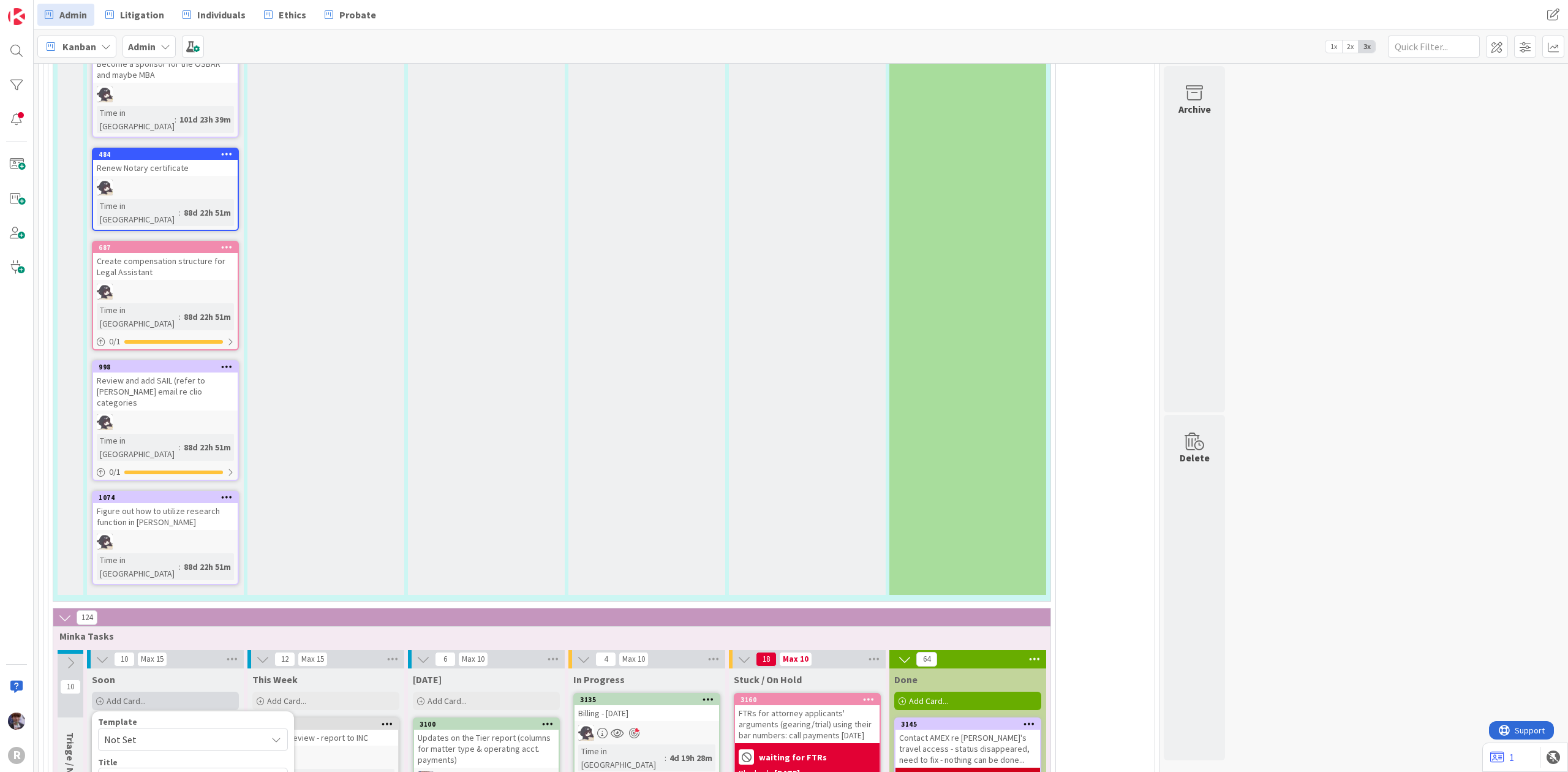
type textarea "CLE check!"
type textarea "x"
type textarea "CLE check!!"
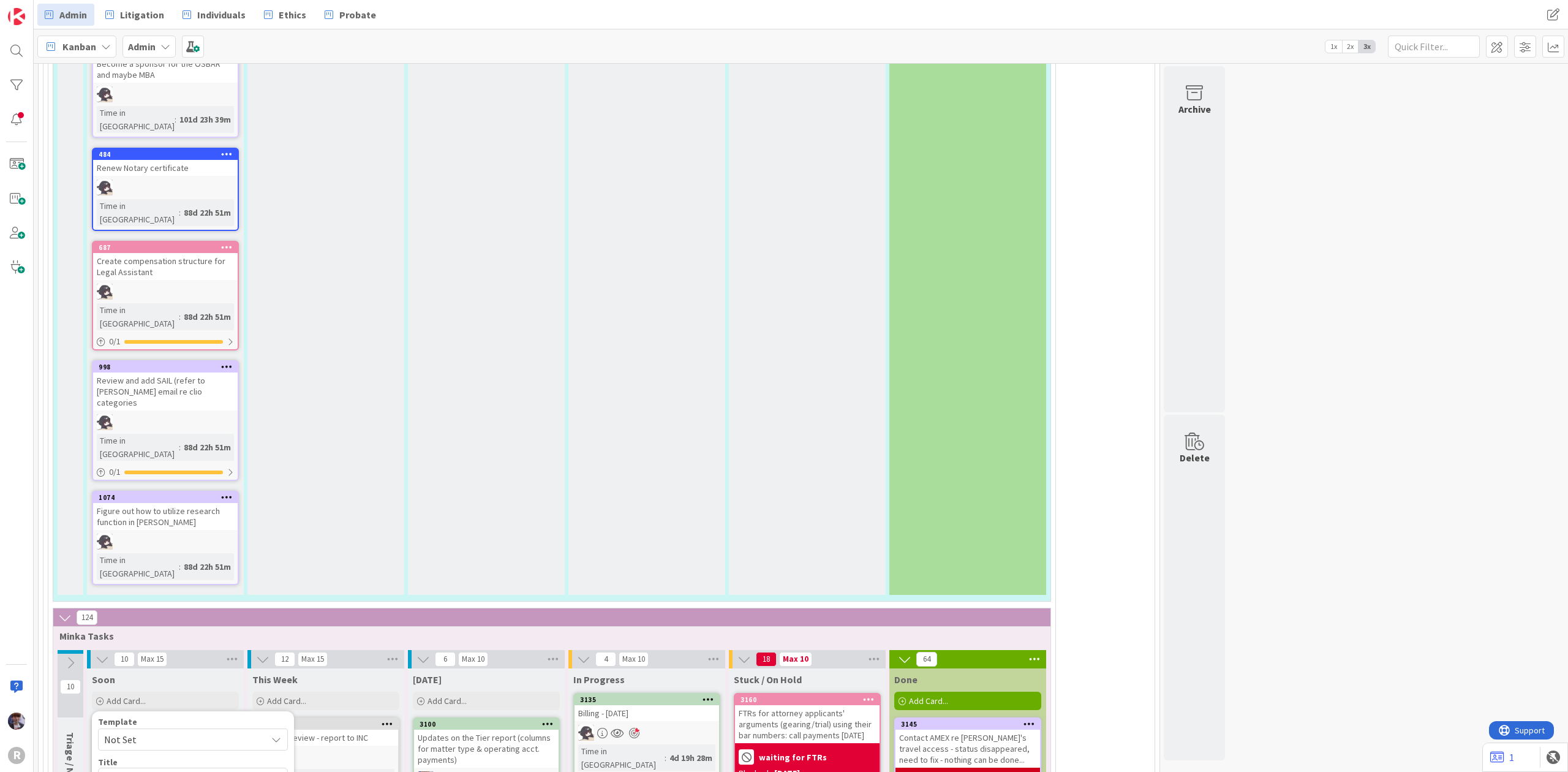
click at [73, 656] on icon at bounding box center [71, 663] width 13 height 13
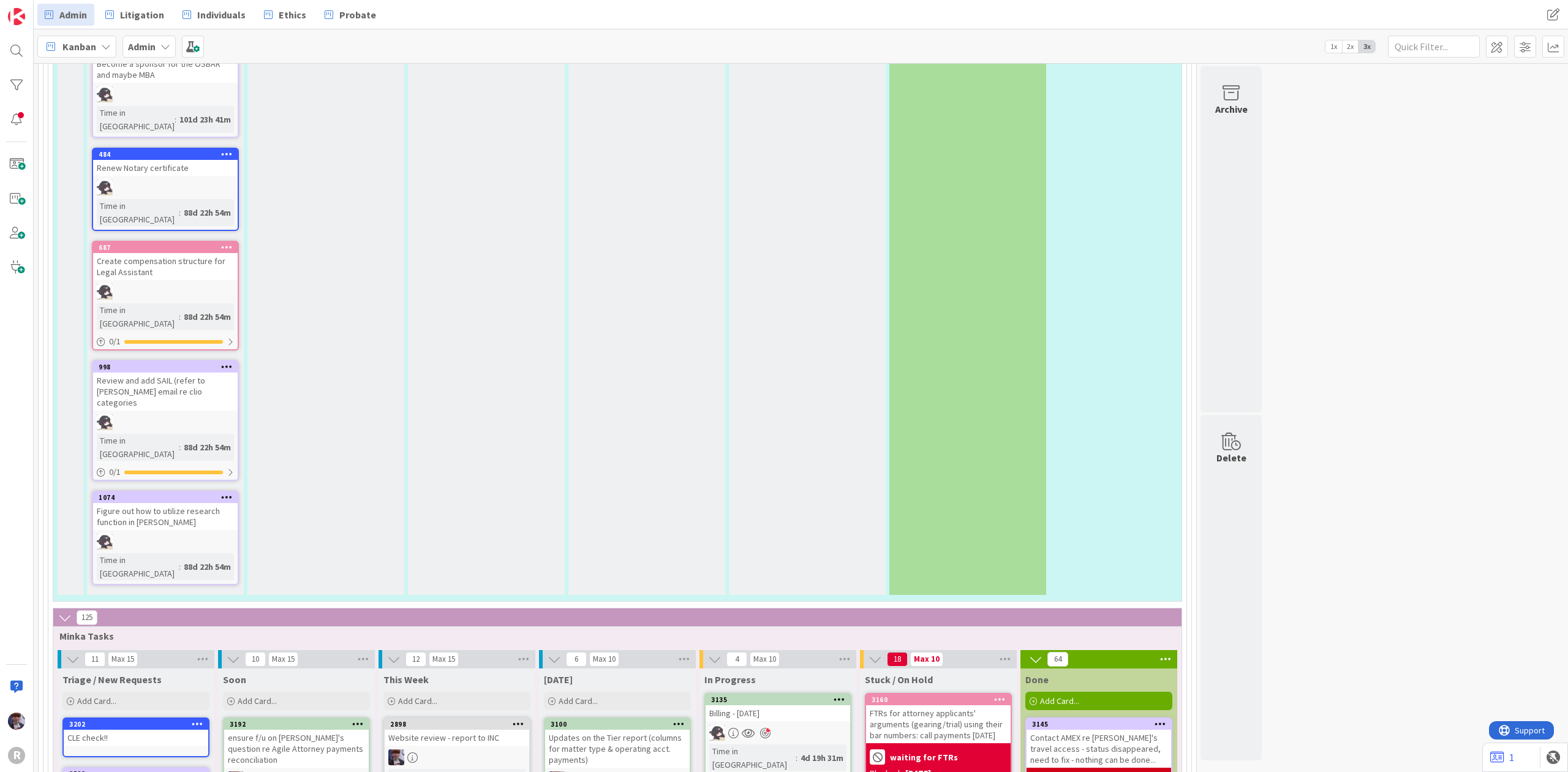
click at [76, 653] on icon at bounding box center [73, 660] width 13 height 13
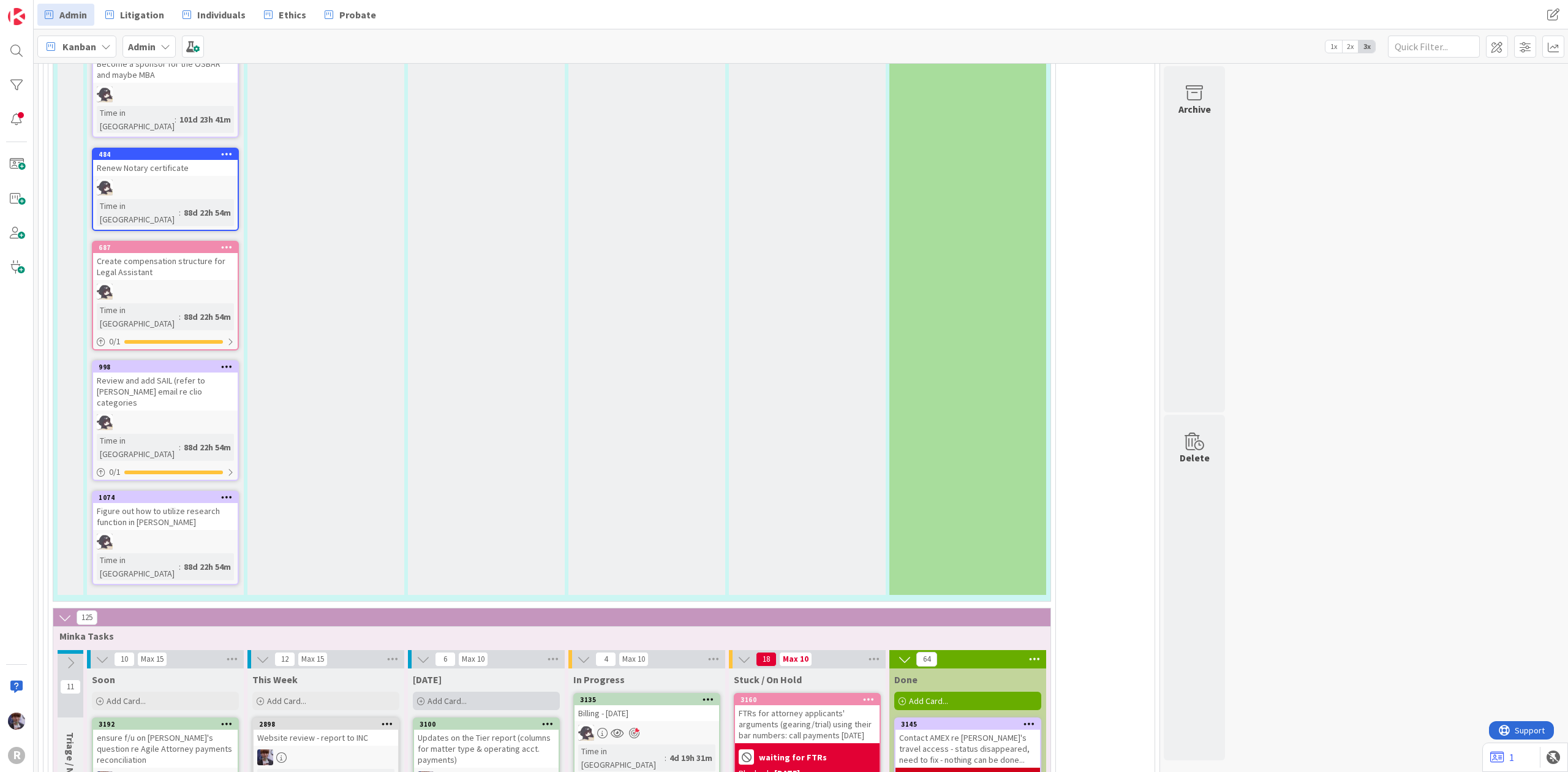
click at [419, 692] on div "Add Card..." at bounding box center [487, 700] width 147 height 18
type textarea "x"
type textarea "A"
type textarea "x"
type textarea "Ad"
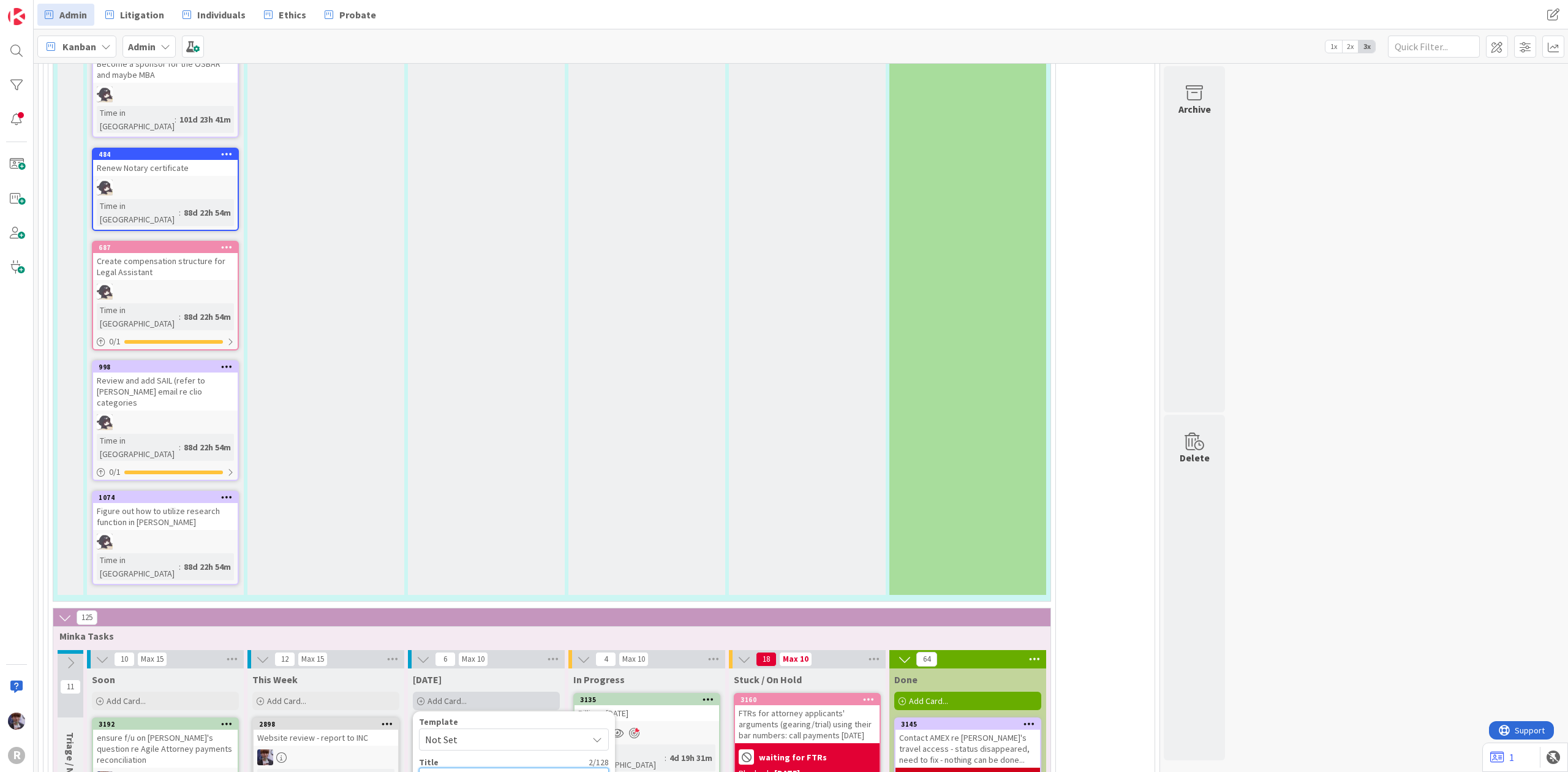
type textarea "x"
type textarea "Adm"
type textarea "x"
type textarea "Admi"
type textarea "x"
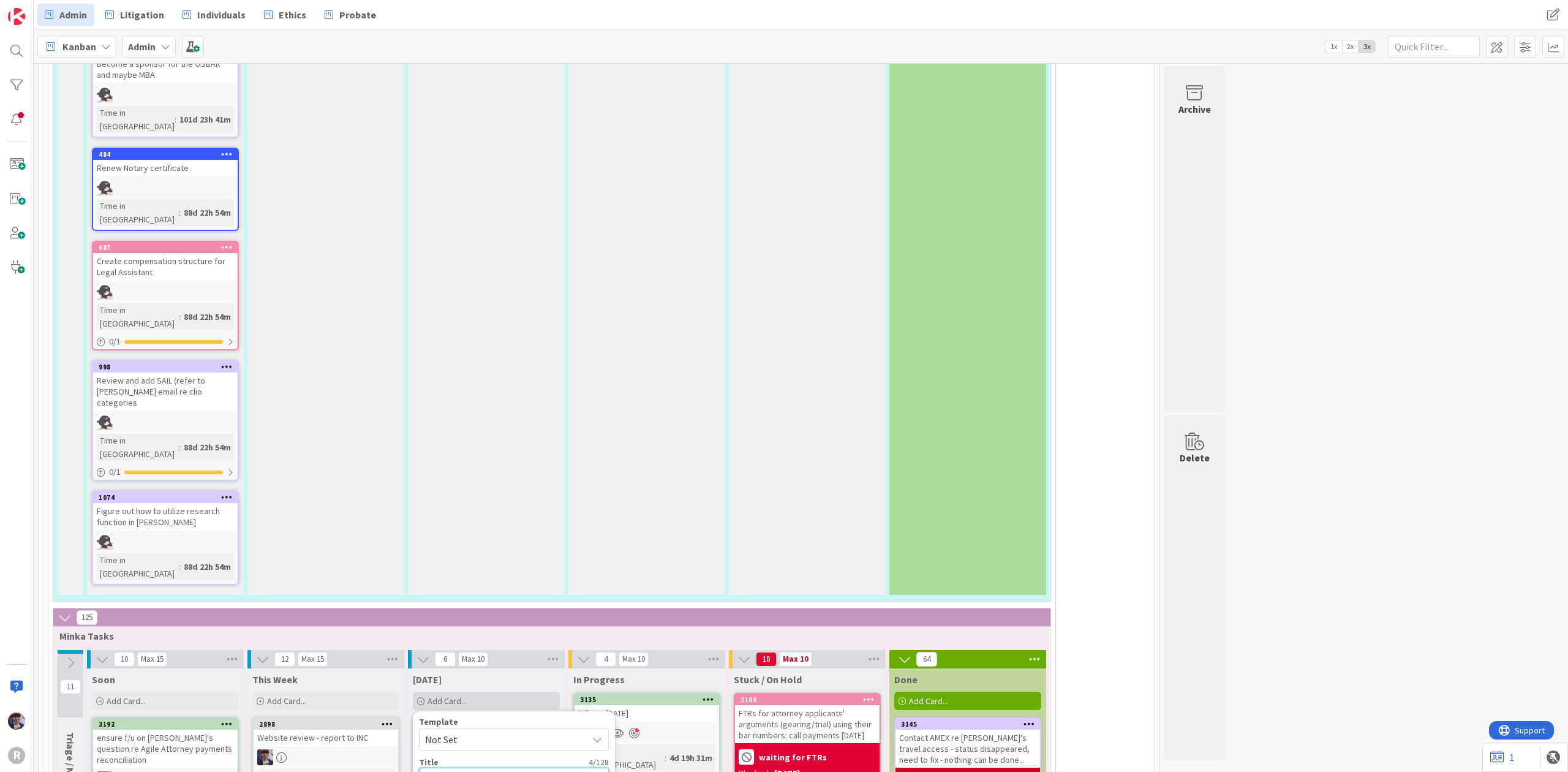
type textarea "Admin"
type textarea "x"
type textarea "Admin"
type textarea "x"
type textarea "Admin m"
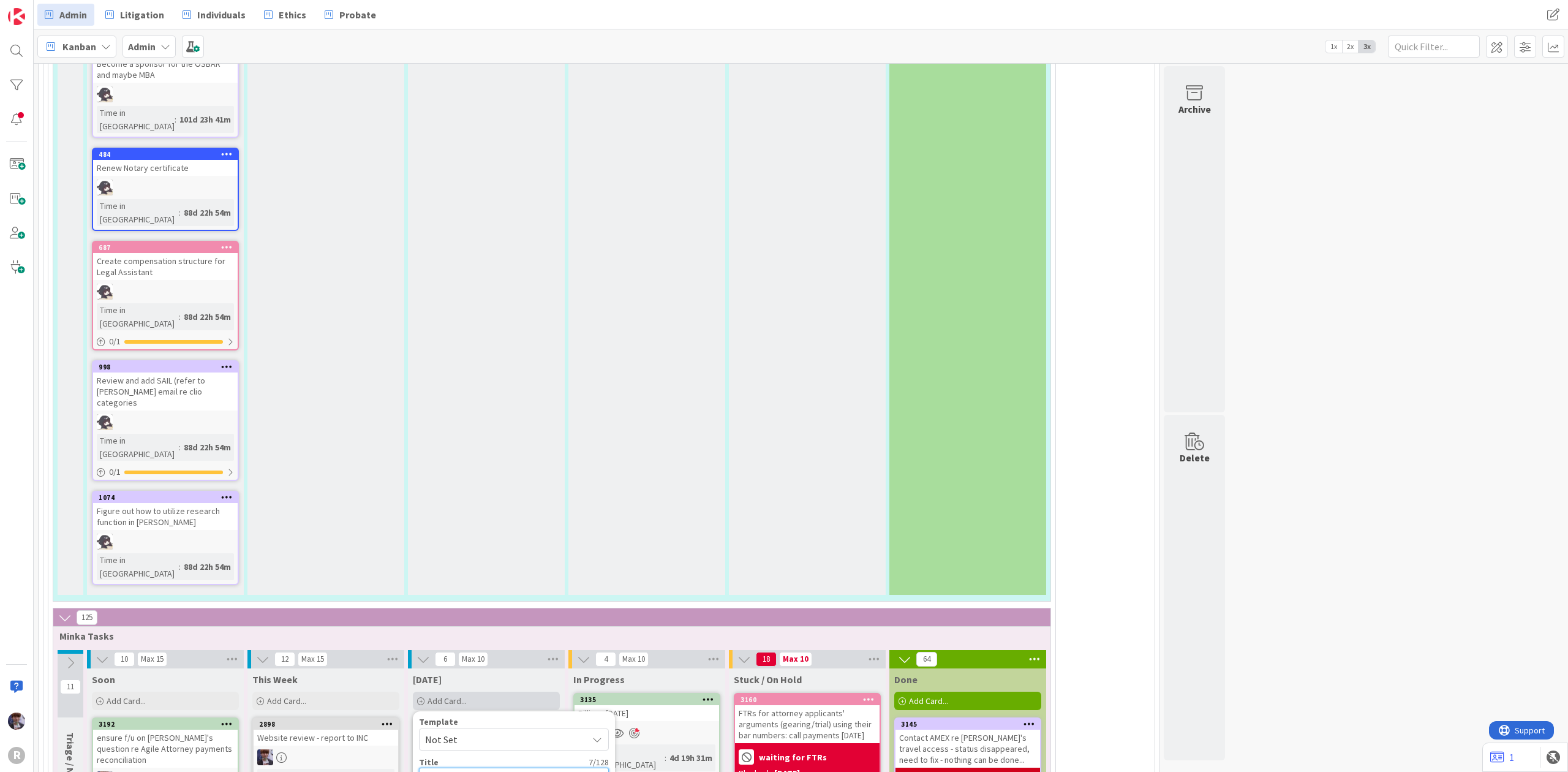
type textarea "x"
type textarea "Admin me"
type textarea "x"
type textarea "Admin mee"
type textarea "x"
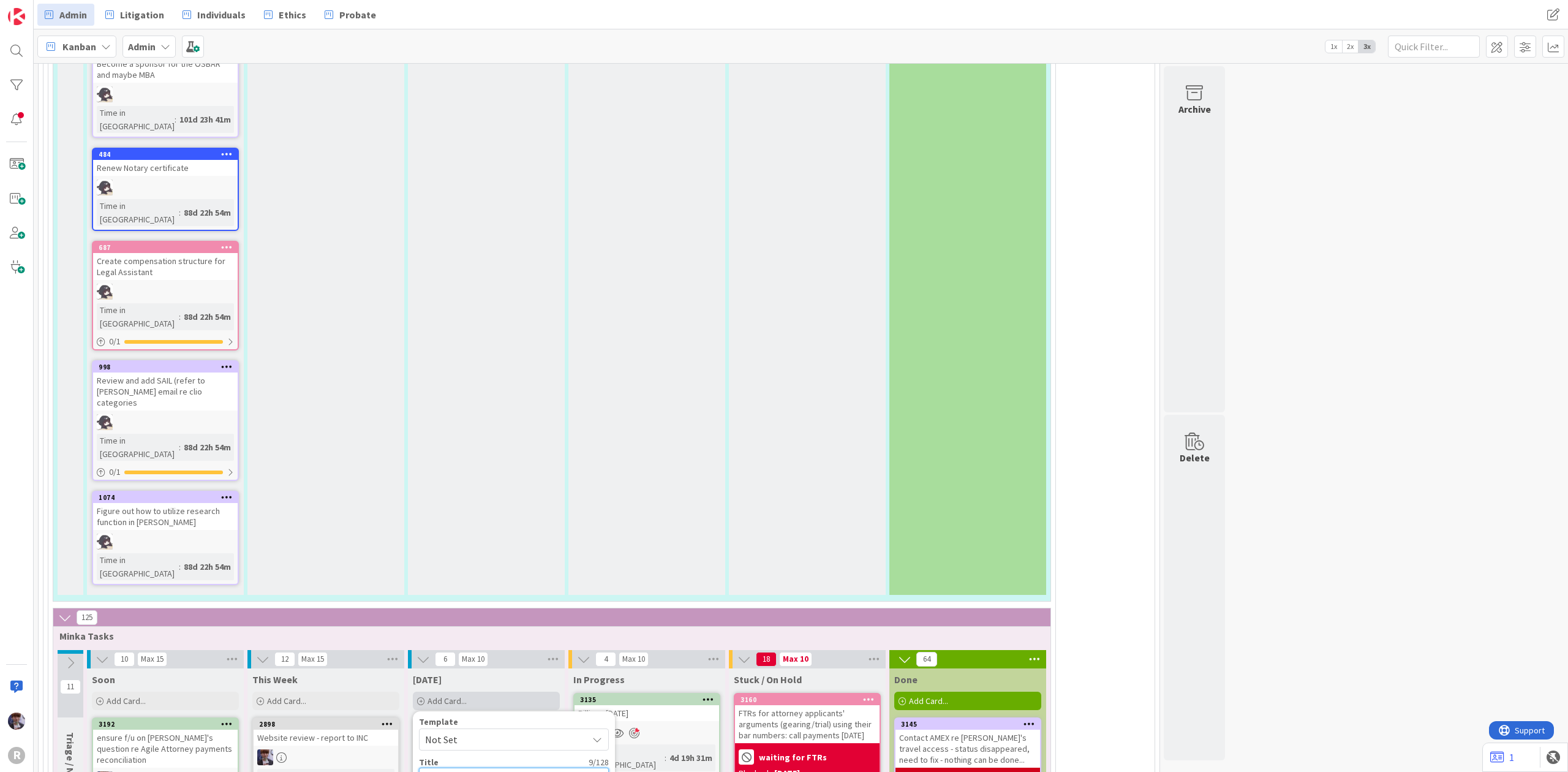
type textarea "Admin meet"
type textarea "x"
type textarea "Admin meeti"
type textarea "x"
type textarea "Admin meetin"
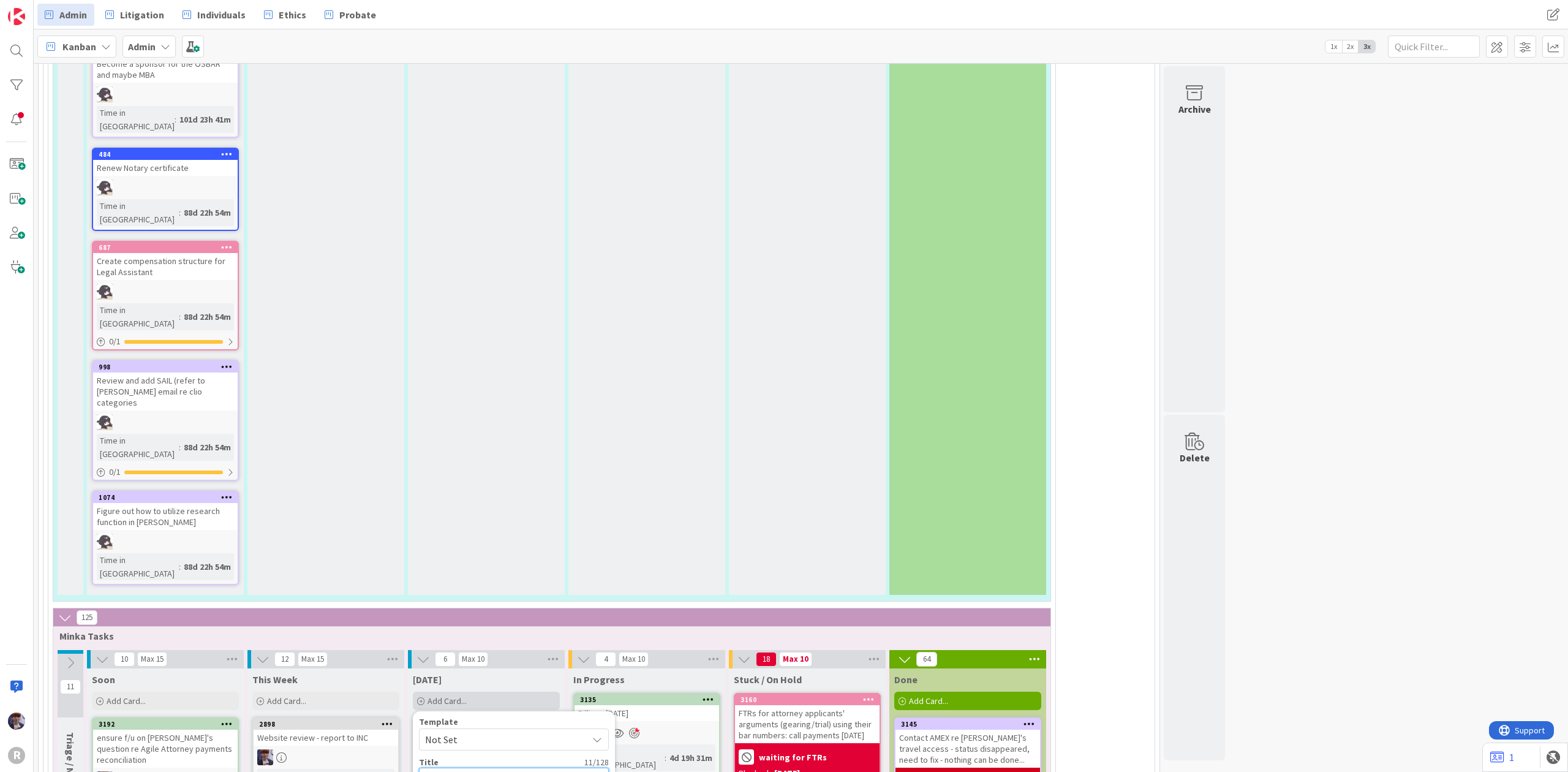
type textarea "x"
type textarea "Admin meeting"
type textarea "x"
type textarea "Admin meeting"
type textarea "x"
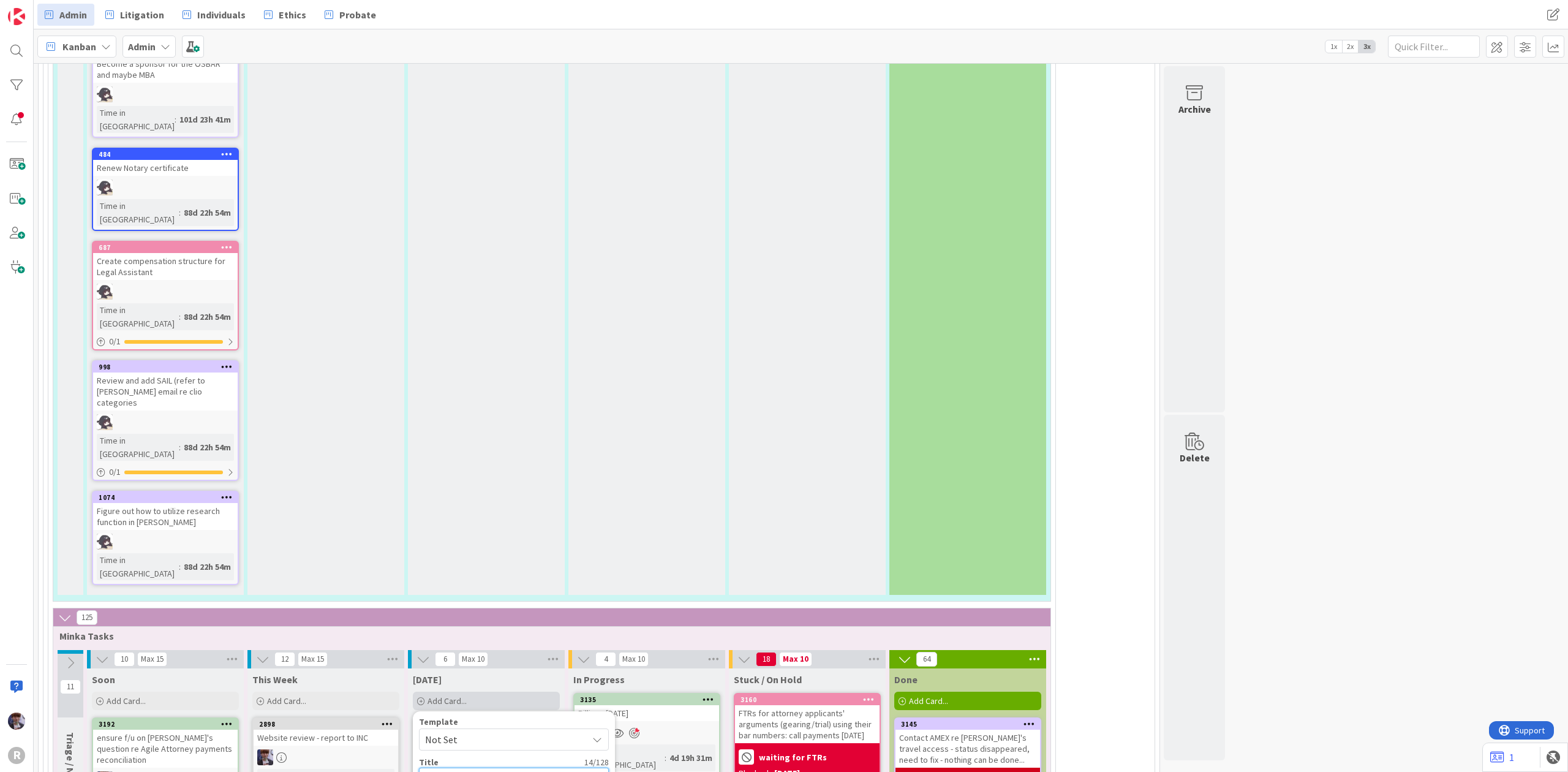
type textarea "Admin meeting @"
type textarea "x"
type textarea "Admin meeting @2"
type textarea "x"
type textarea "Admin meeting @2"
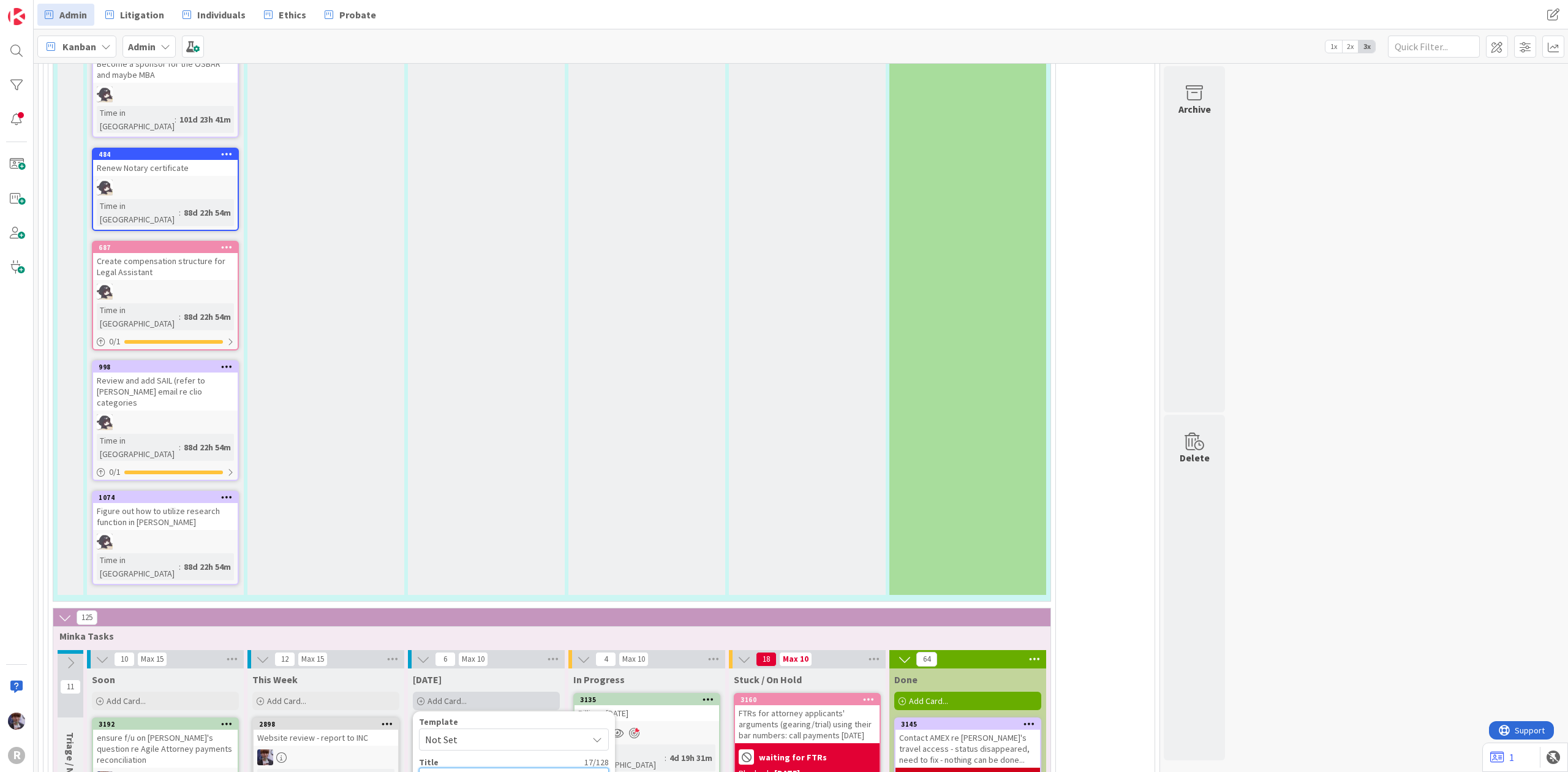
type textarea "x"
type textarea "Admin meeting @2 p"
type textarea "x"
type textarea "Admin meeting @2 pm"
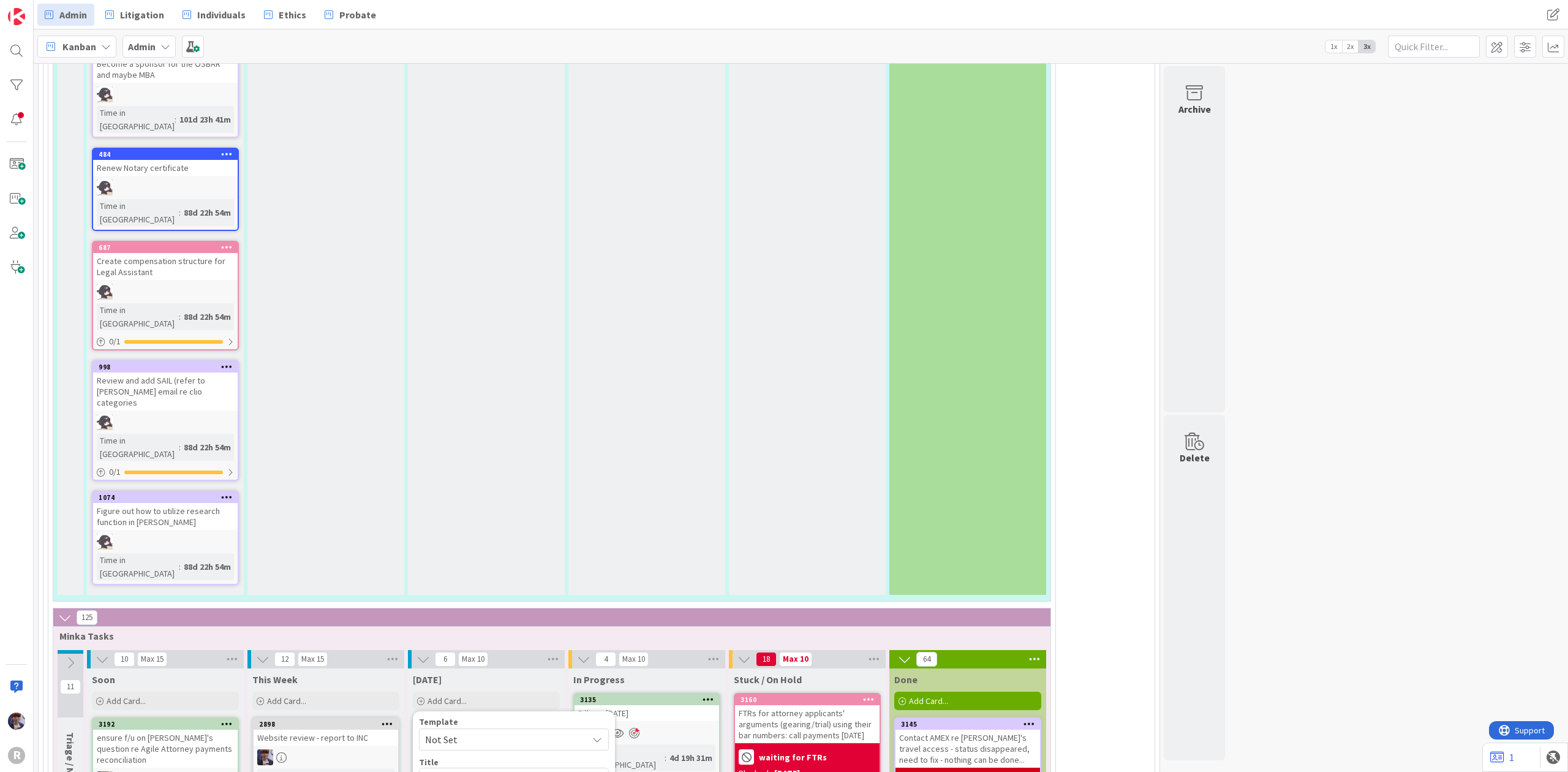
type textarea "x"
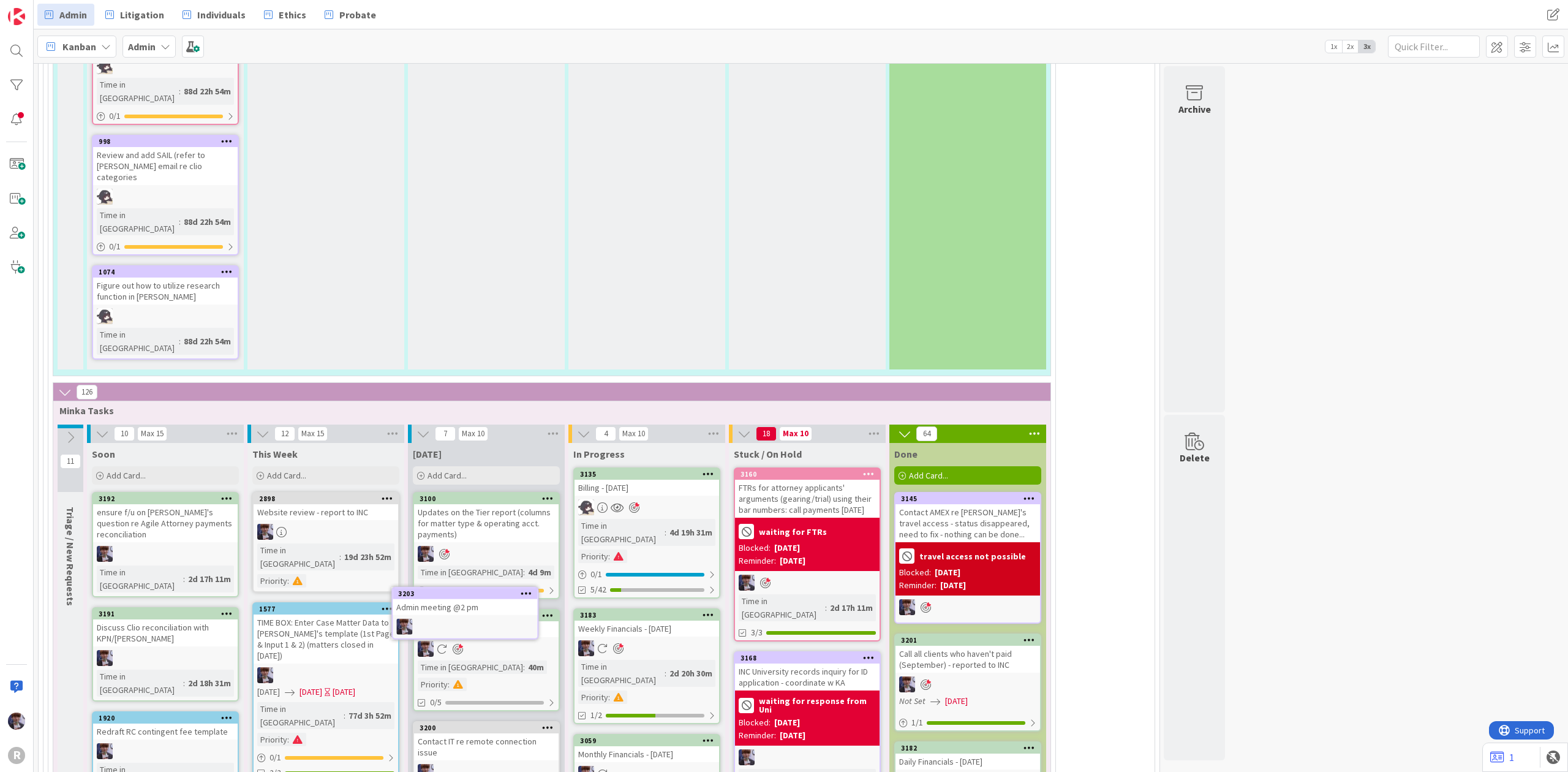
scroll to position [2642, 0]
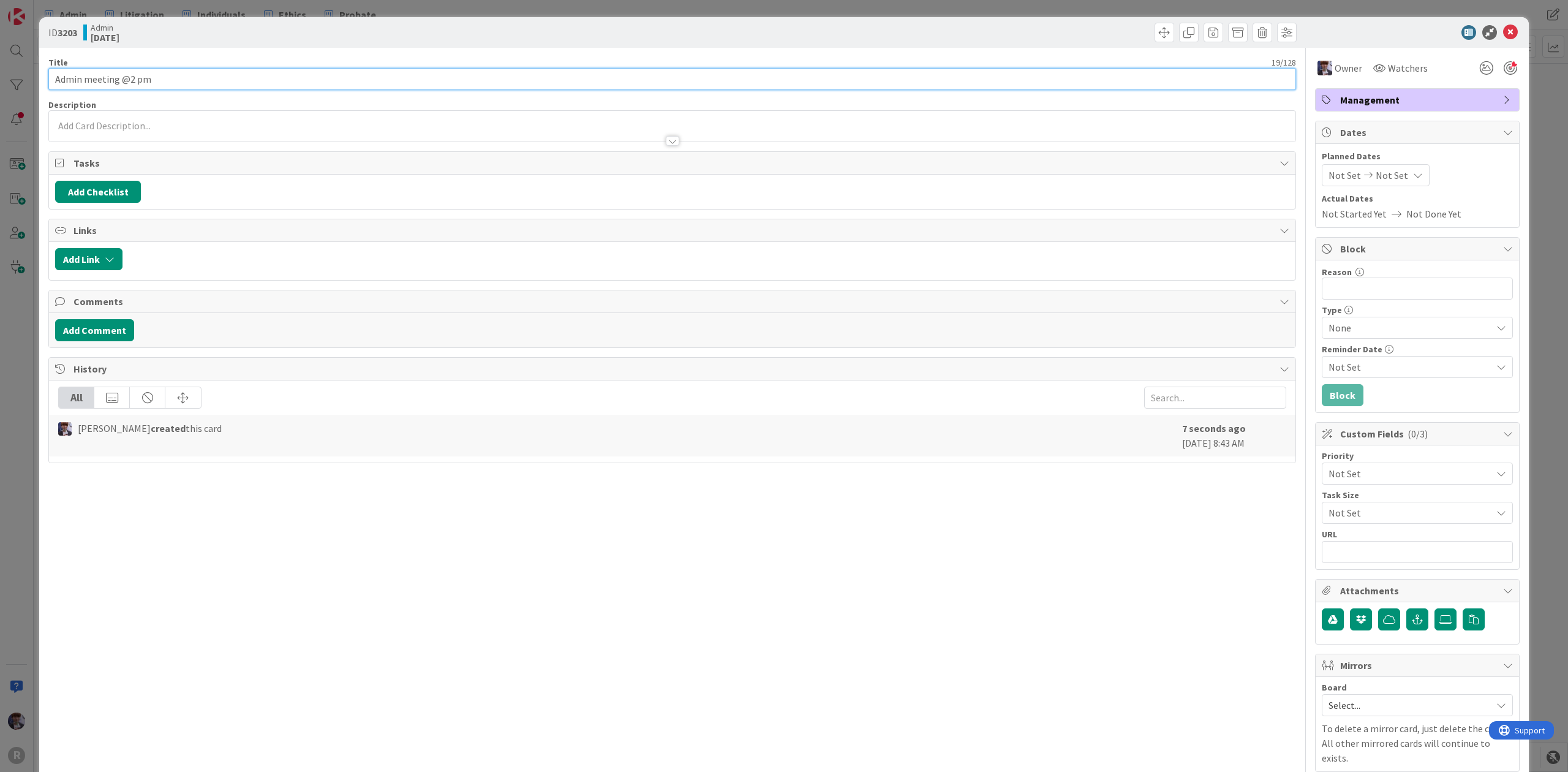
click at [301, 78] on input "Admin meeting @2 pm" at bounding box center [672, 78] width 1248 height 22
click at [221, 77] on input "Admin meeting @2 pm - review agenda reports prios" at bounding box center [672, 78] width 1248 height 22
click at [219, 75] on input "Admin meeting @2 pm - review agenda reports prios" at bounding box center [672, 78] width 1248 height 22
click at [265, 79] on input "Admin meeting @2 pm - review agenda / reports prios" at bounding box center [672, 78] width 1248 height 22
type input "Admin meeting @2 pm - review agenda / reports prior"
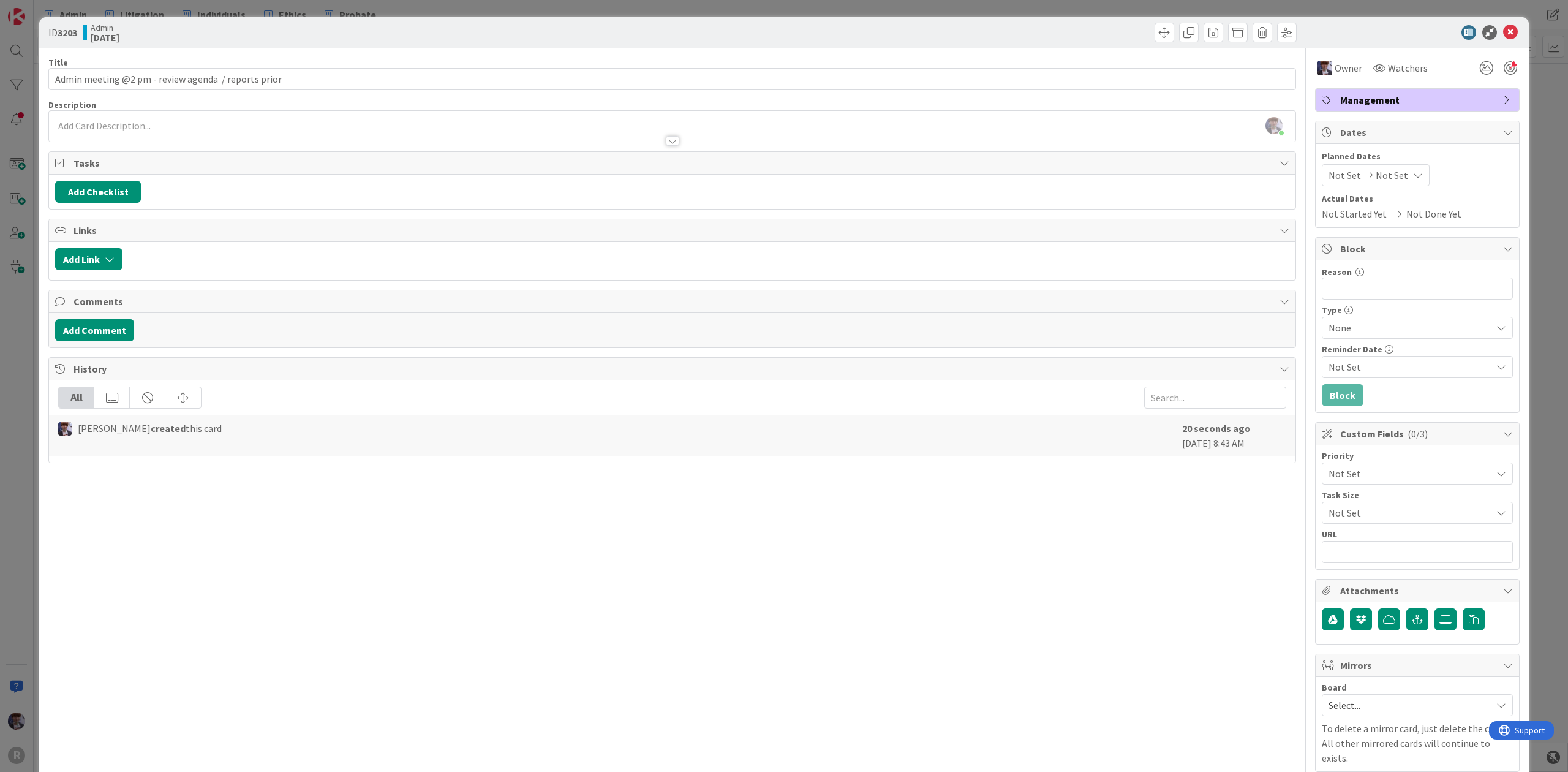
click at [1394, 471] on span "Not Set" at bounding box center [1407, 474] width 157 height 17
drag, startPoint x: 1384, startPoint y: 550, endPoint x: 1403, endPoint y: 542, distance: 20.6
click at [1384, 550] on span "Hot List (Tasks Due < 7 days)" at bounding box center [1434, 547] width 142 height 18
click at [1533, 363] on div "ID 3203 Admin [DATE] Title 52 / 128 Admin meeting @2 pm - review agenda / repor…" at bounding box center [784, 386] width 1568 height 772
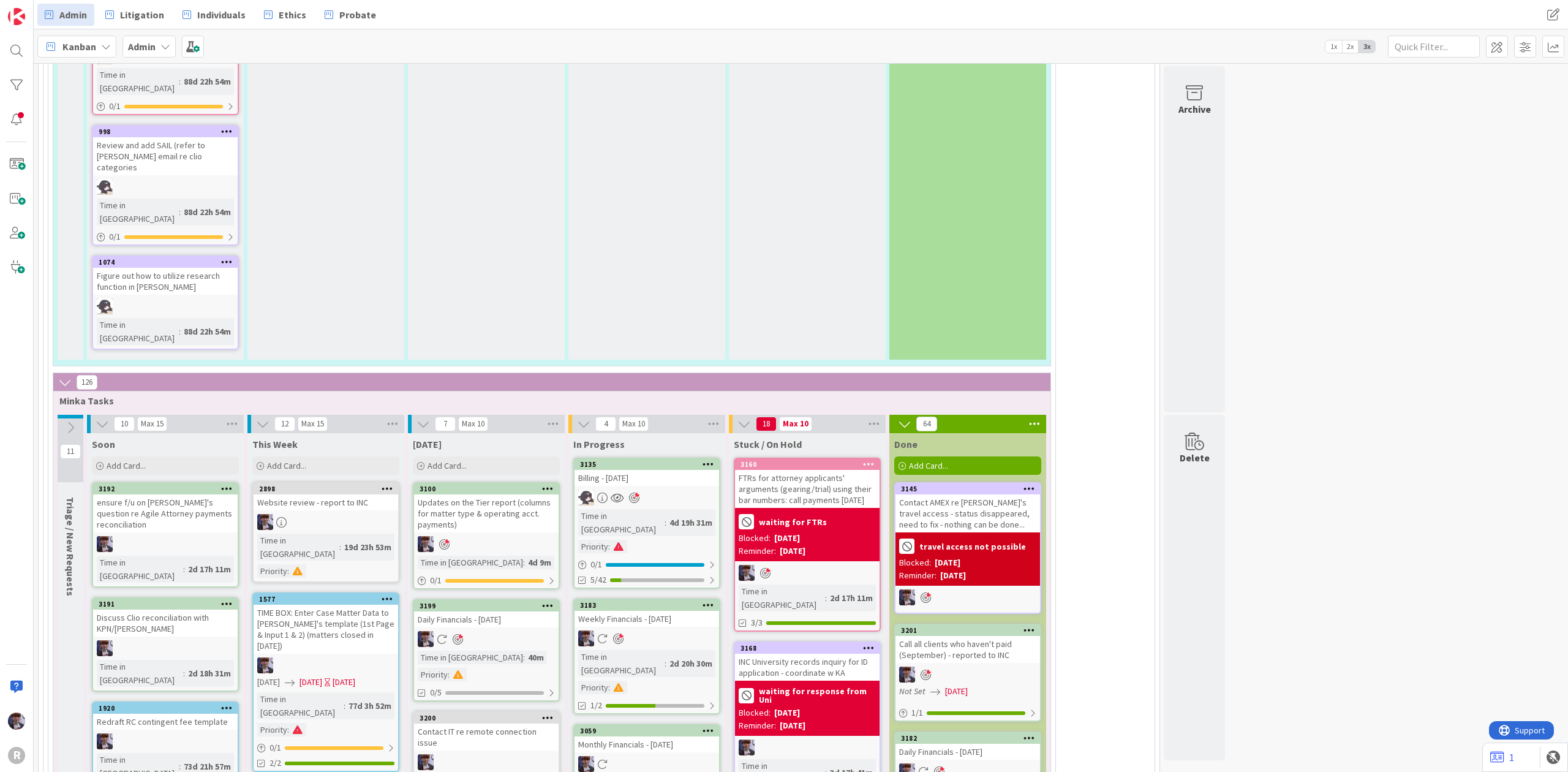
click at [103, 42] on icon at bounding box center [106, 46] width 9 height 9
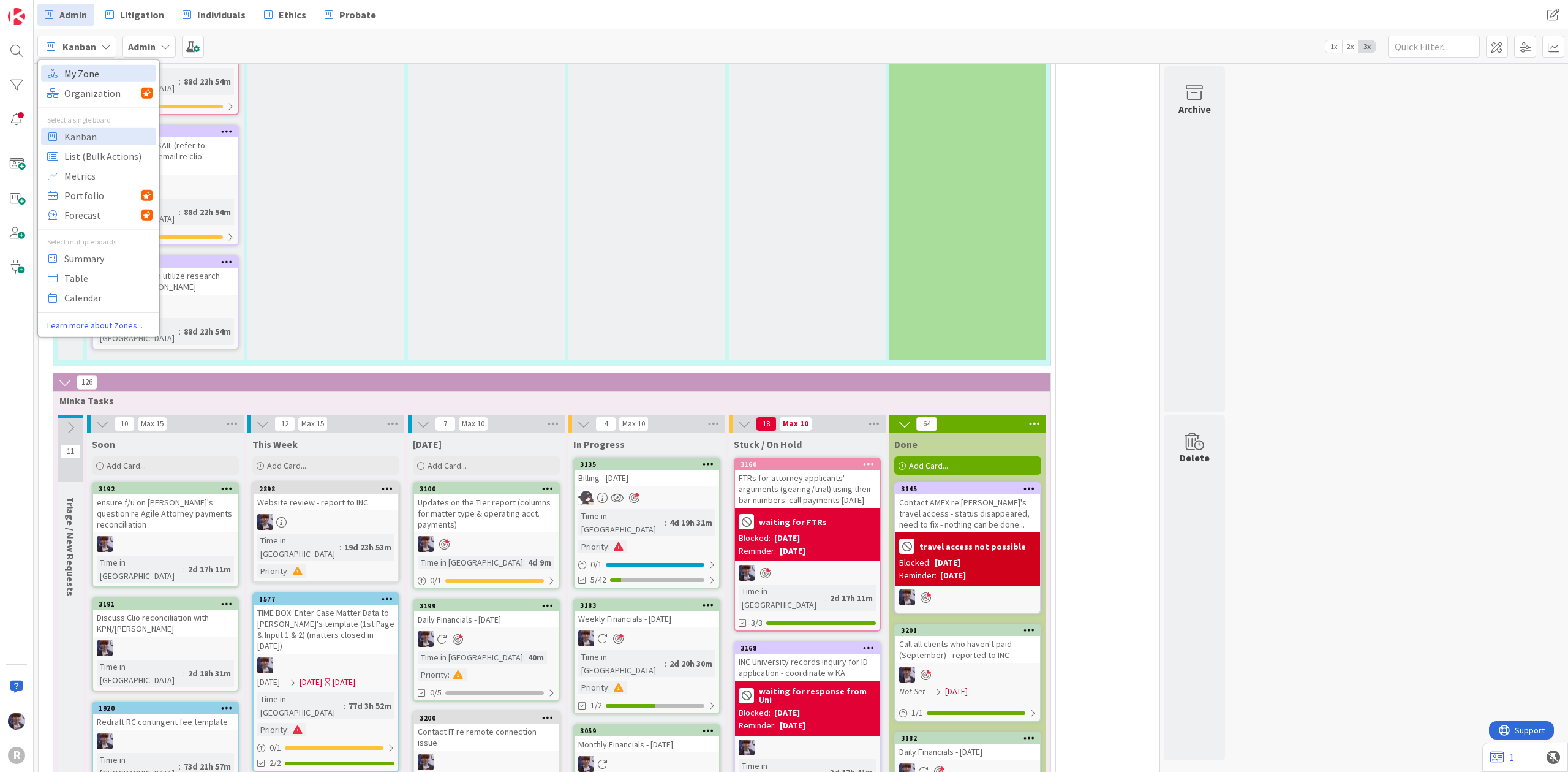
click at [98, 71] on span "My Zone" at bounding box center [108, 73] width 89 height 18
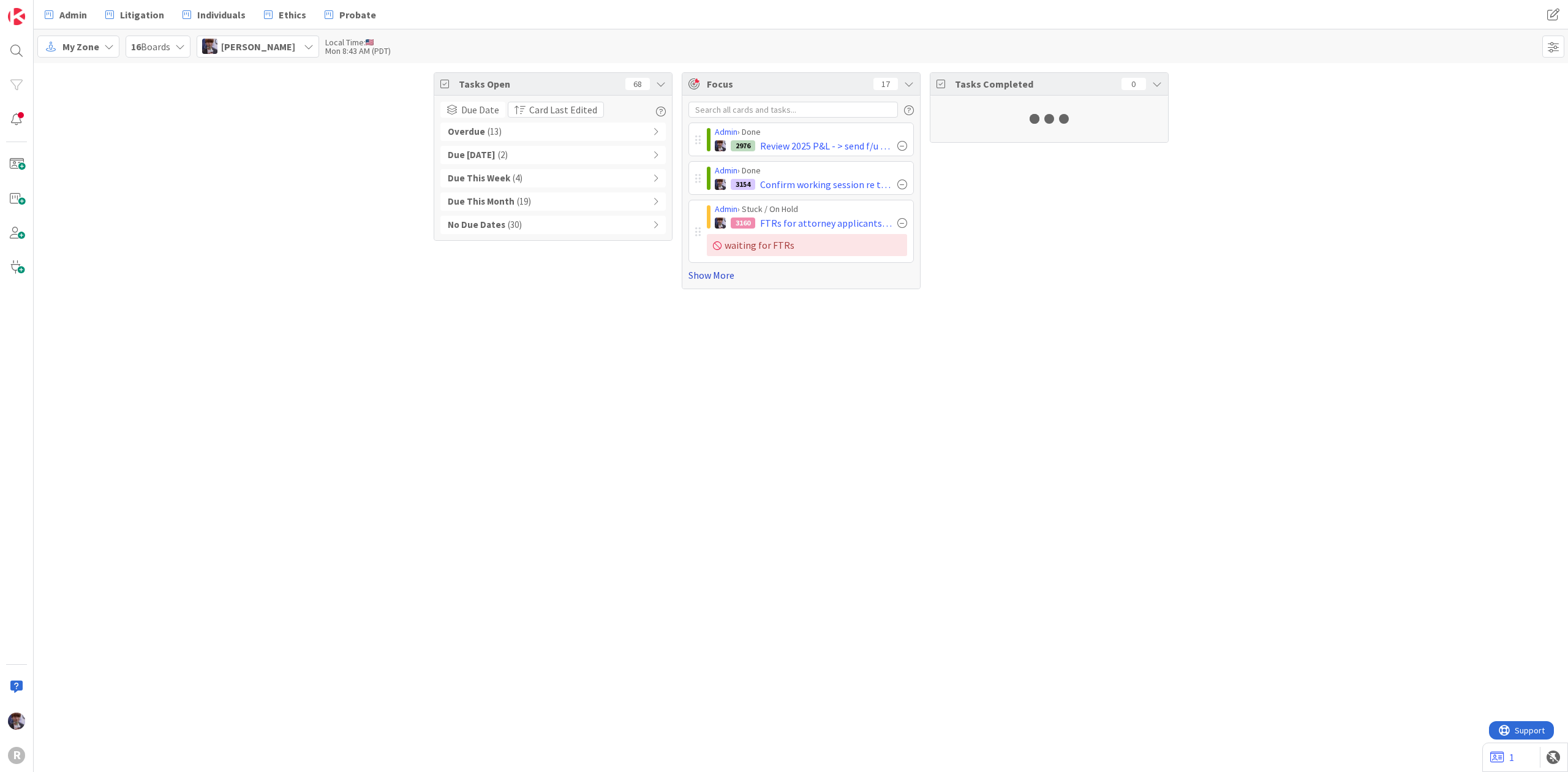
click at [707, 275] on link "Show More" at bounding box center [801, 276] width 225 height 15
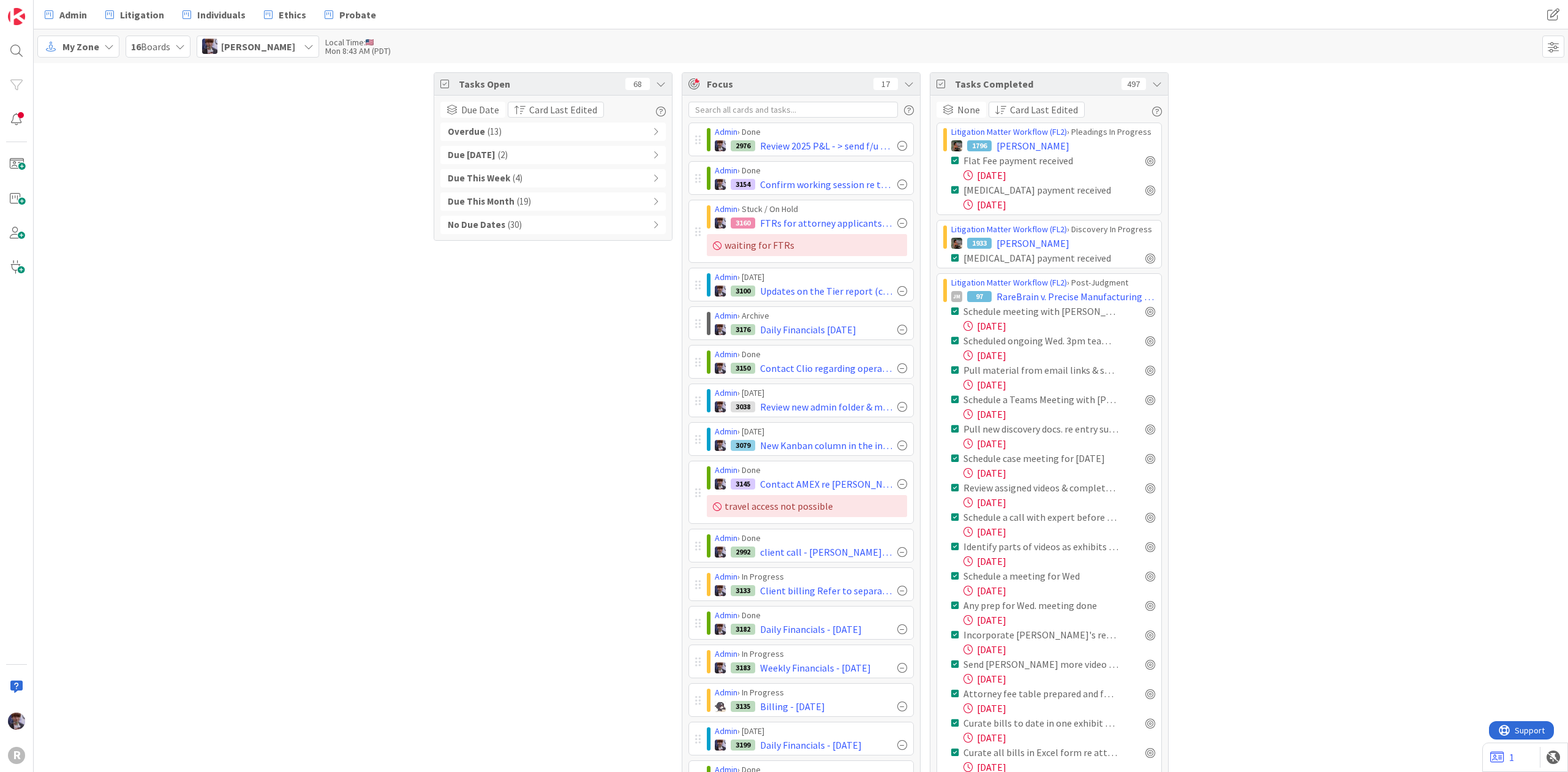
click at [1154, 79] on icon at bounding box center [1157, 84] width 9 height 9
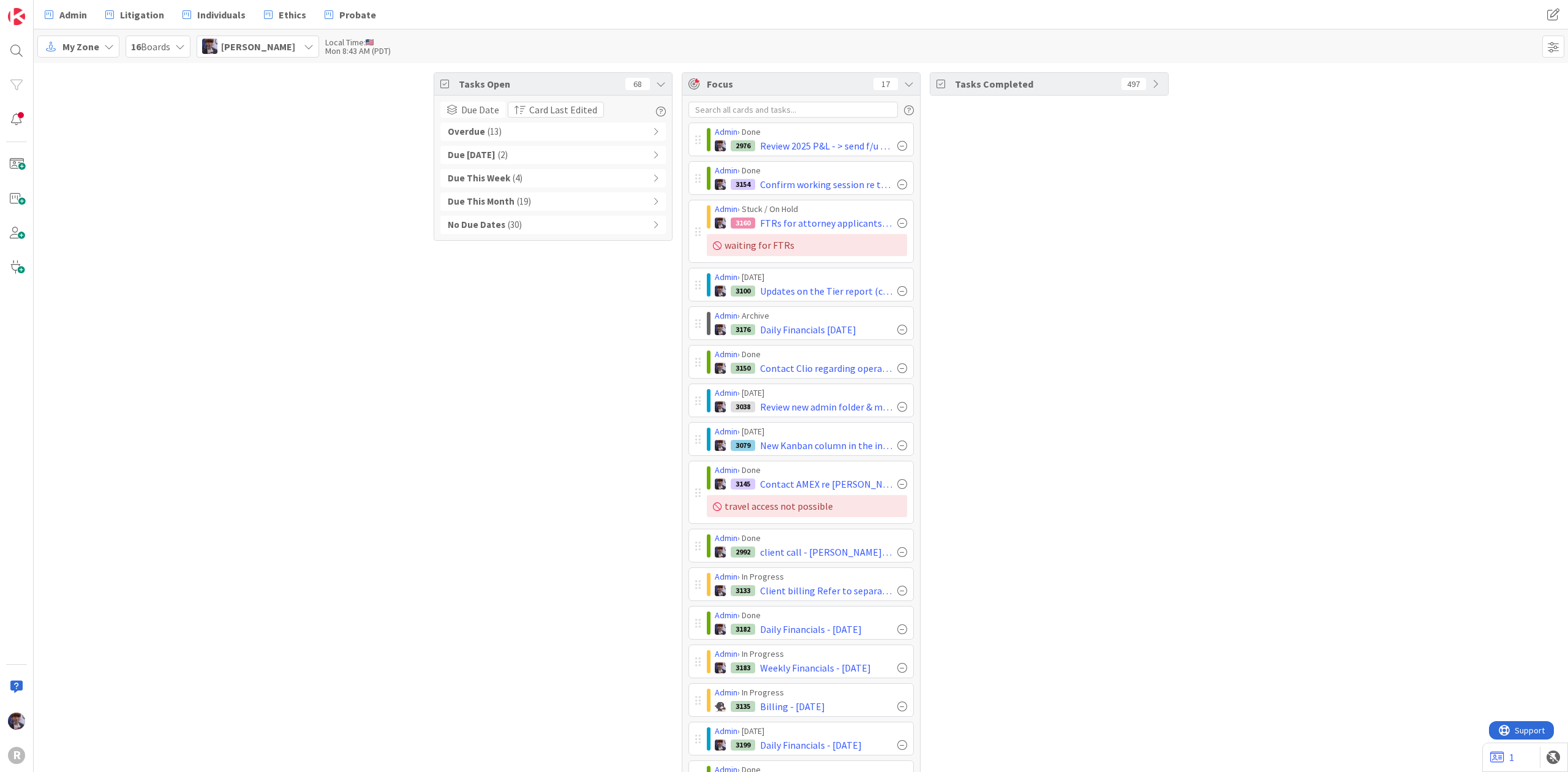
click at [493, 126] on span "( 13 )" at bounding box center [494, 131] width 14 height 14
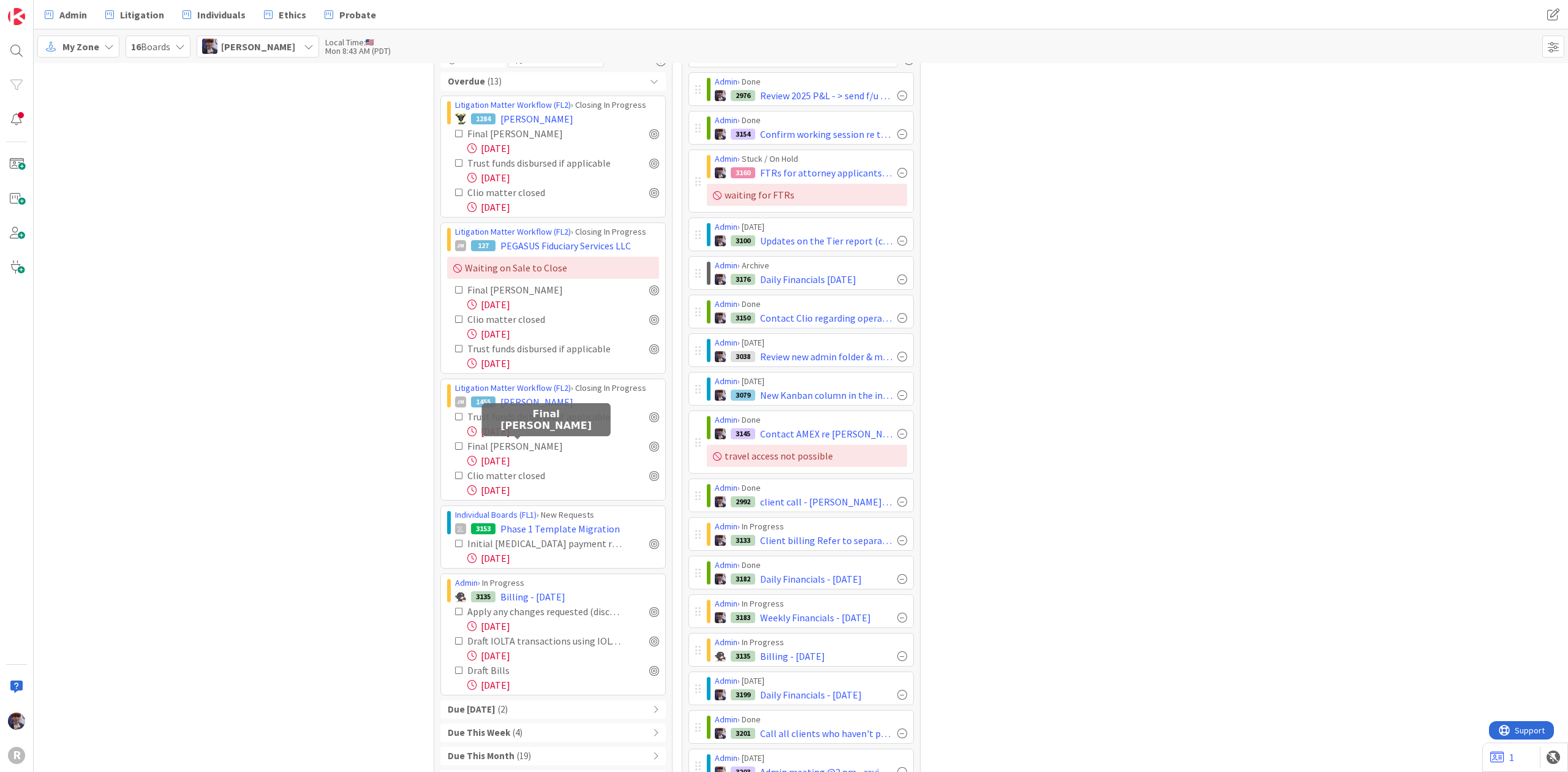
scroll to position [22, 0]
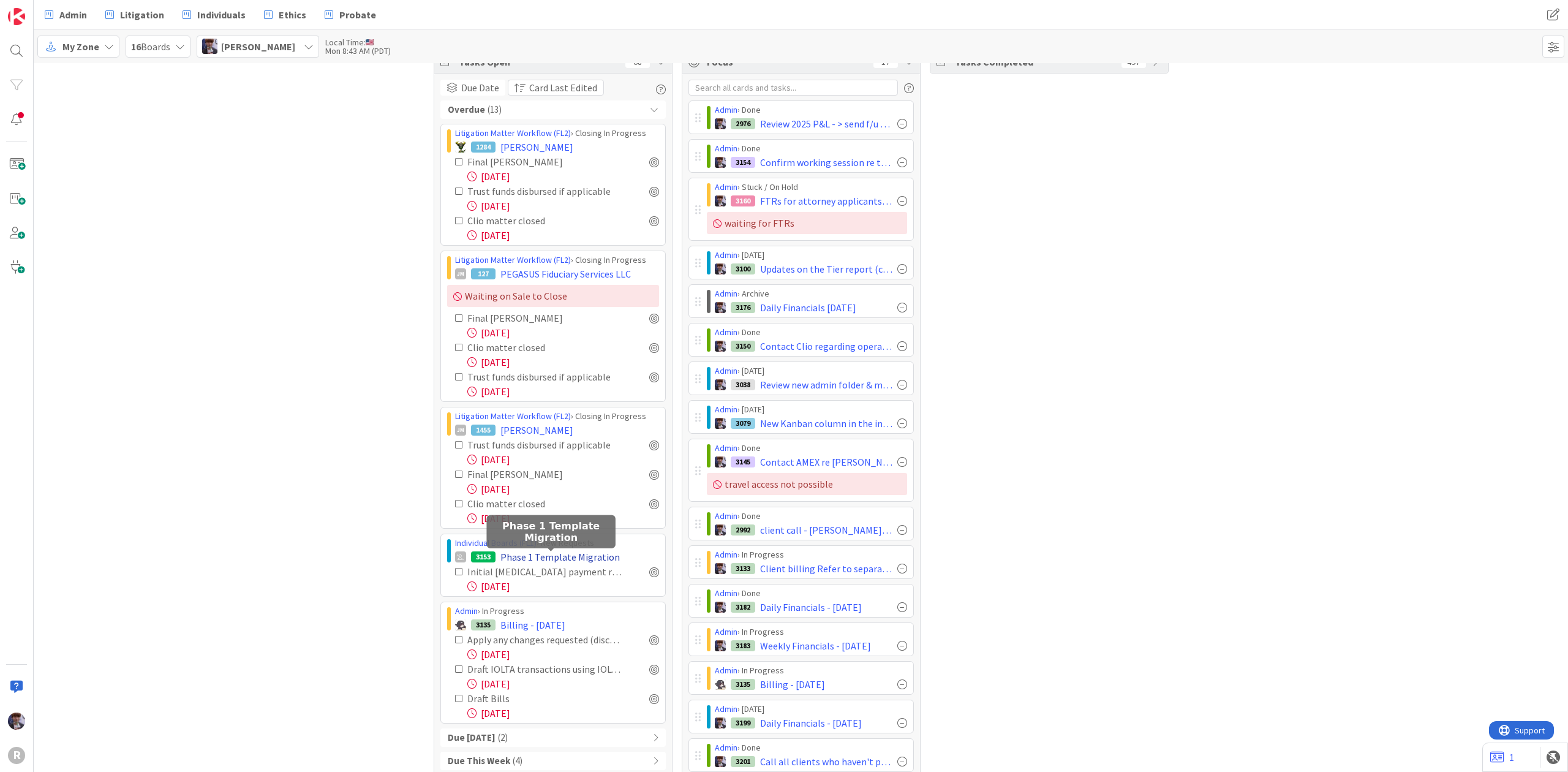
click at [534, 559] on span "Phase 1 Template Migration" at bounding box center [559, 557] width 120 height 15
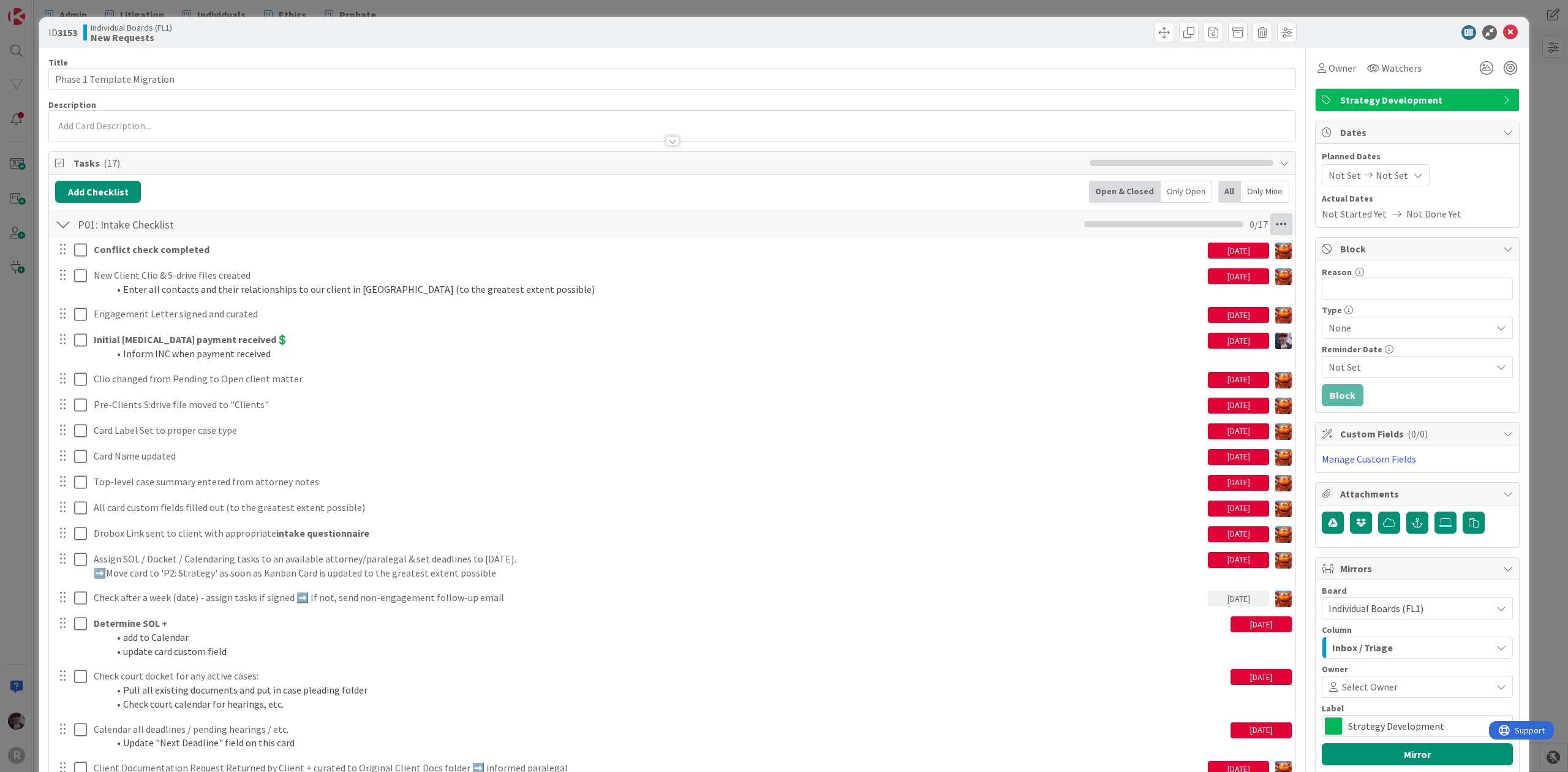
click at [1271, 223] on icon at bounding box center [1281, 224] width 22 height 22
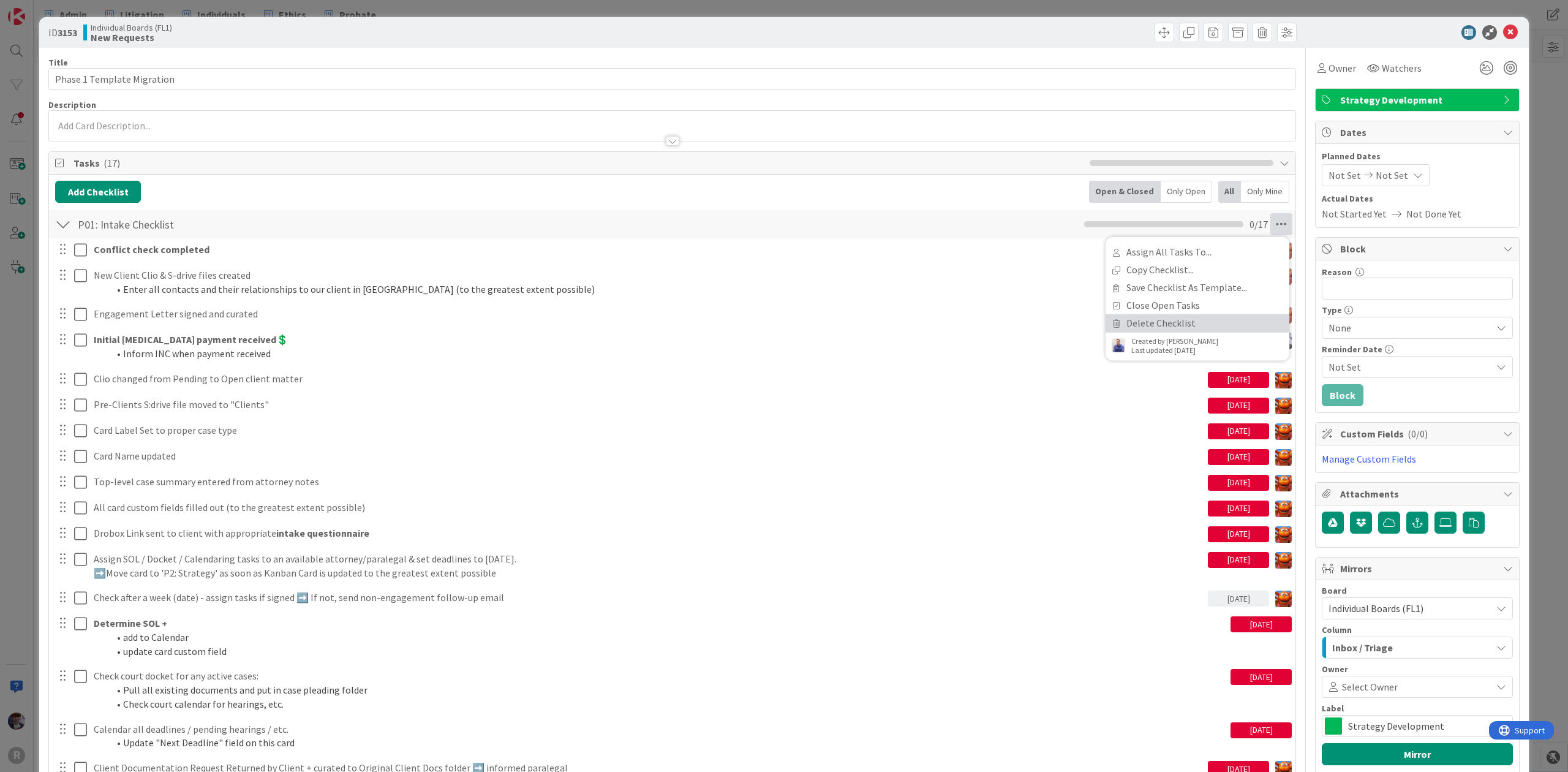
click at [1203, 320] on link "Delete Checklist" at bounding box center [1197, 323] width 184 height 18
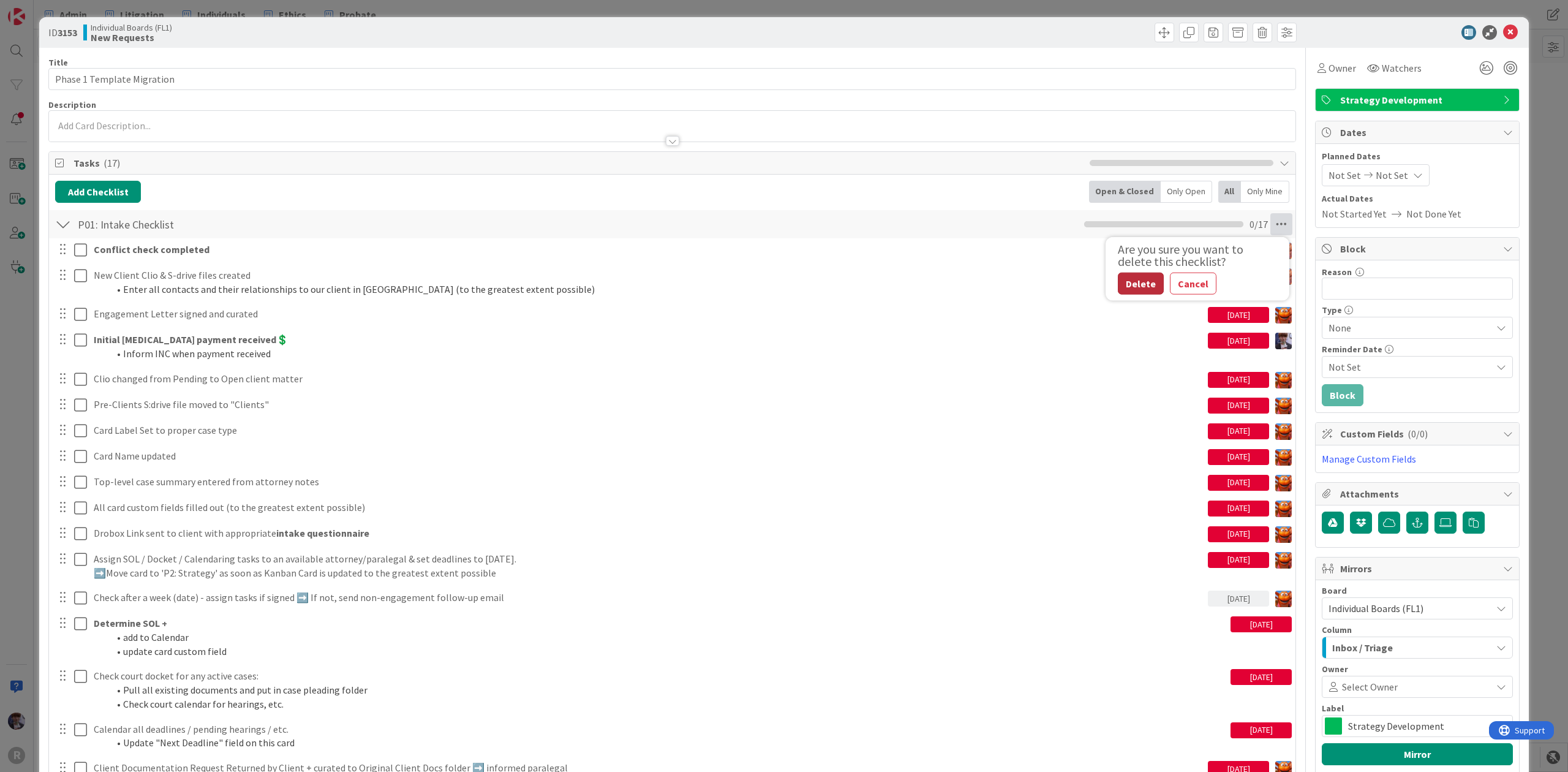
click at [1118, 275] on button "Delete" at bounding box center [1141, 283] width 46 height 22
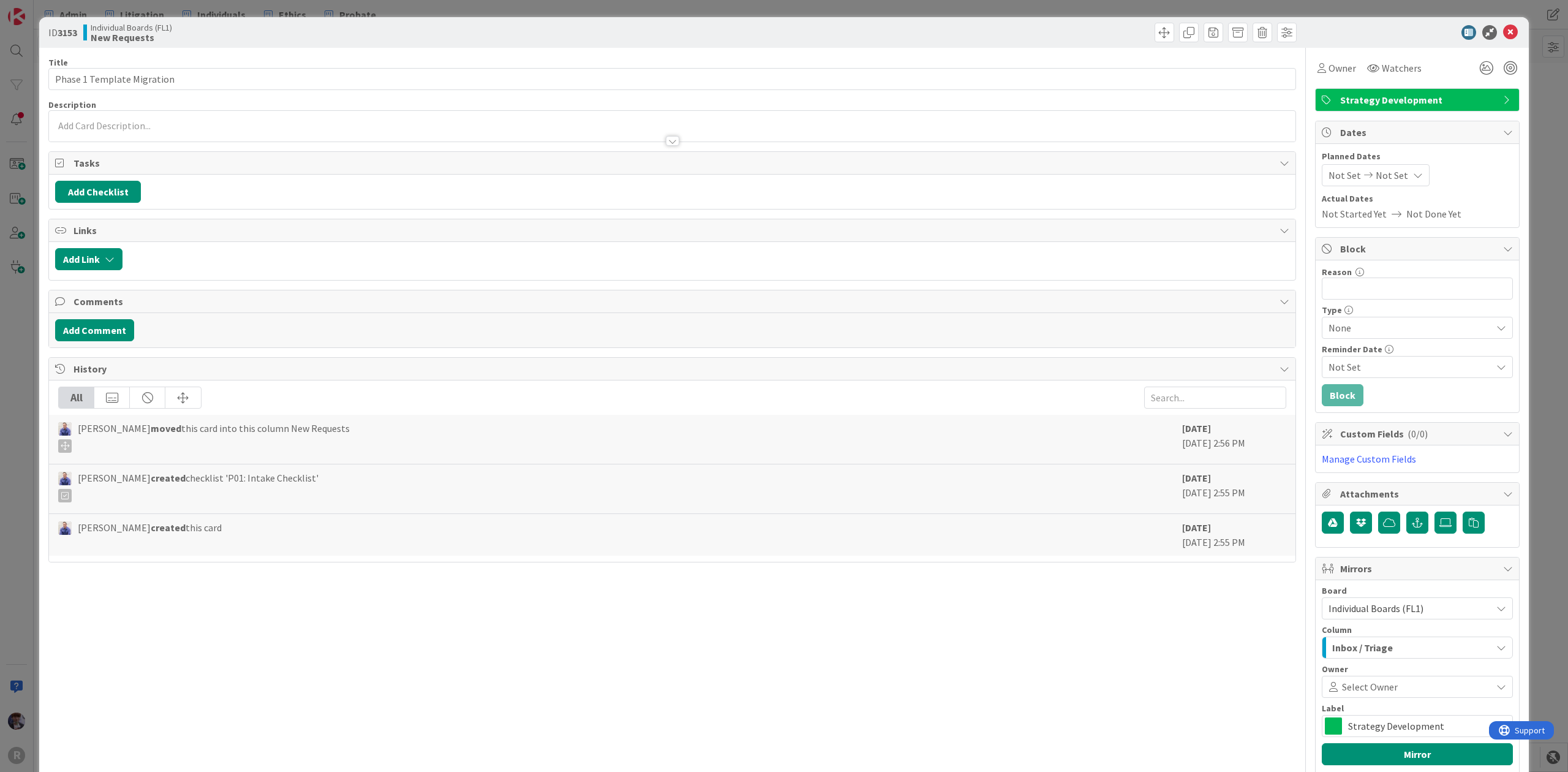
click at [1537, 182] on div "ID 3153 Individual Boards (FL1) New Requests Title 26 / 128 Phase 1 Template Mi…" at bounding box center [784, 386] width 1568 height 772
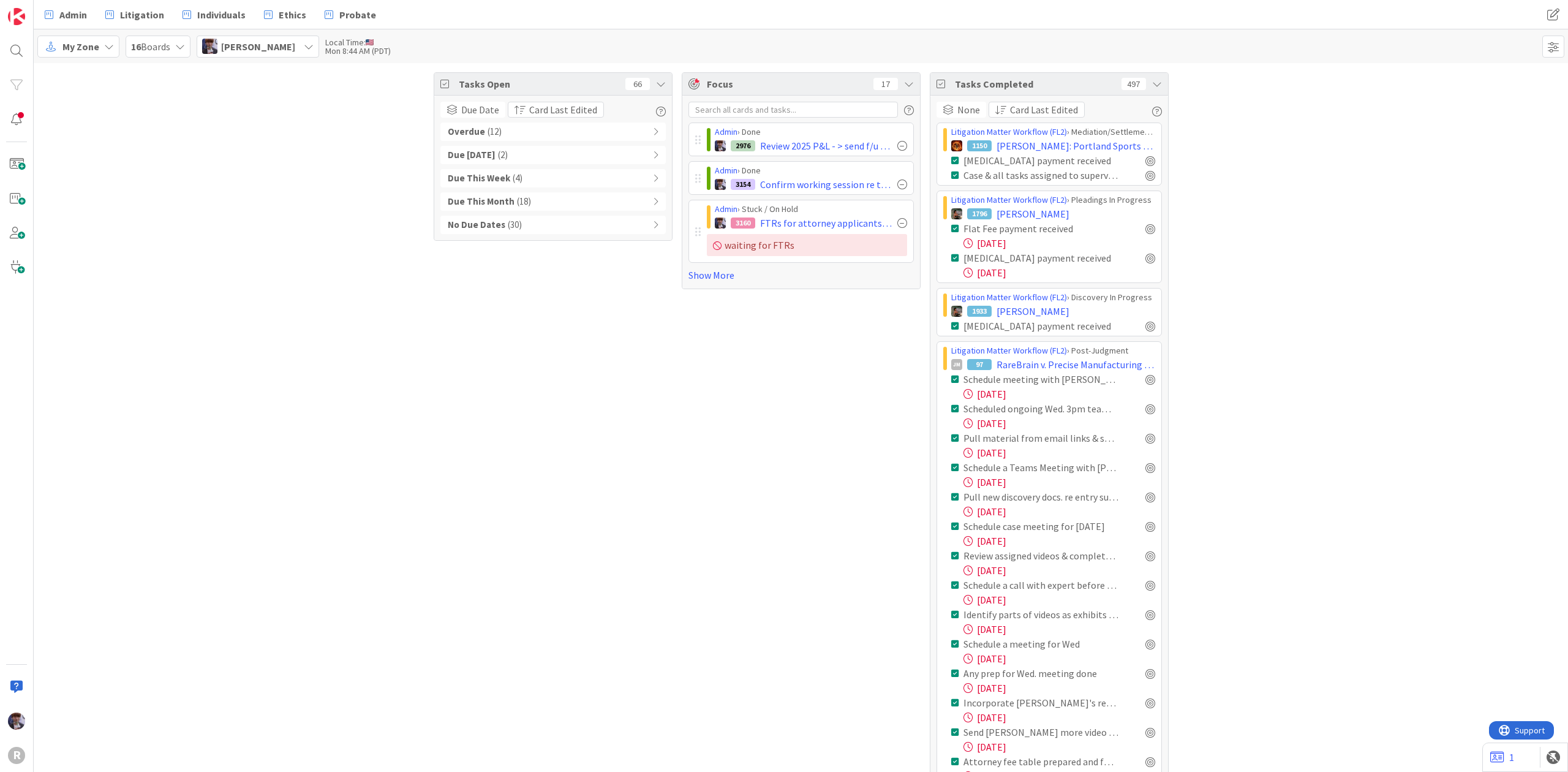
click at [557, 126] on div "Overdue ( 12 )" at bounding box center [553, 131] width 225 height 18
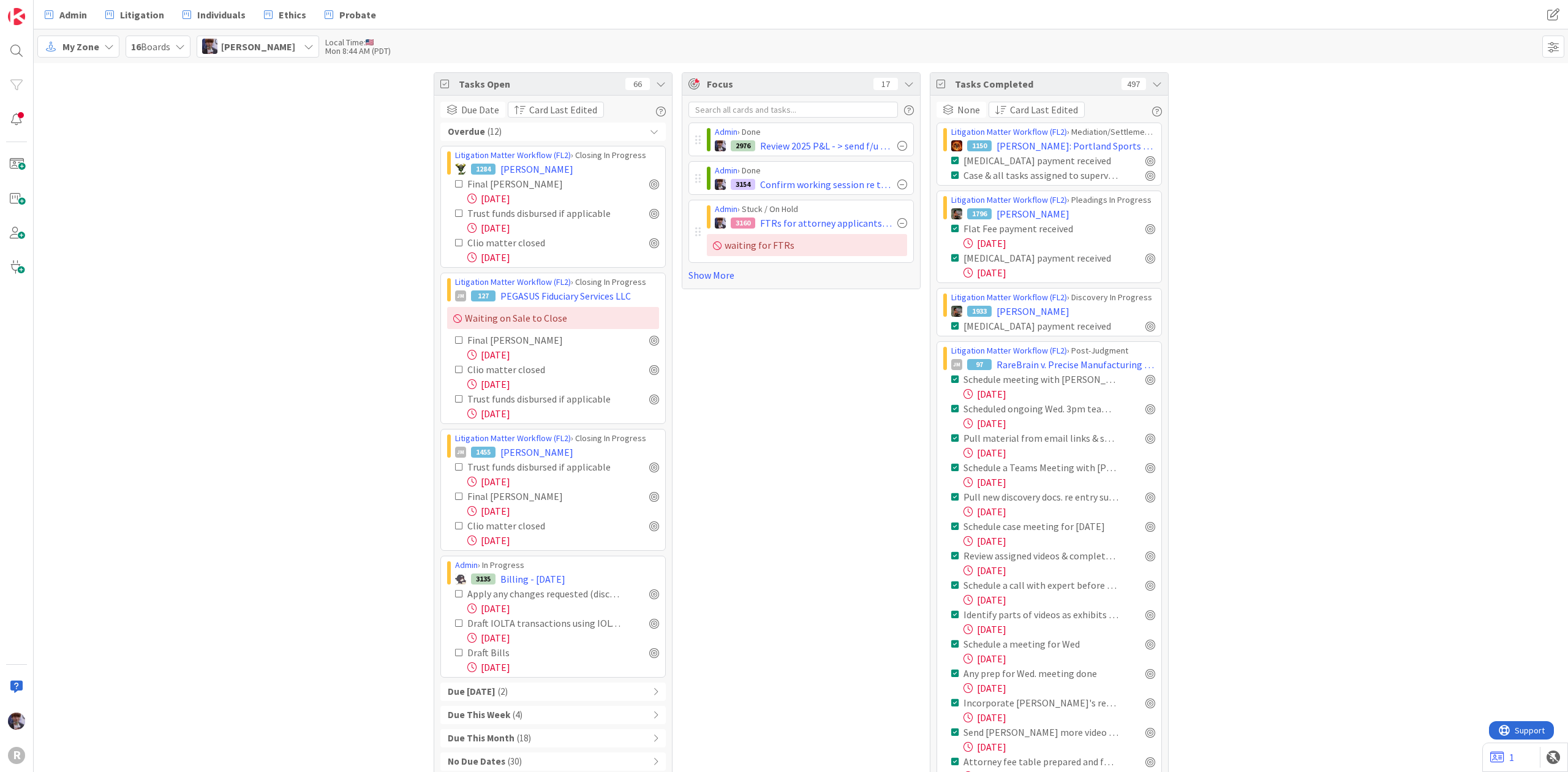
click at [641, 128] on div "Overdue ( 12 )" at bounding box center [553, 131] width 225 height 18
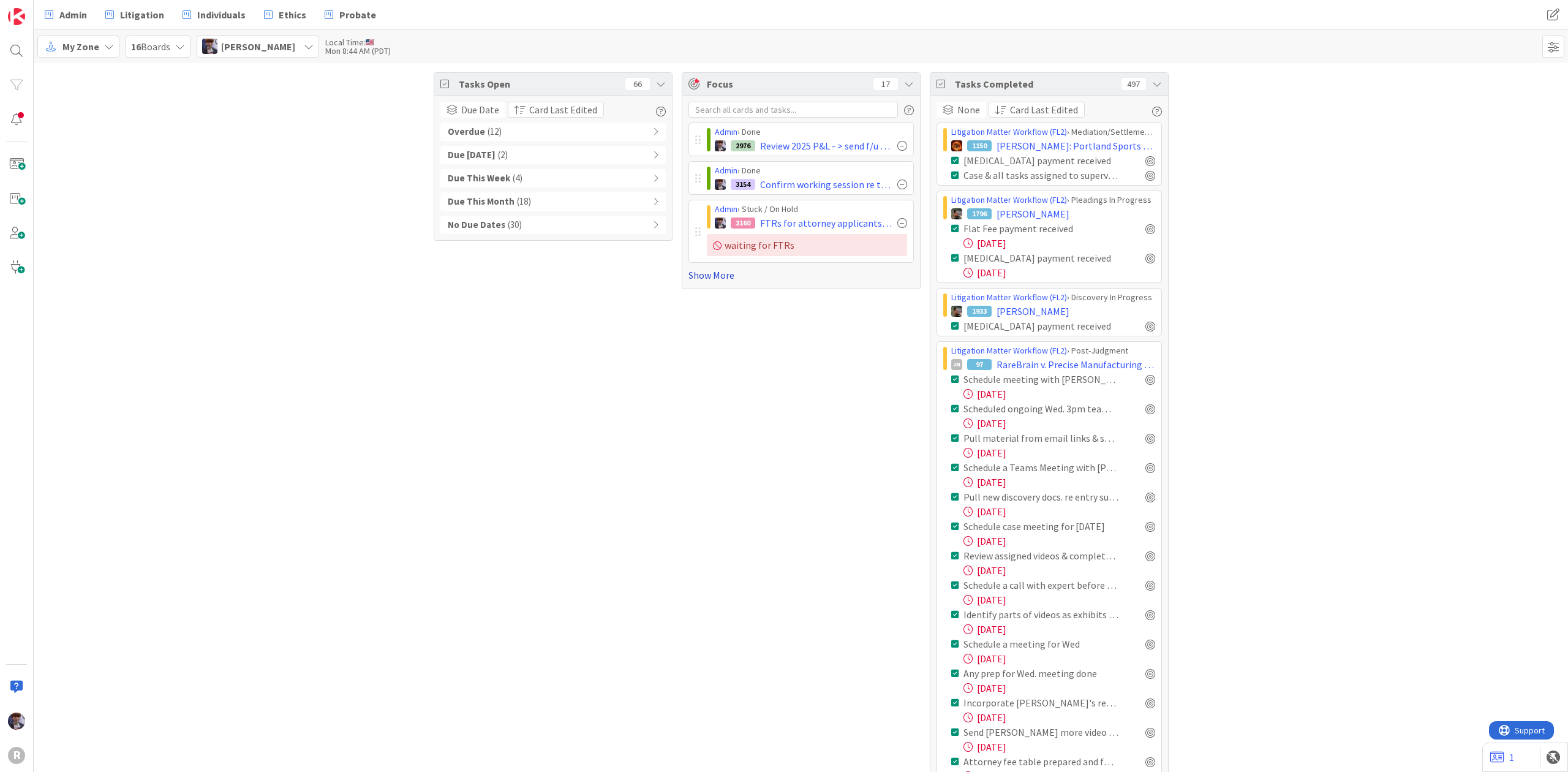
click at [709, 276] on link "Show More" at bounding box center [801, 276] width 225 height 15
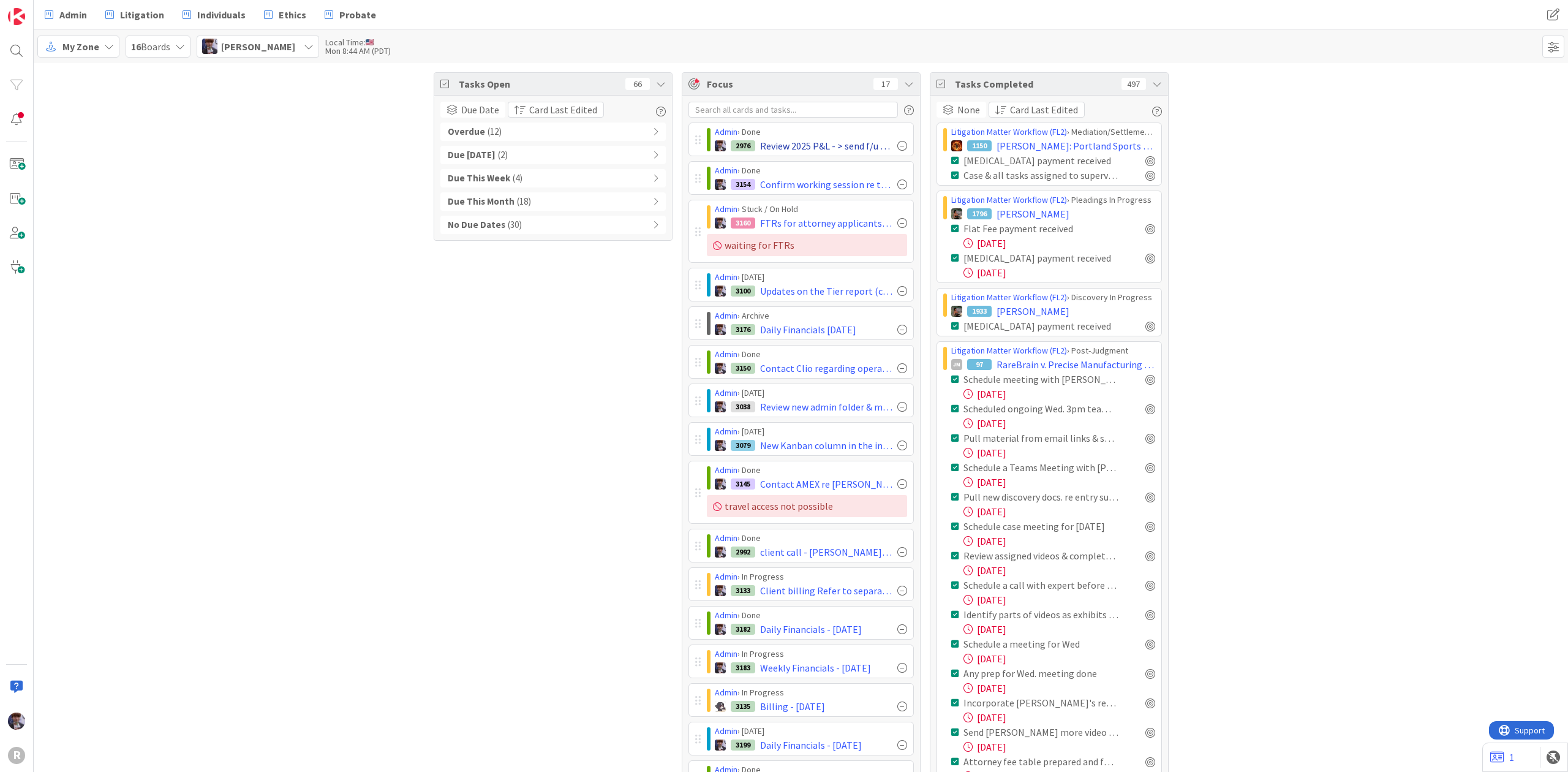
click at [897, 147] on div at bounding box center [902, 145] width 9 height 9
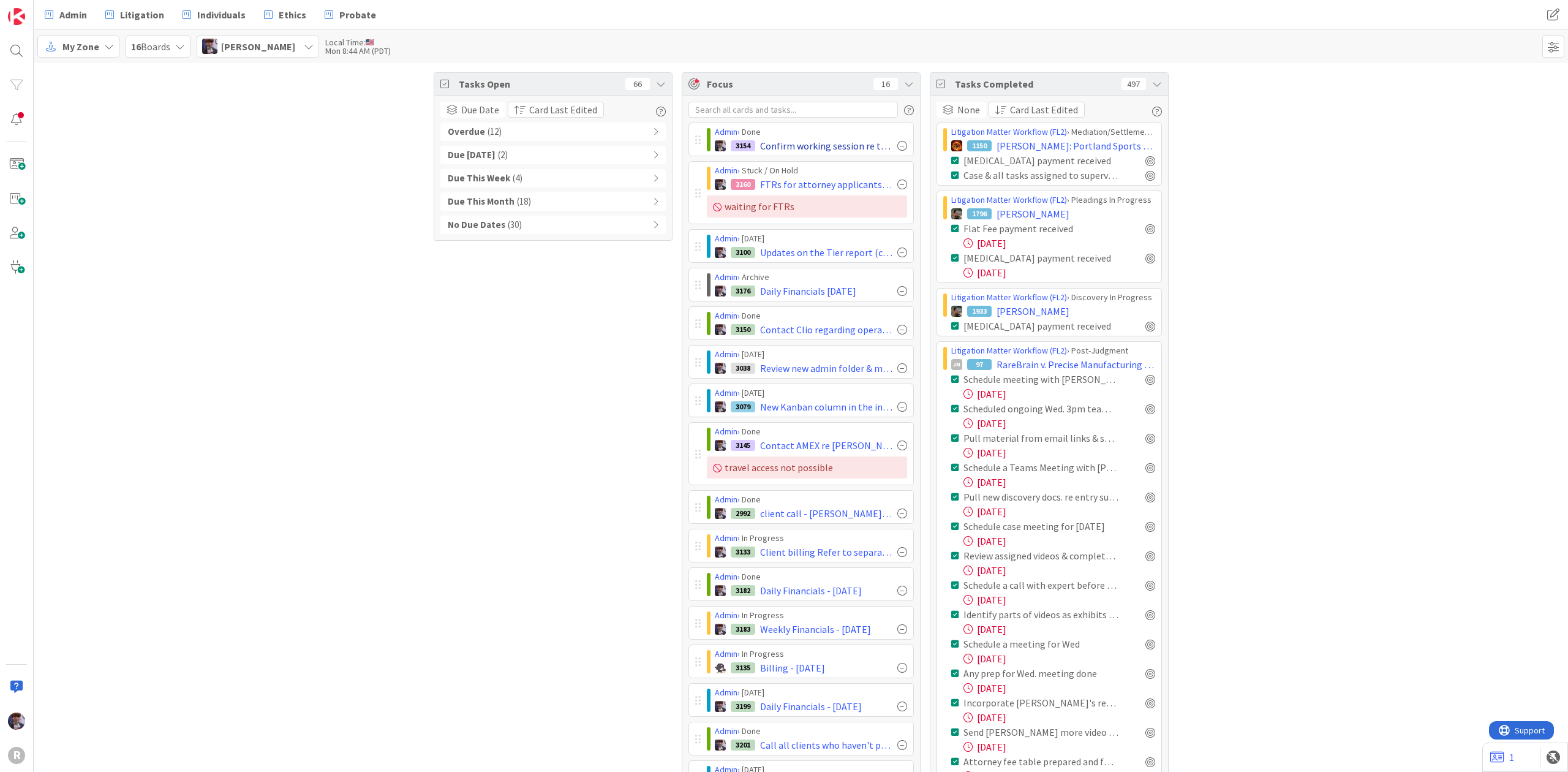
click at [897, 143] on div at bounding box center [902, 145] width 9 height 9
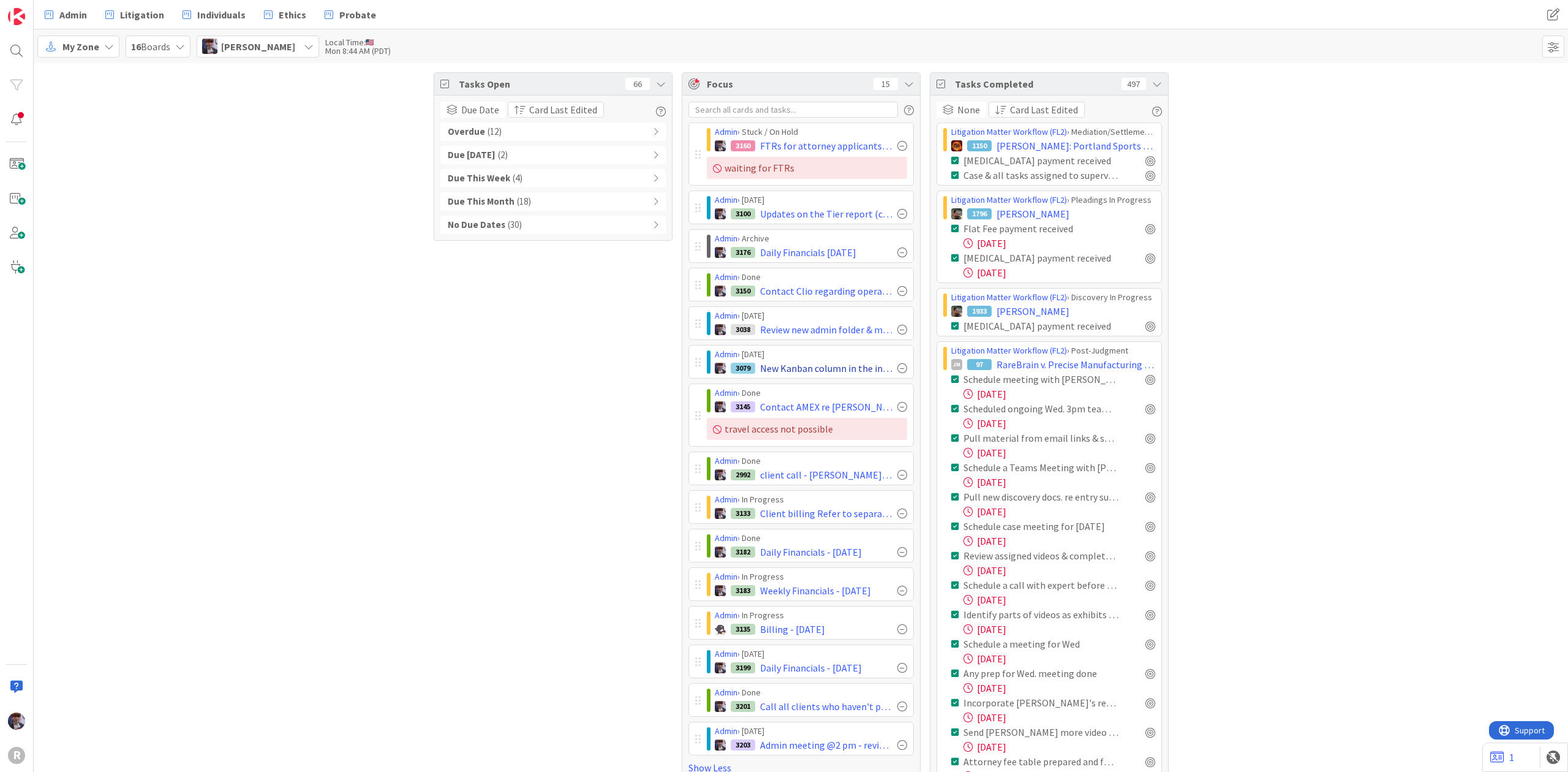
click at [897, 371] on div at bounding box center [902, 368] width 9 height 9
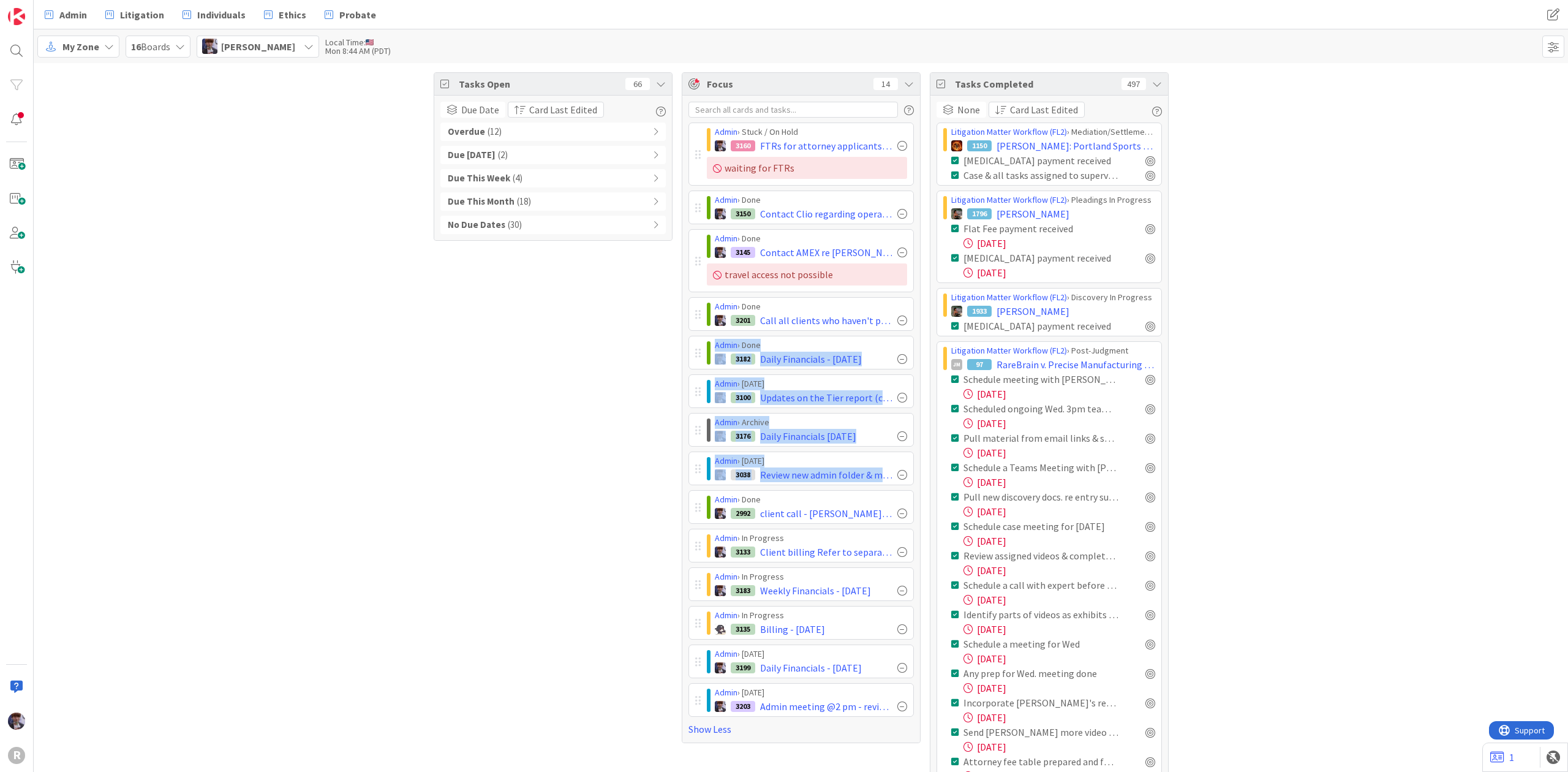
drag, startPoint x: 688, startPoint y: 508, endPoint x: 687, endPoint y: 366, distance: 142.0
click at [689, 366] on div "Admin › Stuck / On Hold 3160 FTRs for attorney applicants' arguments (gearing/t…" at bounding box center [801, 420] width 225 height 595
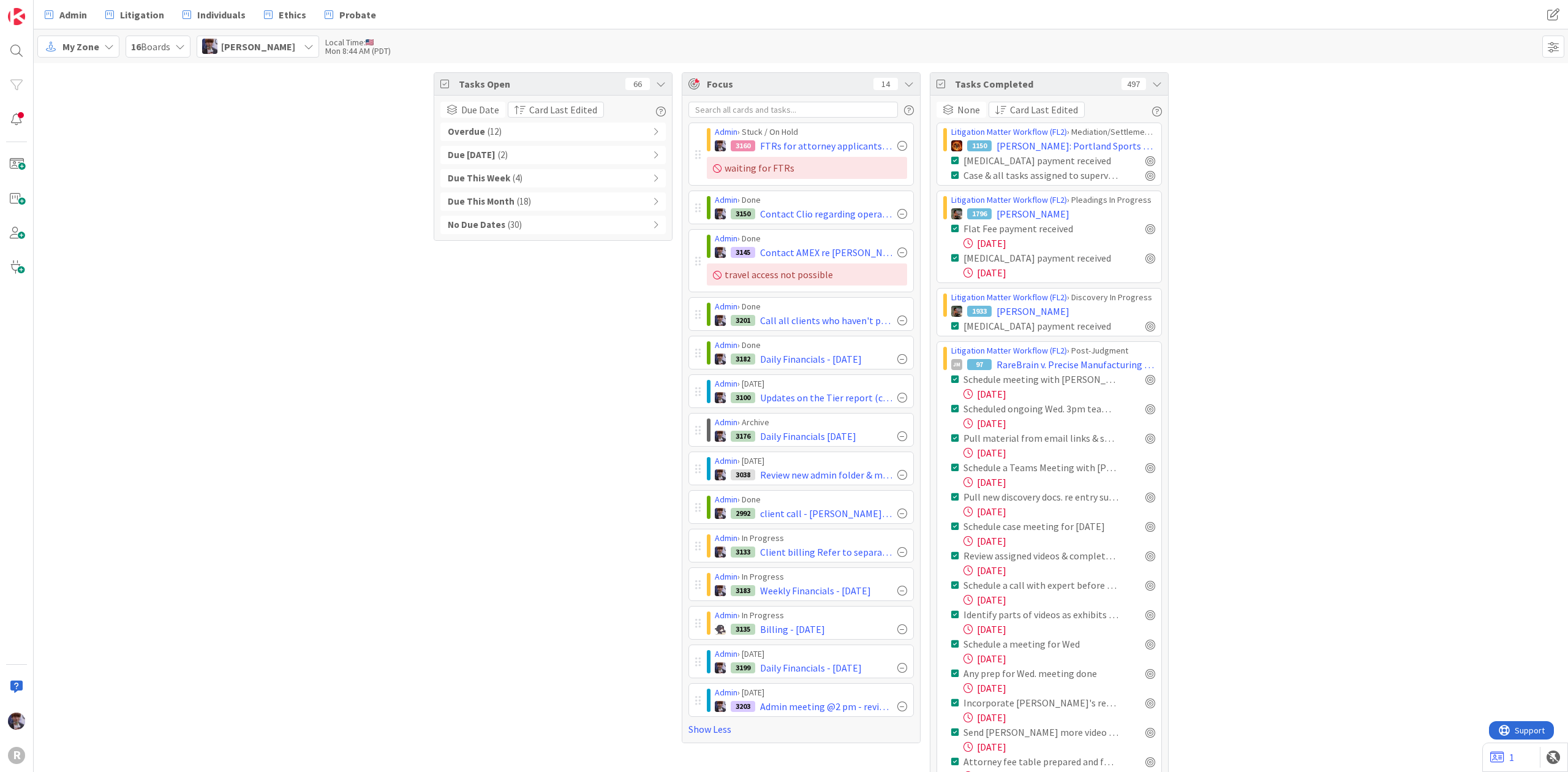
click at [897, 518] on div at bounding box center [902, 513] width 9 height 9
click at [689, 549] on div "Admin › In Progress 3135 Billing - 10/01/2025" at bounding box center [801, 545] width 225 height 34
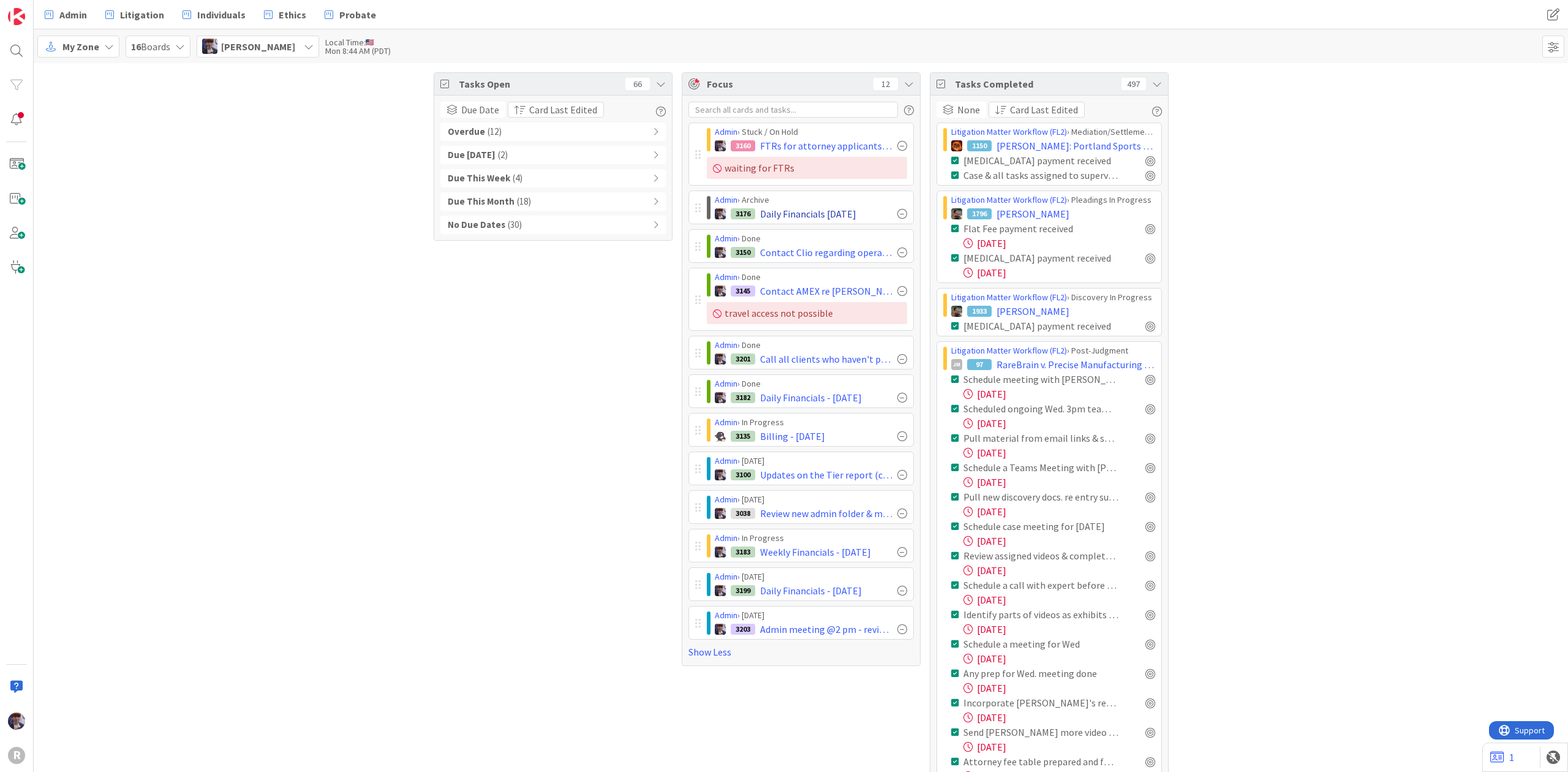
click at [897, 214] on div at bounding box center [902, 213] width 9 height 9
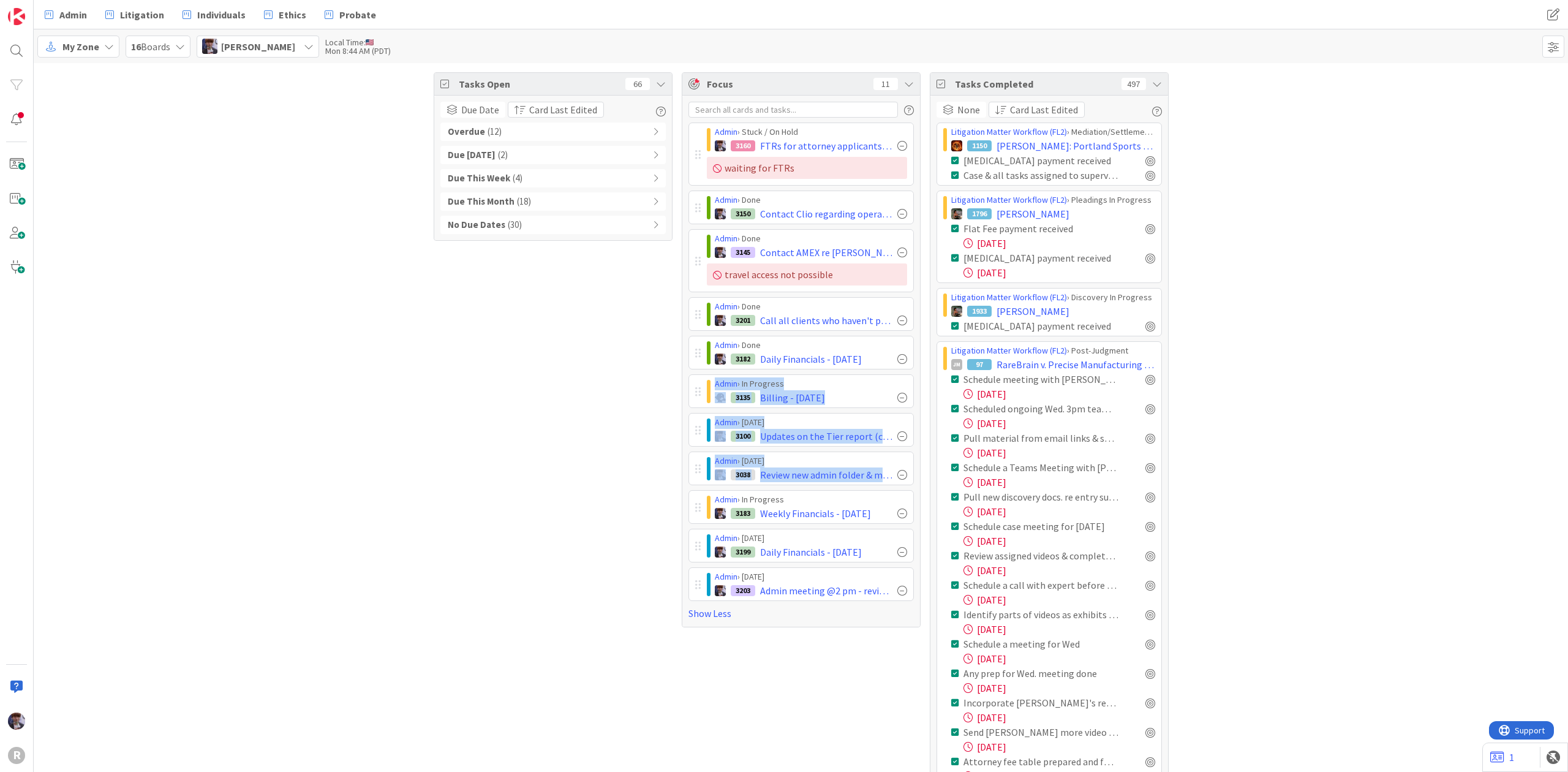
drag, startPoint x: 688, startPoint y: 512, endPoint x: 676, endPoint y: 403, distance: 109.7
click at [682, 403] on div "Admin › Stuck / On Hold 3160 FTRs for attorney applicants' arguments (gearing/t…" at bounding box center [801, 361] width 238 height 531
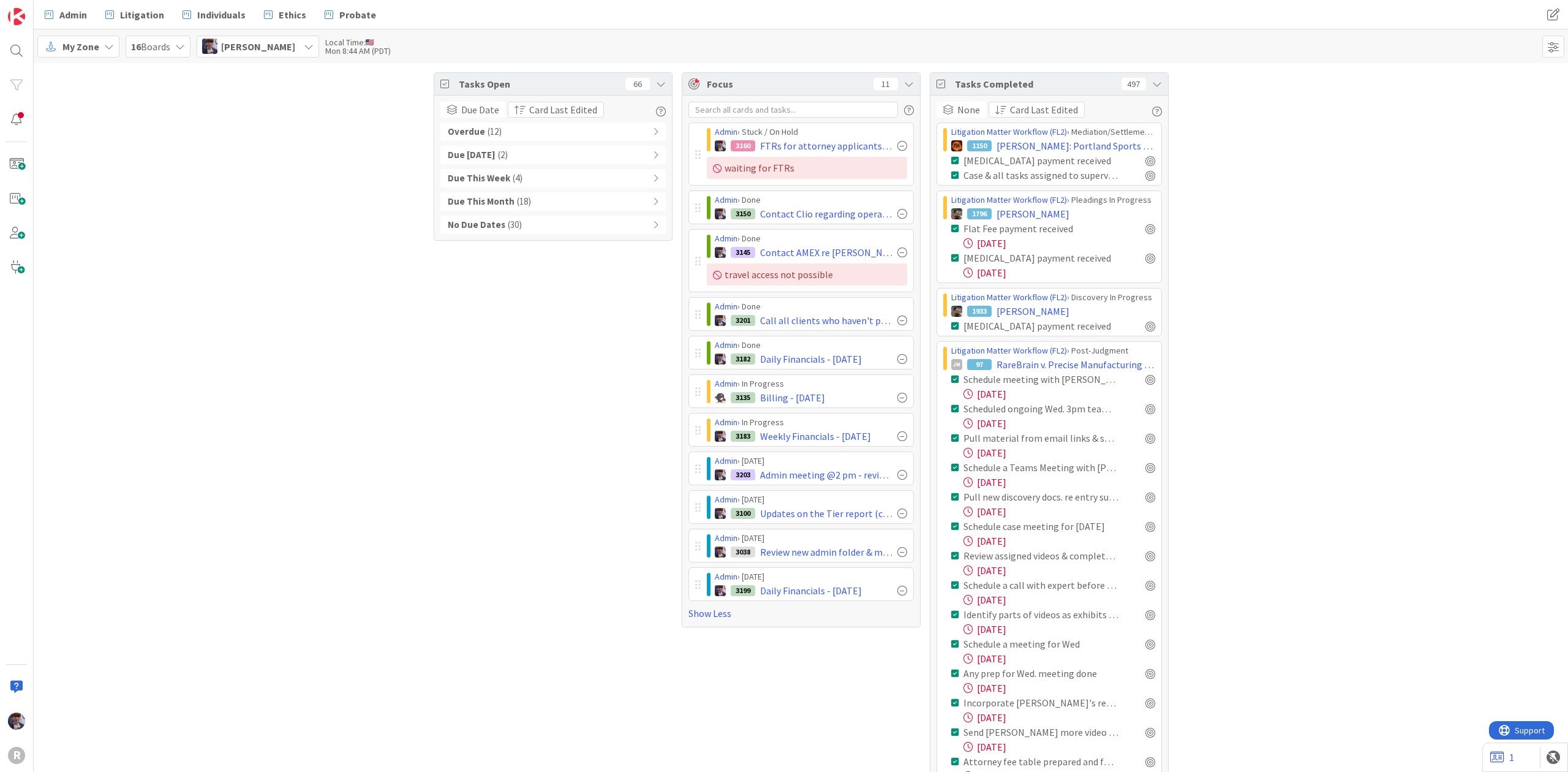
click at [1152, 82] on icon at bounding box center [1157, 84] width 9 height 9
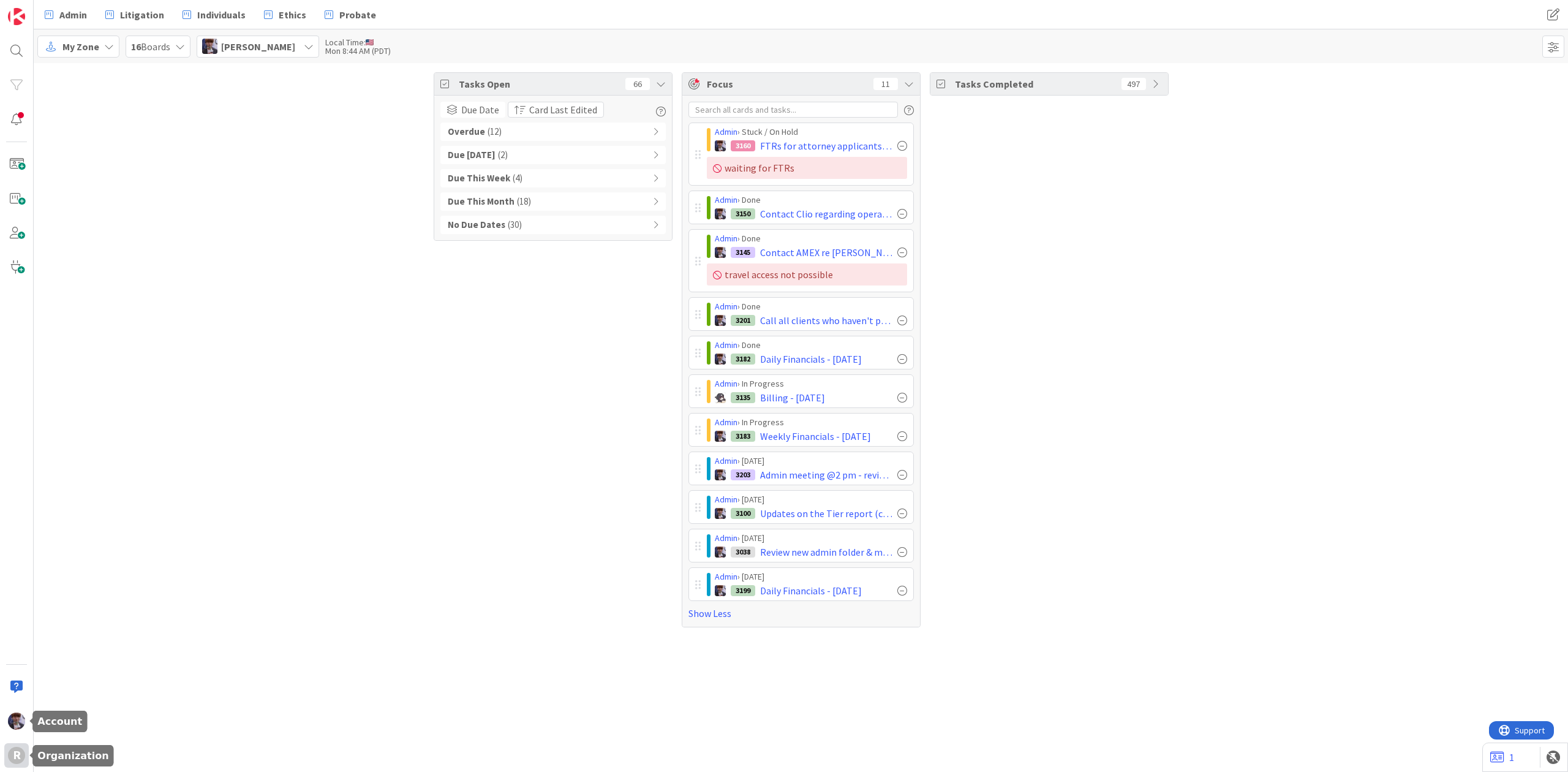
click at [17, 752] on div "R" at bounding box center [16, 756] width 17 height 17
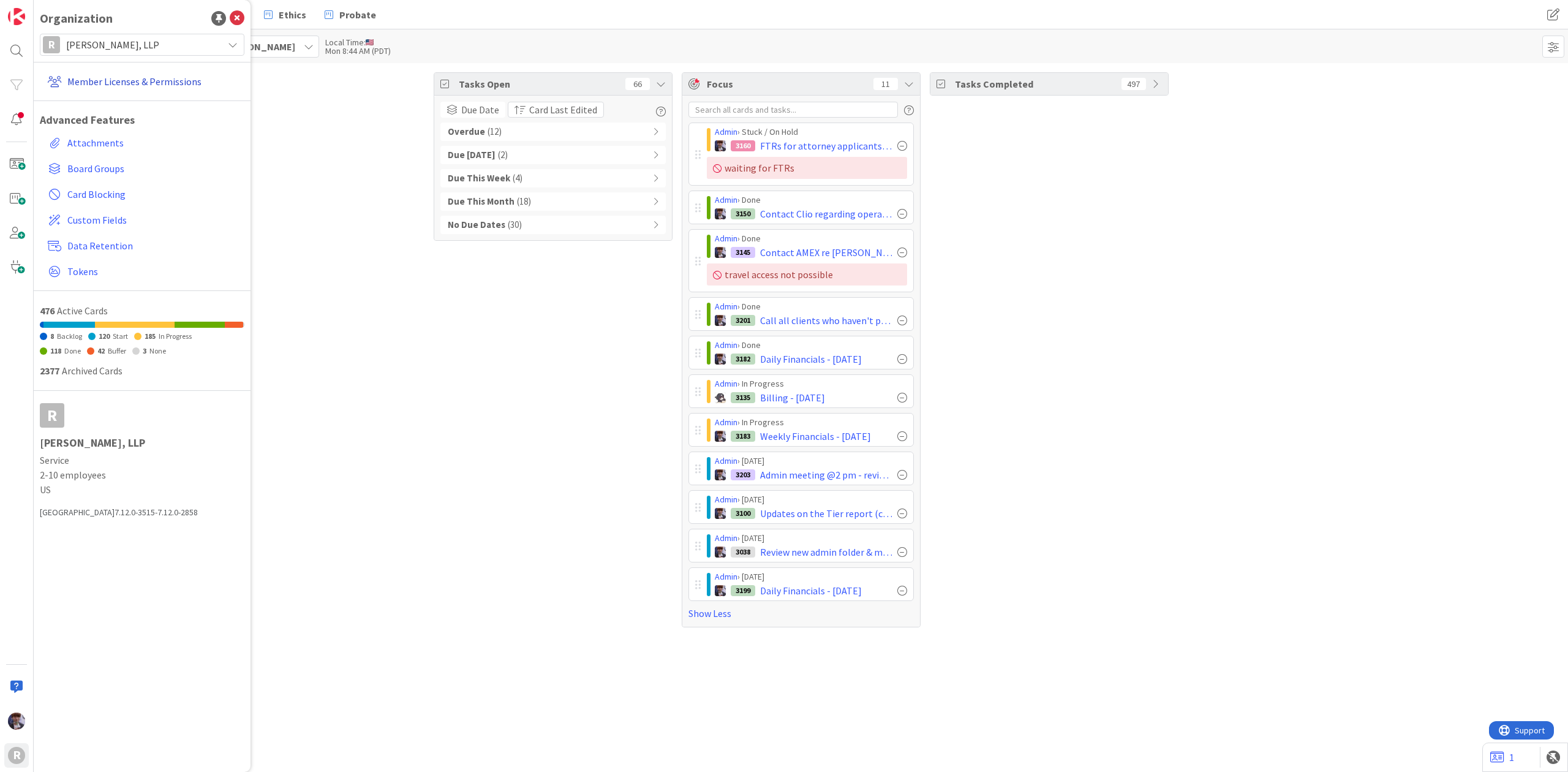
click at [110, 86] on link "Member Licenses & Permissions" at bounding box center [143, 81] width 202 height 22
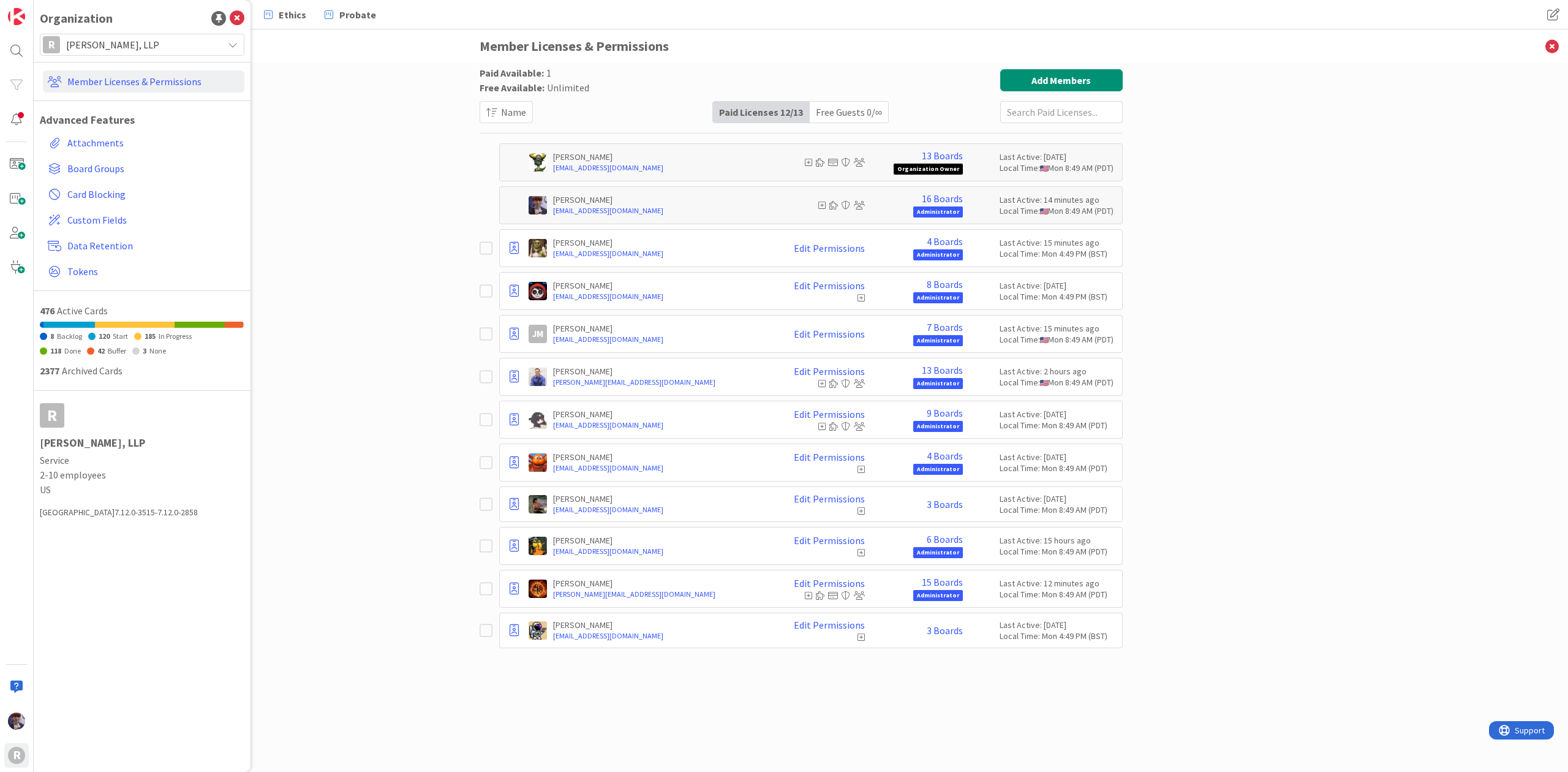
click at [395, 196] on div "Paid Available: 1 Free Available: Unlimited Name Paid Licenses 12 / 13 Free Gue…" at bounding box center [801, 417] width 1535 height 709
